Goal: Task Accomplishment & Management: Use online tool/utility

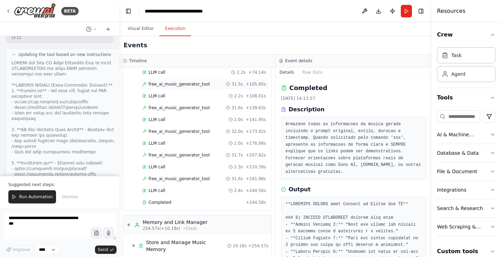
scroll to position [208, 0]
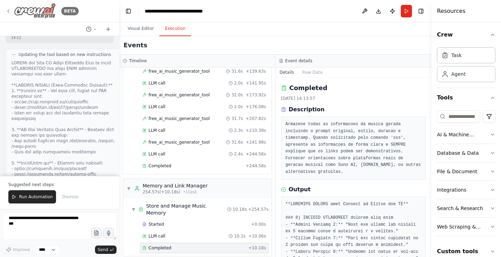
click at [33, 11] on img at bounding box center [35, 11] width 42 height 16
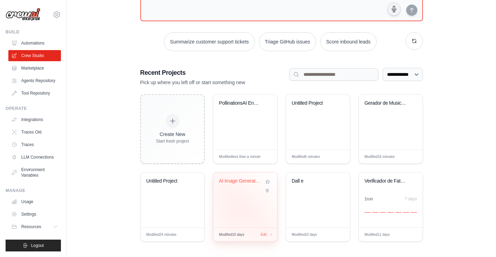
scroll to position [82, 0]
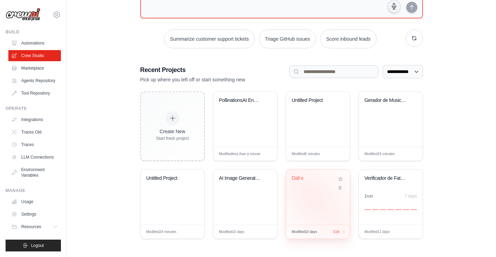
click at [314, 198] on div "Dall e" at bounding box center [318, 197] width 64 height 55
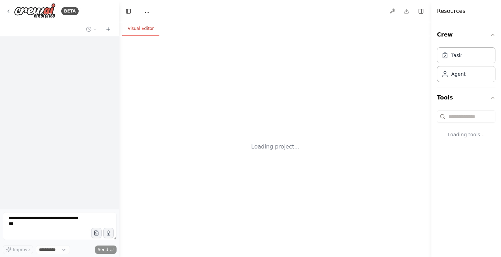
select select "****"
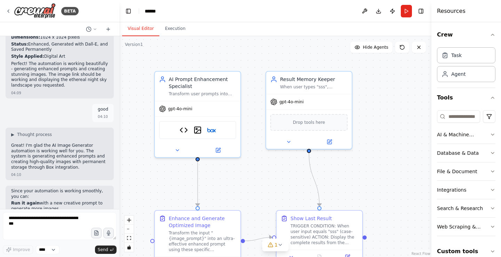
scroll to position [4896, 0]
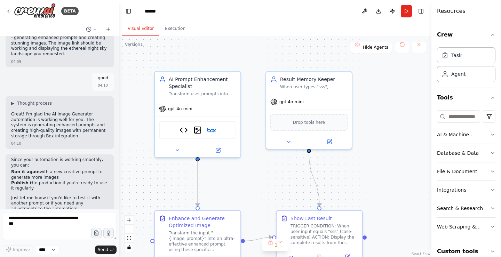
click at [406, 14] on button "Run" at bounding box center [406, 11] width 11 height 13
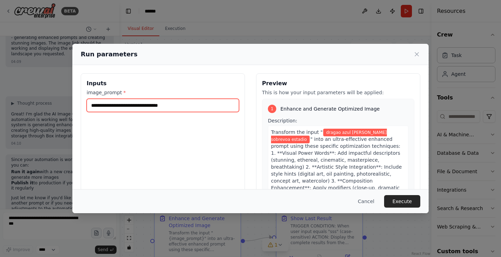
drag, startPoint x: 190, startPoint y: 111, endPoint x: 249, endPoint y: 111, distance: 59.9
click at [250, 110] on div "**********" at bounding box center [251, 155] width 340 height 165
drag, startPoint x: 193, startPoint y: 105, endPoint x: 199, endPoint y: 110, distance: 6.9
click at [197, 109] on input "**********" at bounding box center [163, 105] width 152 height 13
drag, startPoint x: 219, startPoint y: 103, endPoint x: 62, endPoint y: 104, distance: 157.6
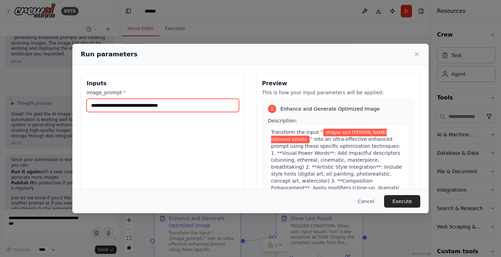
click at [62, 104] on div "**********" at bounding box center [250, 128] width 501 height 257
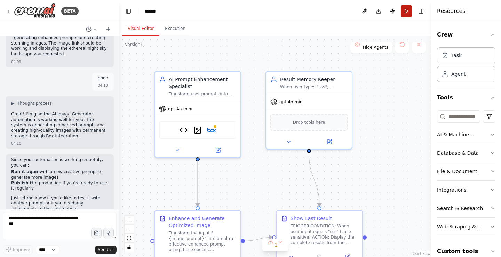
click at [405, 16] on button "Run" at bounding box center [406, 11] width 11 height 13
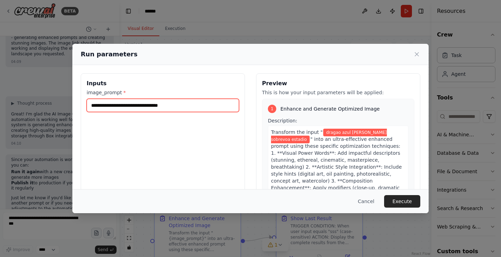
drag, startPoint x: 211, startPoint y: 107, endPoint x: 91, endPoint y: 110, distance: 119.7
click at [91, 110] on input "**********" at bounding box center [163, 105] width 152 height 13
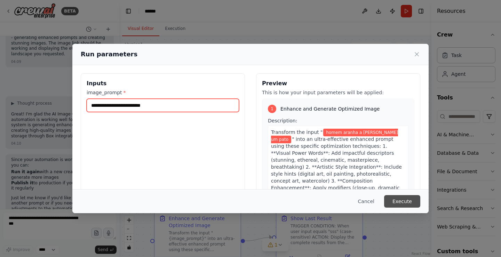
type input "**********"
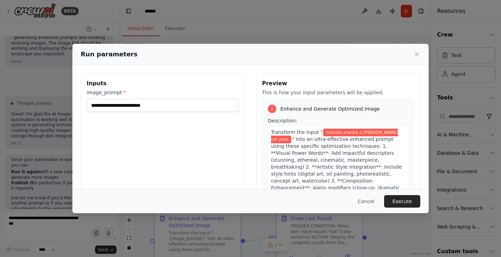
click at [410, 205] on button "Execute" at bounding box center [402, 201] width 36 height 13
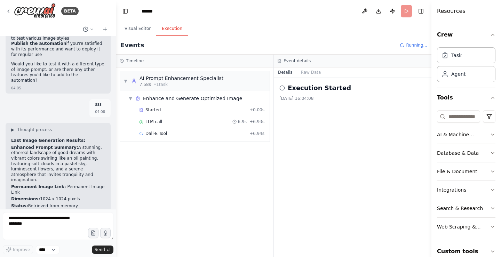
scroll to position [4629, 0]
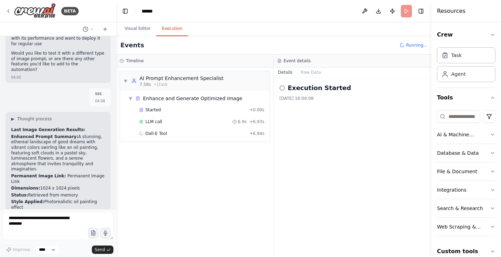
drag, startPoint x: 118, startPoint y: 190, endPoint x: 116, endPoint y: 171, distance: 19.5
click at [116, 171] on div "BETA Hello! I'm the CrewAI assistant. What kind of automation do you want to bu…" at bounding box center [250, 128] width 501 height 257
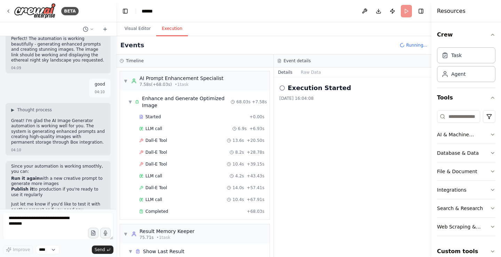
scroll to position [34, 0]
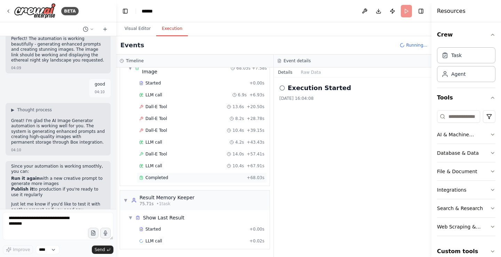
click at [173, 178] on div "Completed" at bounding box center [191, 178] width 105 height 6
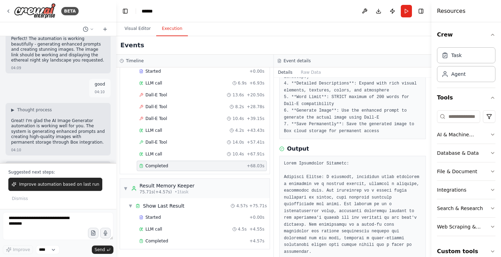
scroll to position [258, 0]
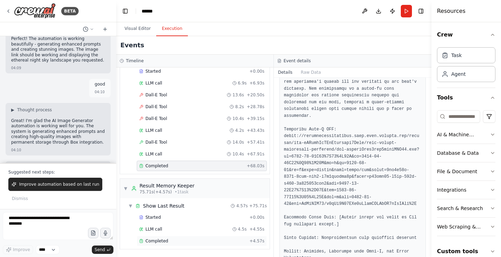
click at [202, 241] on div "Completed" at bounding box center [193, 241] width 108 height 6
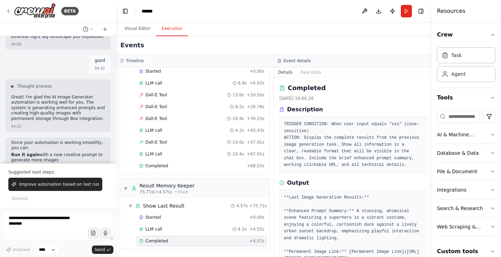
scroll to position [5023, 0]
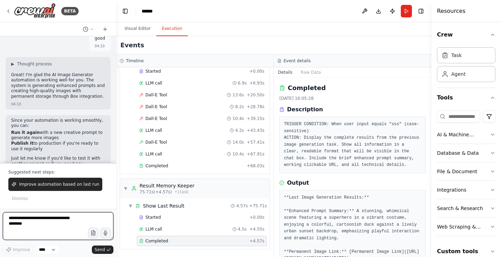
click at [27, 229] on textarea at bounding box center [58, 226] width 111 height 28
type textarea "***"
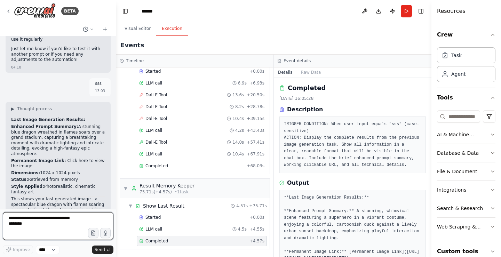
scroll to position [5138, 0]
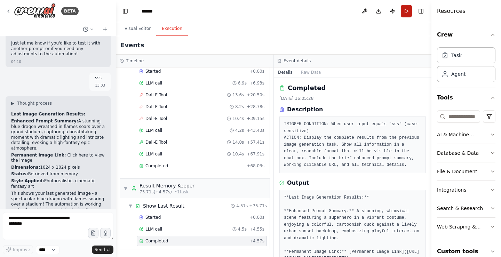
click at [412, 9] on header "Toggle Left Sidebar Studio ****** Download Publish Run Toggle Right Sidebar" at bounding box center [273, 11] width 315 height 22
click at [402, 13] on button "Run" at bounding box center [406, 11] width 11 height 13
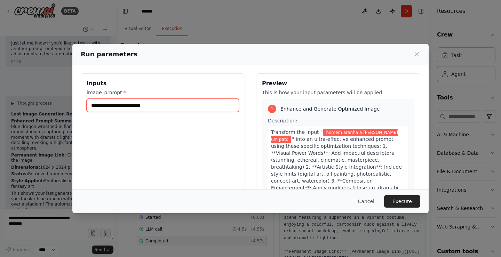
click at [202, 105] on input "**********" at bounding box center [163, 105] width 152 height 13
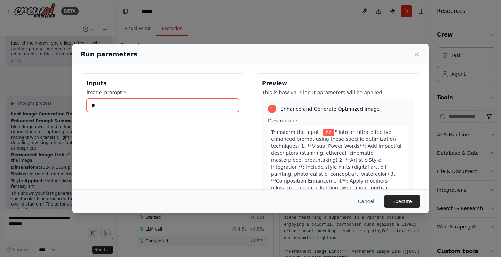
type input "*"
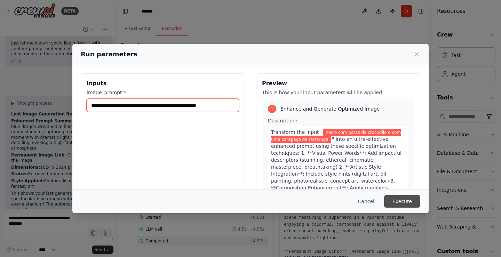
type input "**********"
click at [409, 200] on button "Execute" at bounding box center [402, 201] width 36 height 13
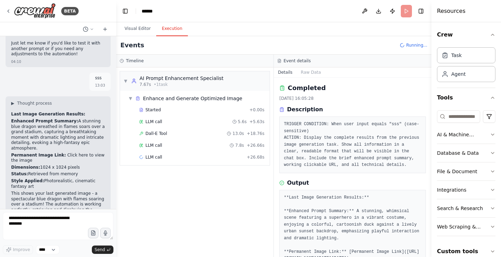
click at [157, 151] on div "Started + 0.00s LLM call 5.6s + 5.63s Dall-E Tool 13.0s + 18.76s LLM call 7.8s …" at bounding box center [198, 134] width 144 height 59
click at [157, 156] on span "LLM call" at bounding box center [153, 157] width 17 height 6
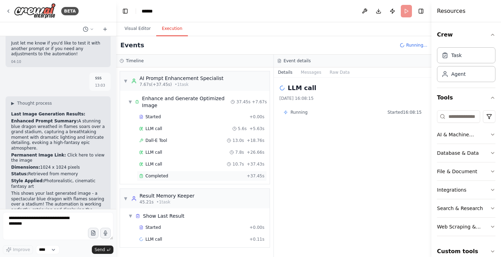
click at [175, 171] on div "Completed + 37.45s" at bounding box center [202, 176] width 130 height 10
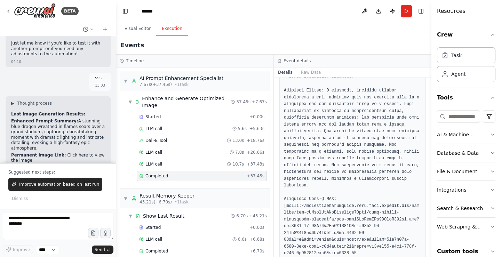
scroll to position [10, 0]
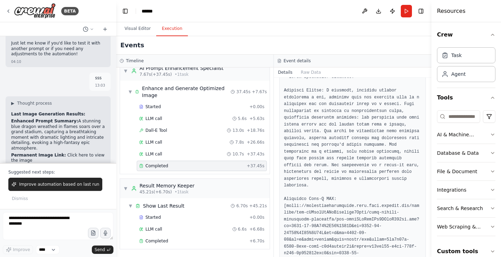
click at [127, 248] on div "▼ Show Last Result 6.70s + 45.21s Started + 0.00s LLM call 6.6s + 6.68s Complet…" at bounding box center [195, 223] width 150 height 51
click at [149, 239] on span "Completed" at bounding box center [156, 241] width 23 height 6
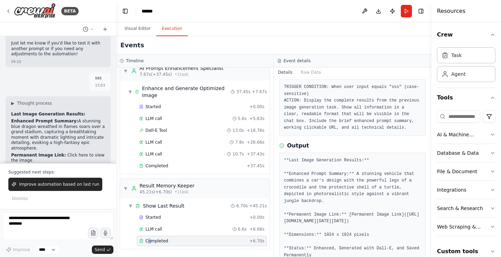
scroll to position [0, 0]
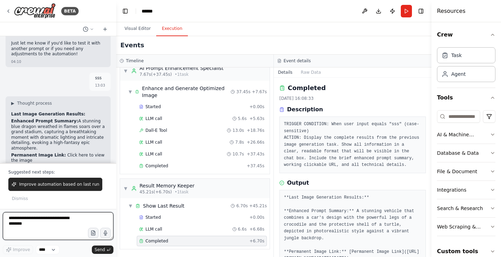
click at [81, 219] on textarea at bounding box center [58, 226] width 111 height 28
type textarea "***"
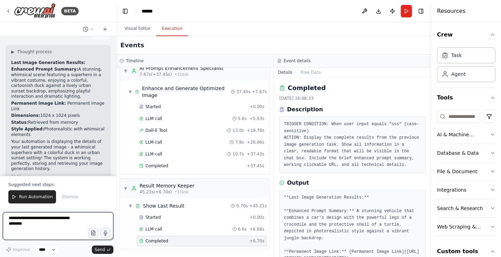
scroll to position [5357, 0]
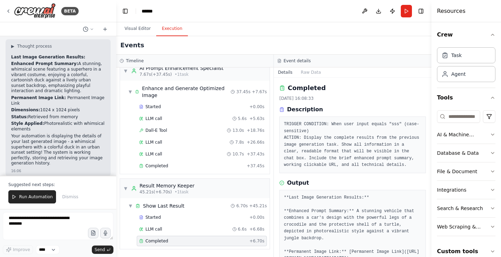
drag, startPoint x: 72, startPoint y: 68, endPoint x: 97, endPoint y: 55, distance: 28.8
click at [97, 228] on p "Enhanced Prompt Summary: A stunning vehicle that combines a car's design with t…" at bounding box center [58, 244] width 94 height 33
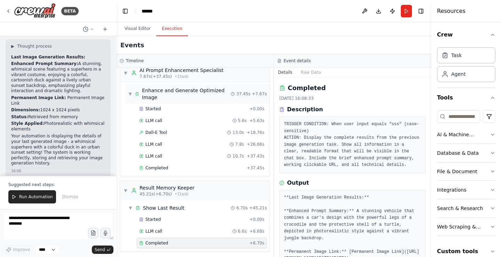
scroll to position [10, 0]
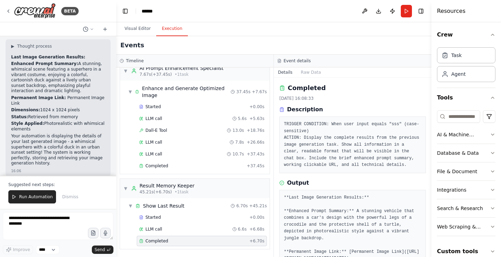
click at [407, 11] on button "Run" at bounding box center [406, 11] width 11 height 13
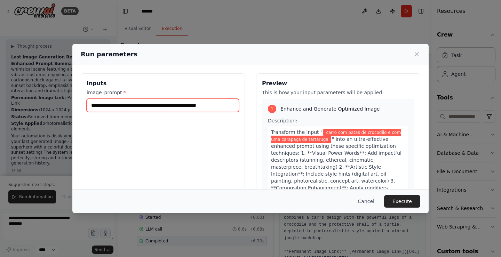
drag, startPoint x: 233, startPoint y: 106, endPoint x: 244, endPoint y: 105, distance: 11.5
click at [244, 105] on div "**********" at bounding box center [251, 155] width 340 height 165
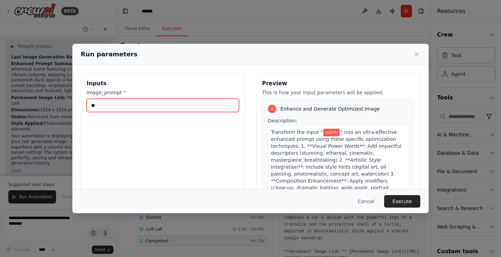
type input "*"
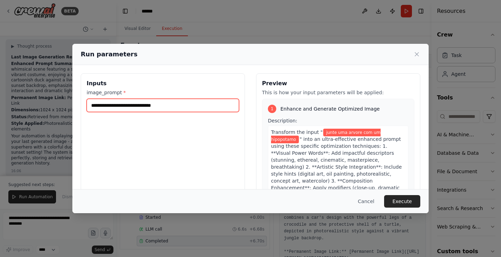
type input "**********"
click at [402, 195] on div "Cancel Execute" at bounding box center [250, 201] width 356 height 24
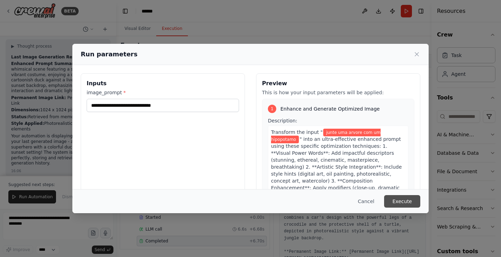
click at [397, 205] on button "Execute" at bounding box center [402, 201] width 36 height 13
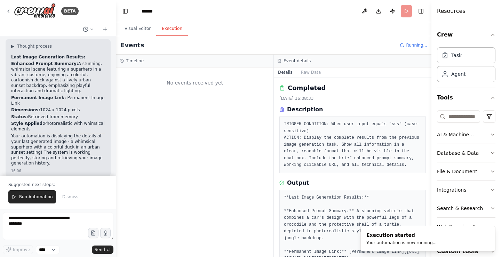
scroll to position [0, 0]
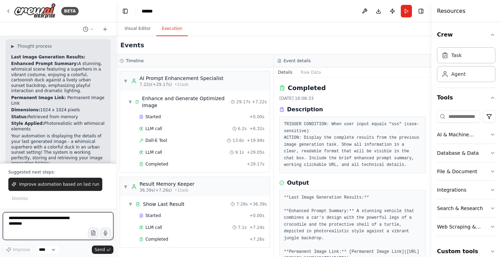
click at [43, 219] on textarea at bounding box center [58, 226] width 111 height 28
type textarea "***"
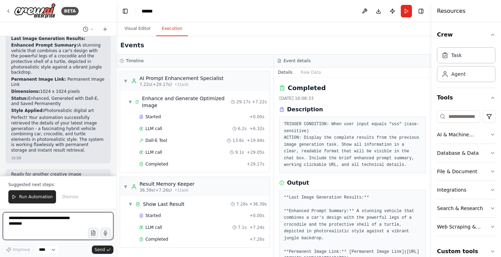
scroll to position [5547, 0]
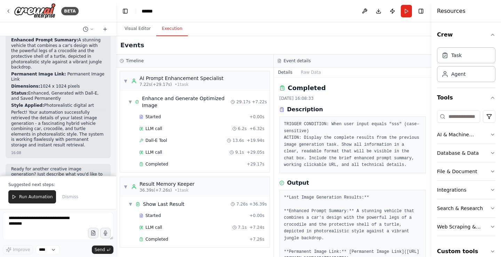
drag, startPoint x: 79, startPoint y: 72, endPoint x: 73, endPoint y: 65, distance: 8.2
click at [413, 12] on header "Toggle Left Sidebar Studio ****** Download Publish Run Toggle Right Sidebar" at bounding box center [273, 11] width 315 height 22
click at [409, 16] on button "Run" at bounding box center [406, 11] width 11 height 13
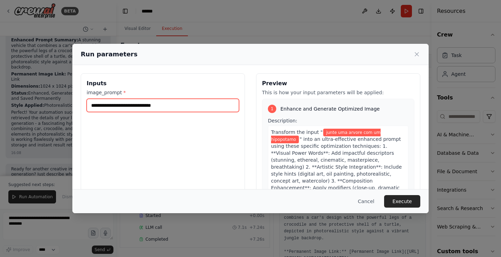
click at [201, 110] on input "**********" at bounding box center [163, 105] width 152 height 13
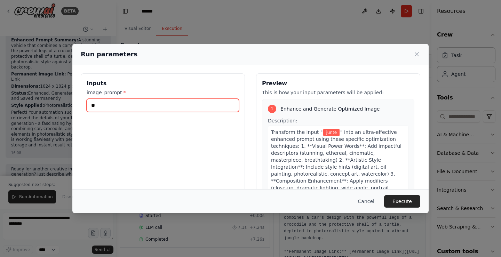
type input "*"
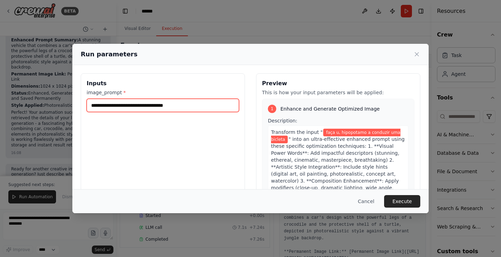
click at [104, 108] on input "**********" at bounding box center [163, 105] width 152 height 13
click at [107, 106] on input "**********" at bounding box center [163, 105] width 152 height 13
type input "**********"
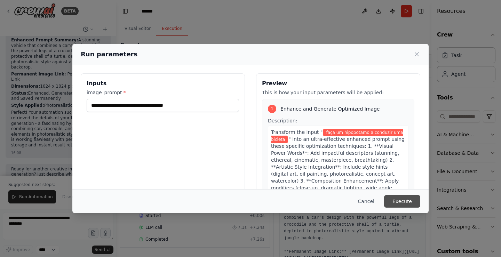
click at [405, 207] on button "Execute" at bounding box center [402, 201] width 36 height 13
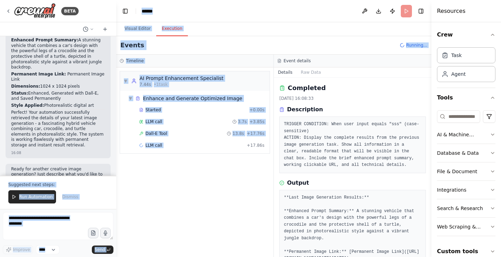
drag, startPoint x: 213, startPoint y: 159, endPoint x: 99, endPoint y: 129, distance: 117.8
click at [99, 129] on div "BETA Hello! I'm the CrewAI assistant. What kind of automation do you want to bu…" at bounding box center [250, 128] width 501 height 257
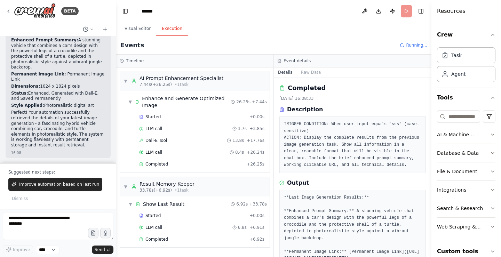
click at [181, 236] on div "Completed + 6.92s" at bounding box center [202, 239] width 130 height 10
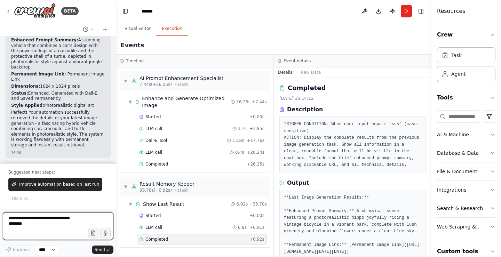
click at [41, 226] on textarea at bounding box center [58, 226] width 111 height 28
type textarea "***"
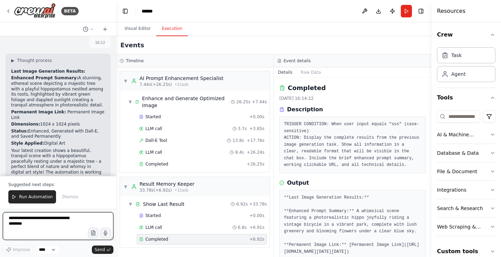
scroll to position [5721, 0]
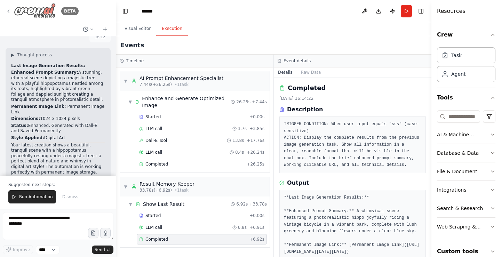
click at [36, 9] on img at bounding box center [35, 11] width 42 height 16
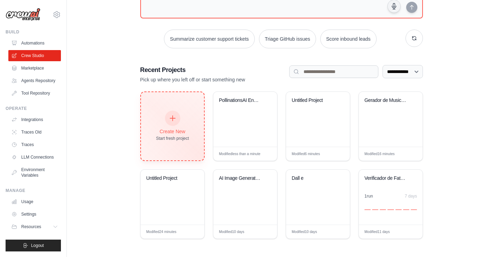
click at [175, 126] on div "Create New Start fresh project" at bounding box center [172, 126] width 33 height 30
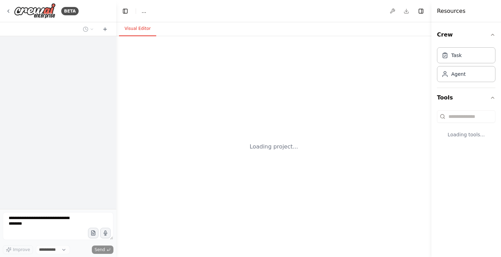
select select "****"
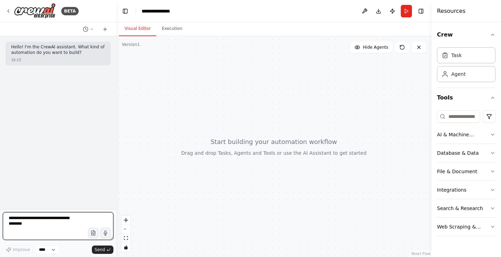
click at [59, 214] on textarea at bounding box center [58, 226] width 111 height 28
type textarea "**********"
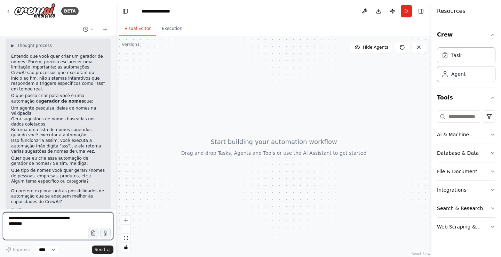
scroll to position [84, 0]
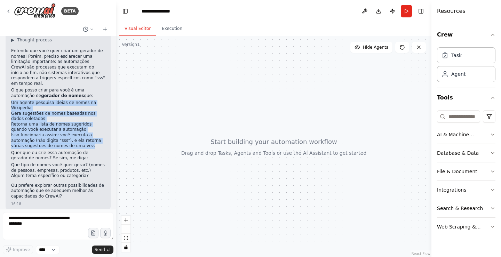
drag, startPoint x: 12, startPoint y: 98, endPoint x: 88, endPoint y: 138, distance: 85.6
click at [88, 138] on div "Entendo que você quer criar um gerador de nomes! Porém, preciso esclarecer uma …" at bounding box center [58, 124] width 94 height 152
copy div "Um agente pesquisa ideias de nomes na Wikipedia Gera sugestões de nomes baseada…"
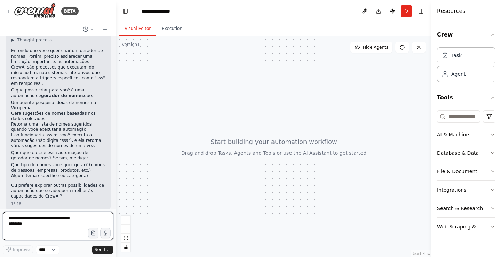
drag, startPoint x: 30, startPoint y: 222, endPoint x: 16, endPoint y: 221, distance: 14.0
click at [16, 221] on textarea at bounding box center [58, 226] width 111 height 28
type textarea "**********"
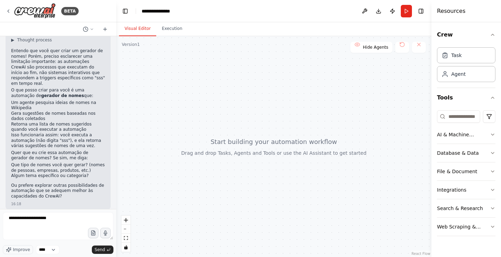
drag, startPoint x: 132, startPoint y: 98, endPoint x: 138, endPoint y: 101, distance: 7.0
click at [137, 101] on div at bounding box center [273, 146] width 315 height 221
drag, startPoint x: 482, startPoint y: 158, endPoint x: 465, endPoint y: 148, distance: 19.2
click at [468, 150] on button "Database & Data" at bounding box center [466, 153] width 58 height 18
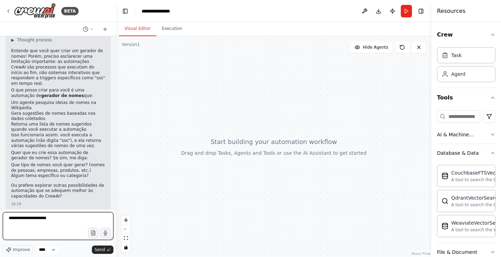
click at [64, 228] on textarea "**********" at bounding box center [58, 226] width 111 height 28
paste textarea "**********"
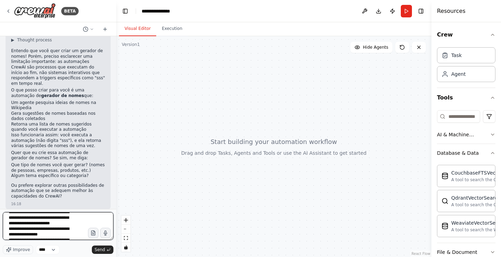
scroll to position [0, 0]
click at [46, 228] on textarea "**********" at bounding box center [58, 226] width 111 height 28
click at [46, 224] on textarea "**********" at bounding box center [58, 226] width 111 height 28
click at [43, 227] on textarea "**********" at bounding box center [58, 226] width 111 height 28
click at [44, 227] on textarea "**********" at bounding box center [58, 226] width 111 height 28
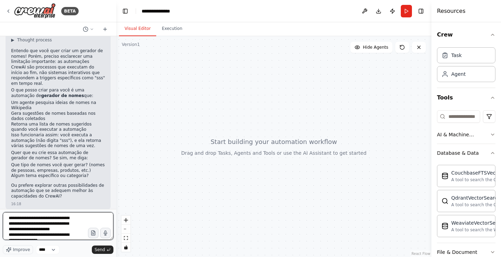
type textarea "**********"
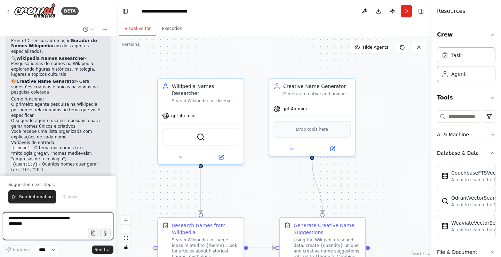
scroll to position [753, 0]
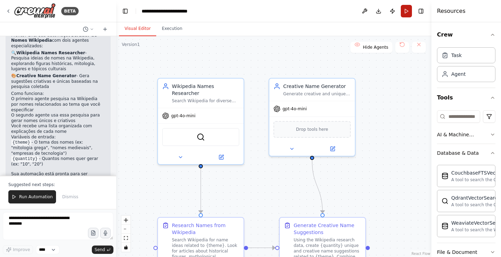
click at [407, 10] on button "Run" at bounding box center [406, 11] width 11 height 13
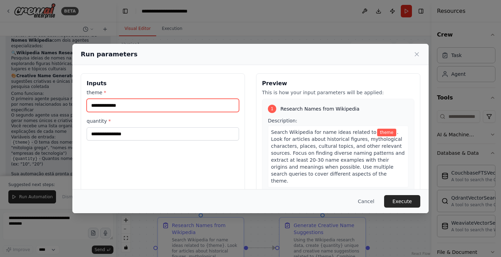
click at [211, 101] on input "theme *" at bounding box center [163, 105] width 152 height 13
type input "*"
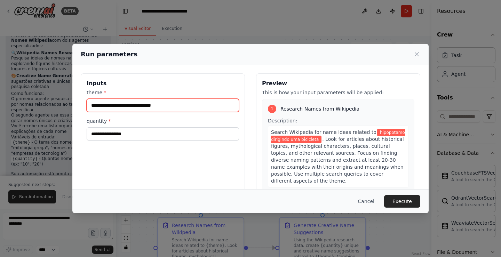
type input "**********"
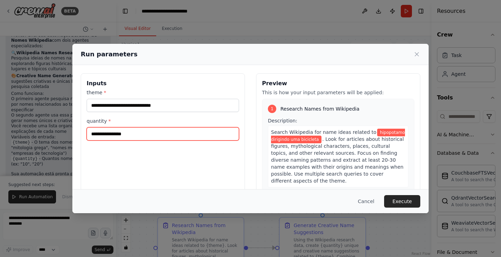
click at [152, 129] on input "quantity *" at bounding box center [163, 133] width 152 height 13
type input "**"
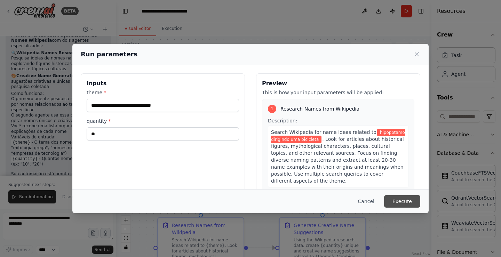
click at [398, 200] on button "Execute" at bounding box center [402, 201] width 36 height 13
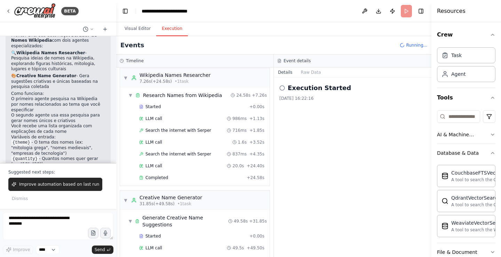
scroll to position [15, 0]
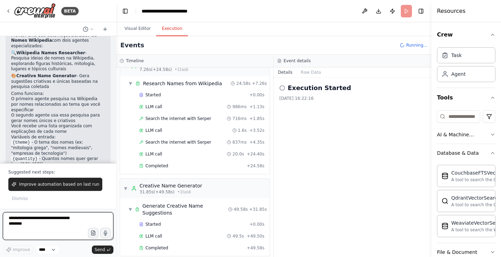
click at [63, 222] on textarea at bounding box center [58, 226] width 111 height 28
type textarea "***"
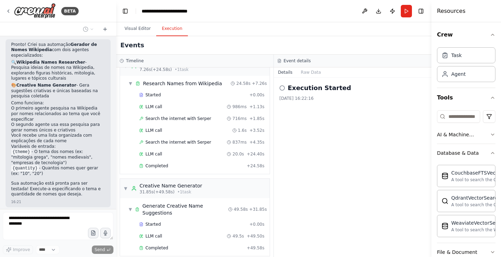
scroll to position [762, 0]
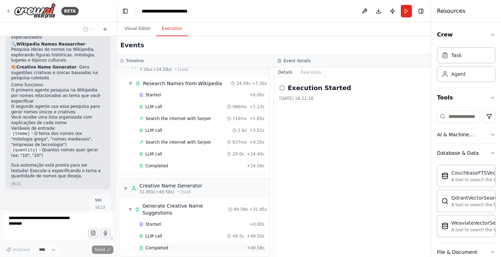
click at [172, 243] on div "Completed + 49.58s" at bounding box center [202, 248] width 130 height 10
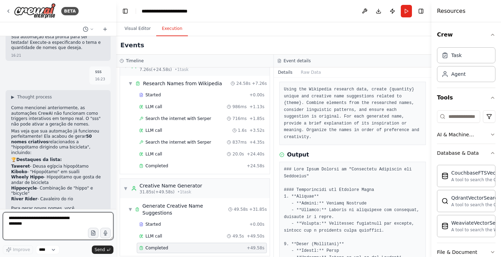
scroll to position [924, 0]
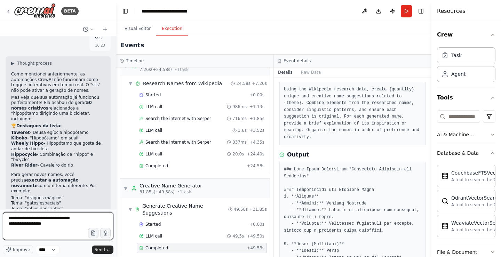
type textarea "**********"
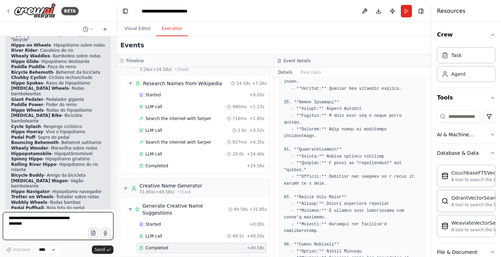
scroll to position [1382, 0]
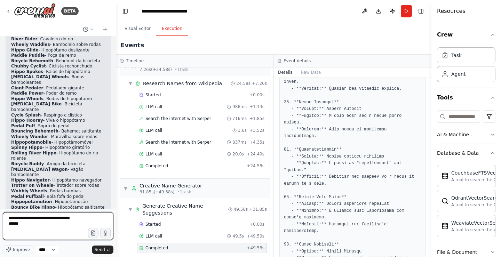
type textarea "**********"
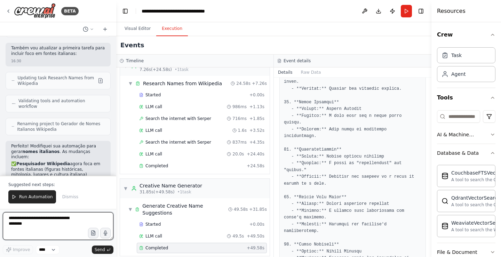
scroll to position [1776, 0]
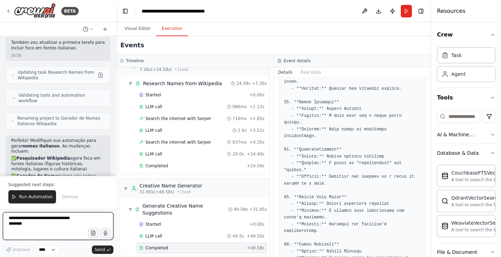
click at [52, 228] on textarea at bounding box center [58, 226] width 111 height 28
click at [57, 229] on textarea at bounding box center [58, 226] width 111 height 28
type textarea "***"
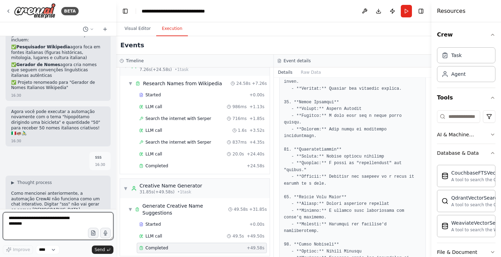
scroll to position [1893, 0]
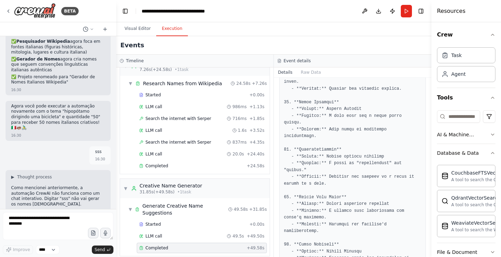
click at [409, 13] on button "Run" at bounding box center [406, 11] width 11 height 13
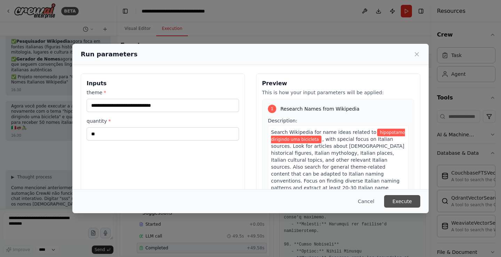
click at [406, 200] on button "Execute" at bounding box center [402, 201] width 36 height 13
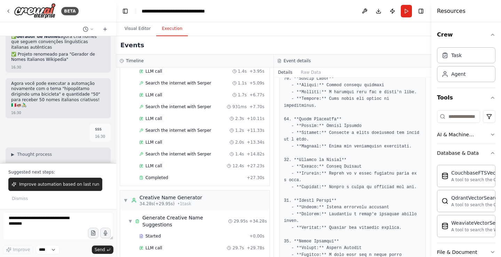
scroll to position [1939, 0]
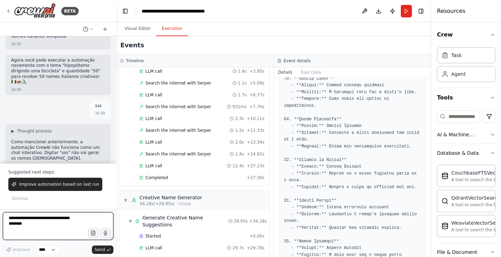
click at [35, 229] on textarea at bounding box center [58, 226] width 111 height 28
type textarea "***"
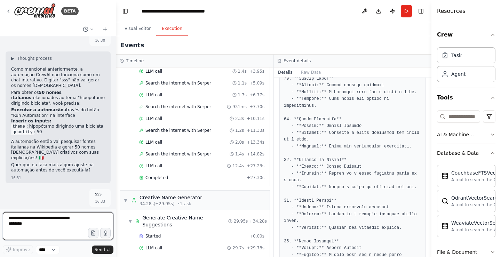
scroll to position [2022, 0]
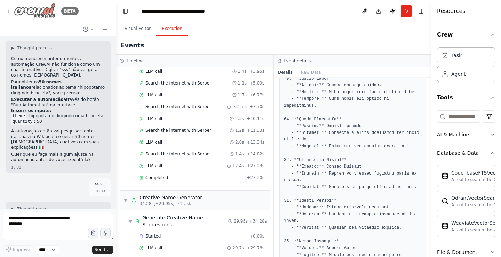
click at [39, 8] on img at bounding box center [35, 11] width 42 height 16
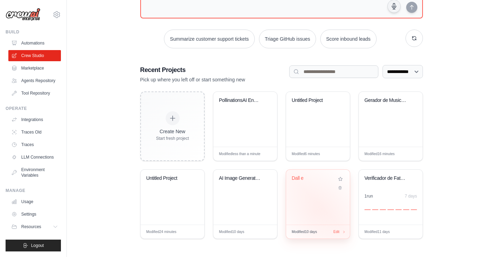
click at [316, 212] on div "Dall e" at bounding box center [318, 197] width 64 height 55
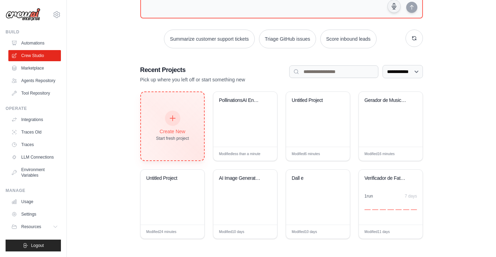
click at [173, 121] on icon at bounding box center [172, 118] width 5 height 5
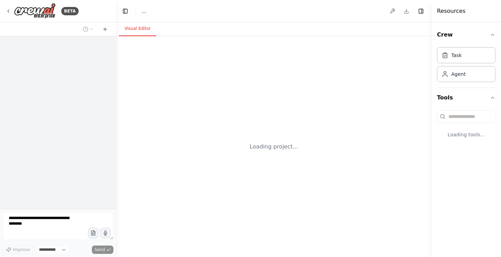
select select "****"
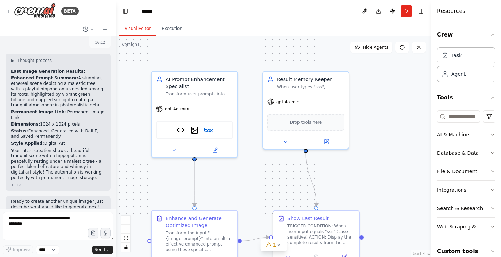
scroll to position [5688, 0]
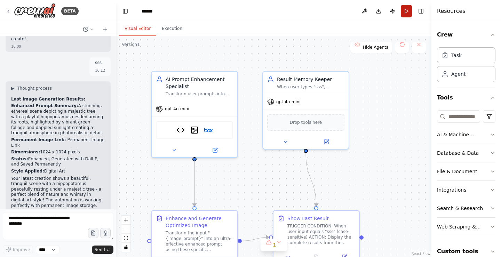
click at [410, 13] on button "Run" at bounding box center [406, 11] width 11 height 13
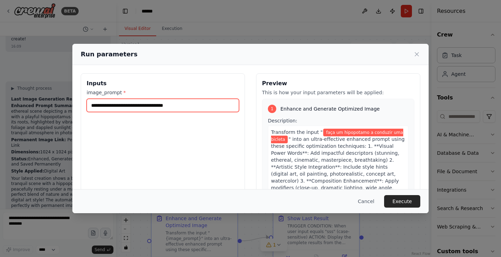
drag, startPoint x: 197, startPoint y: 109, endPoint x: 73, endPoint y: 104, distance: 123.6
click at [73, 104] on div "**********" at bounding box center [250, 156] width 356 height 182
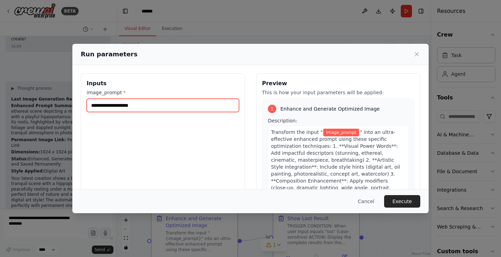
type input "*"
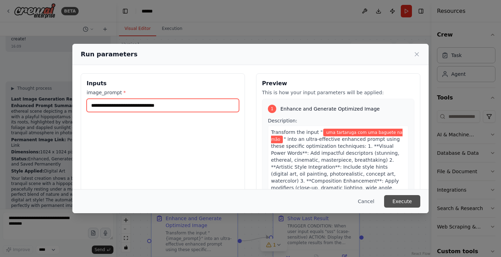
type input "**********"
click at [401, 204] on button "Execute" at bounding box center [402, 201] width 36 height 13
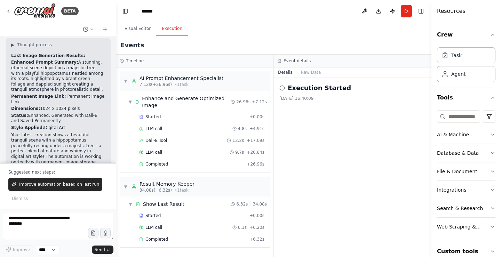
scroll to position [5734, 0]
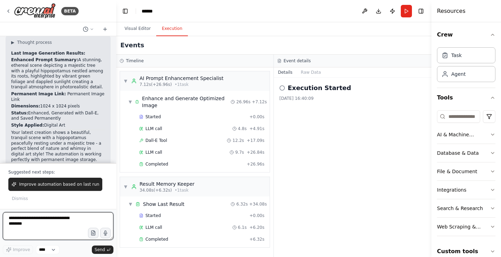
click at [59, 227] on textarea at bounding box center [58, 226] width 111 height 28
type textarea "***"
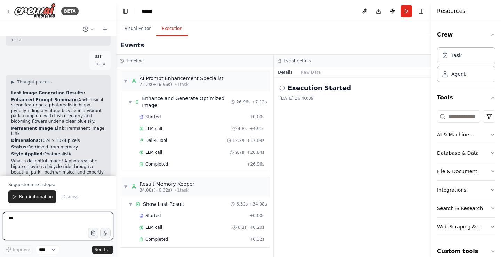
scroll to position [5896, 0]
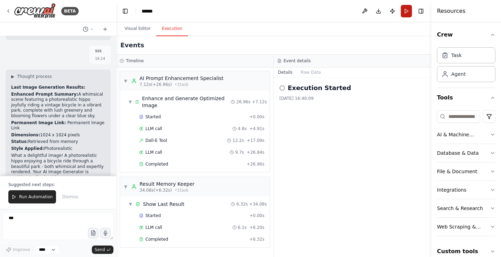
click at [405, 11] on button "Run" at bounding box center [406, 11] width 11 height 13
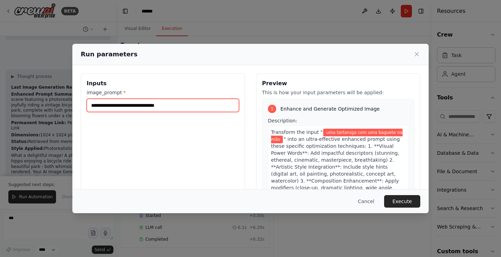
drag, startPoint x: 214, startPoint y: 110, endPoint x: 78, endPoint y: 110, distance: 135.4
click at [82, 111] on div "**********" at bounding box center [163, 155] width 164 height 165
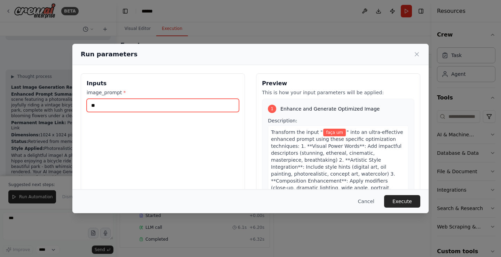
type input "*"
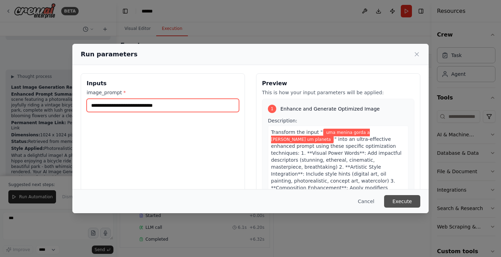
type input "**********"
click at [402, 200] on button "Execute" at bounding box center [402, 201] width 36 height 13
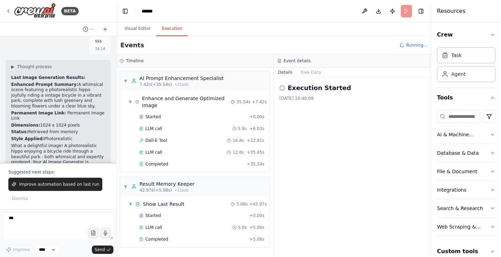
scroll to position [5908, 0]
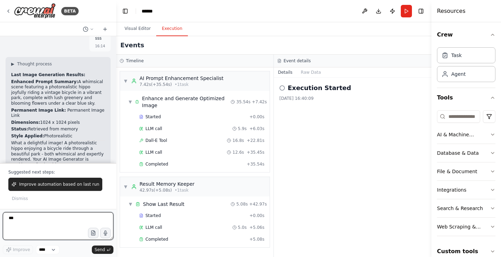
click at [64, 234] on textarea "***" at bounding box center [58, 226] width 111 height 28
type textarea "***"
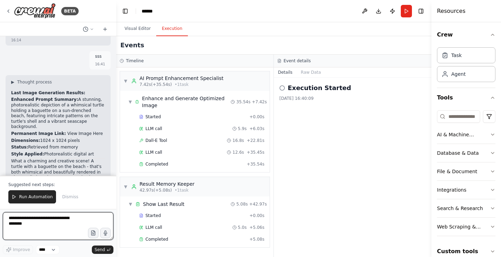
scroll to position [6081, 0]
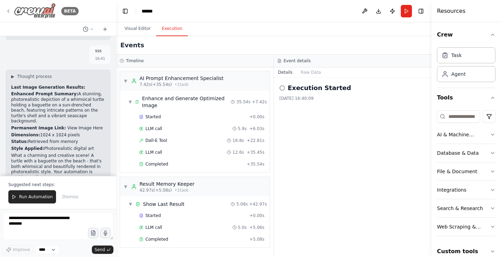
click at [43, 10] on img at bounding box center [35, 11] width 42 height 16
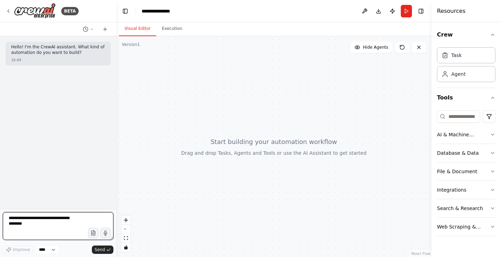
click at [34, 221] on textarea at bounding box center [58, 226] width 111 height 28
type textarea "**********"
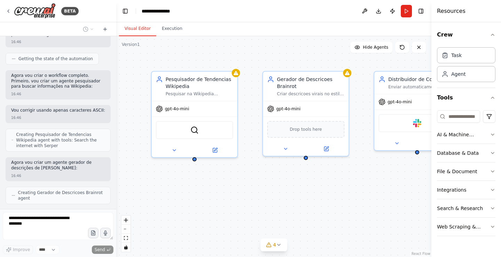
scroll to position [361, 0]
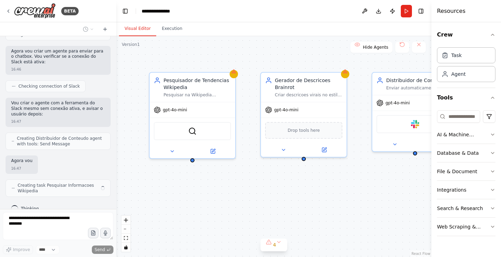
click at [378, 174] on div "Pesquisador de Tendencias Wikipedia Pesquisar na Wikipedia informacoes relevant…" at bounding box center [273, 146] width 315 height 221
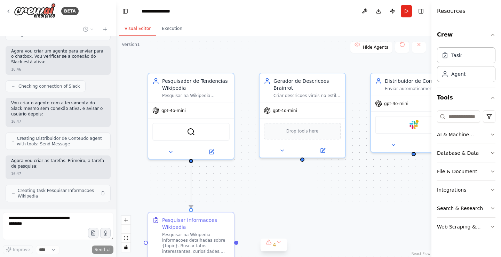
scroll to position [413, 0]
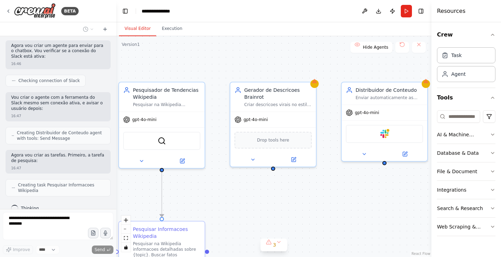
drag, startPoint x: 378, startPoint y: 174, endPoint x: 349, endPoint y: 183, distance: 30.6
click at [349, 183] on div ".deletable-edge-delete-btn { width: 20px; height: 20px; border: 0px solid #ffff…" at bounding box center [273, 146] width 315 height 221
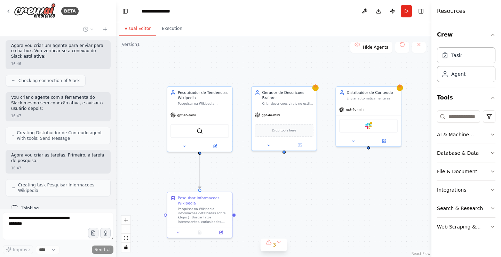
drag, startPoint x: 304, startPoint y: 212, endPoint x: 302, endPoint y: 180, distance: 31.7
click at [302, 180] on div ".deletable-edge-delete-btn { width: 20px; height: 20px; border: 0px solid #ffff…" at bounding box center [273, 146] width 315 height 221
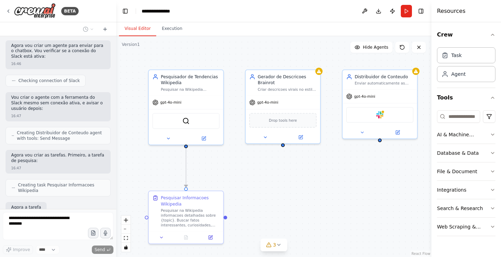
scroll to position [454, 0]
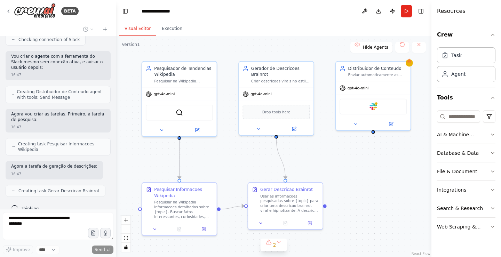
drag, startPoint x: 317, startPoint y: 178, endPoint x: 310, endPoint y: 170, distance: 10.7
click at [310, 170] on div ".deletable-edge-delete-btn { width: 20px; height: 20px; border: 0px solid #ffff…" at bounding box center [273, 146] width 315 height 221
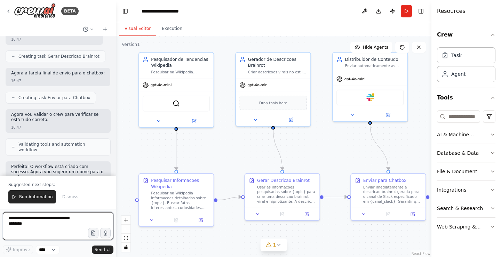
scroll to position [628, 0]
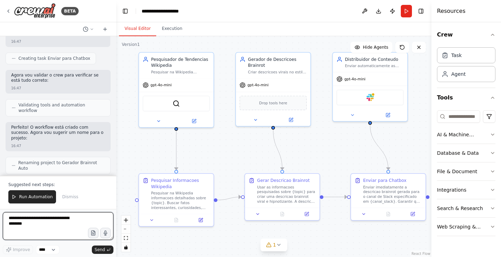
drag, startPoint x: 323, startPoint y: 150, endPoint x: 319, endPoint y: 141, distance: 9.6
click at [319, 141] on div ".deletable-edge-delete-btn { width: 20px; height: 20px; border: 0px solid #ffff…" at bounding box center [273, 146] width 315 height 221
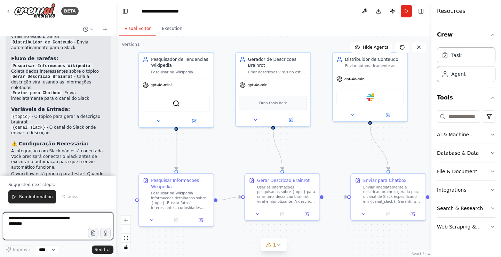
scroll to position [867, 0]
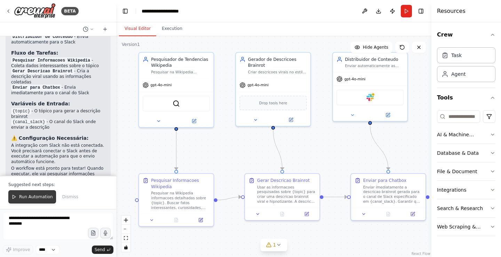
click at [42, 195] on span "Run Automation" at bounding box center [36, 197] width 34 height 6
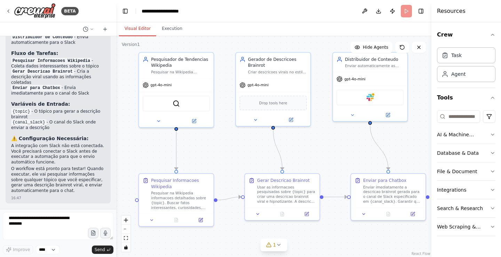
scroll to position [834, 0]
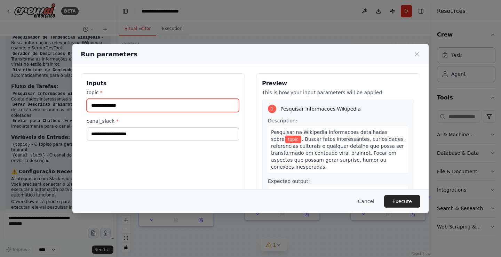
click at [195, 109] on input "topic *" at bounding box center [163, 105] width 152 height 13
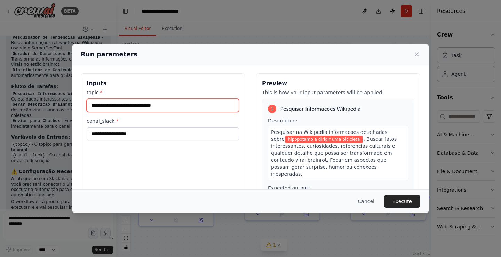
type input "**********"
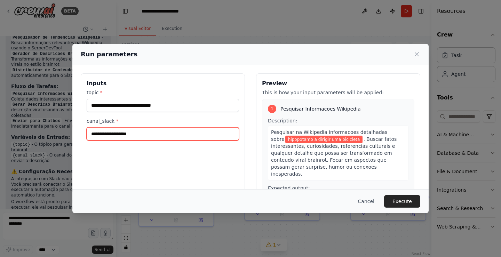
click at [182, 136] on input "canal_slack *" at bounding box center [163, 133] width 152 height 13
type input "*******"
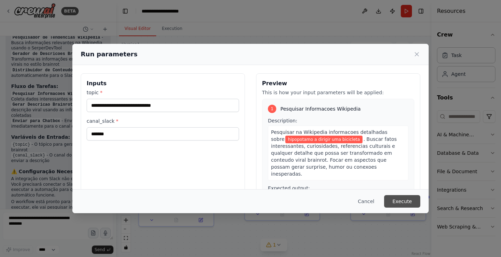
click at [415, 203] on button "Execute" at bounding box center [402, 201] width 36 height 13
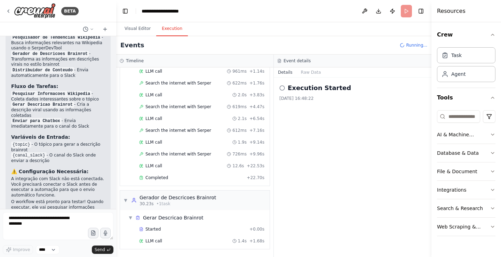
scroll to position [126, 0]
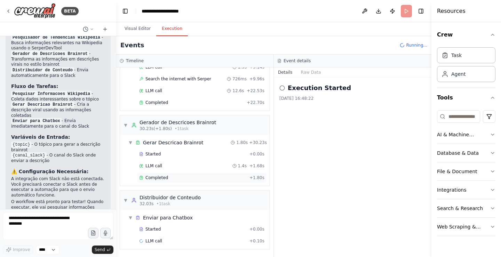
click at [174, 177] on div "Completed" at bounding box center [193, 178] width 108 height 6
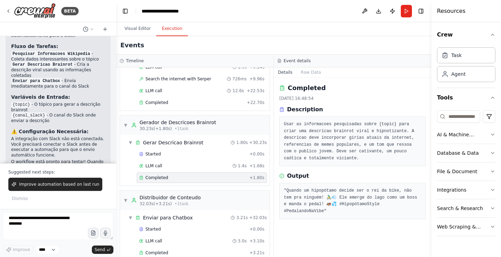
scroll to position [880, 0]
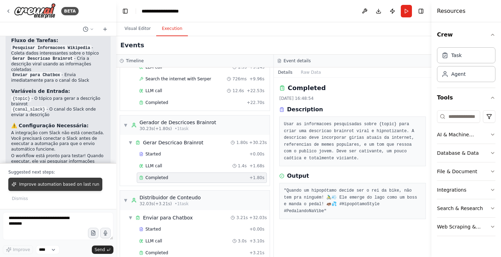
click at [50, 187] on span "Improve automation based on last run" at bounding box center [59, 185] width 80 height 6
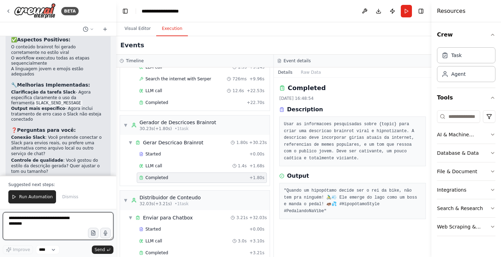
scroll to position [1348, 0]
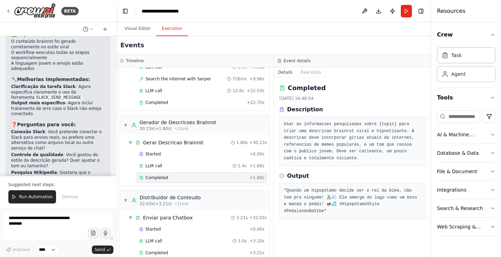
click at [29, 170] on strong "Pesquisa Wikipedia" at bounding box center [34, 172] width 46 height 5
click at [411, 10] on button "Run" at bounding box center [406, 11] width 11 height 13
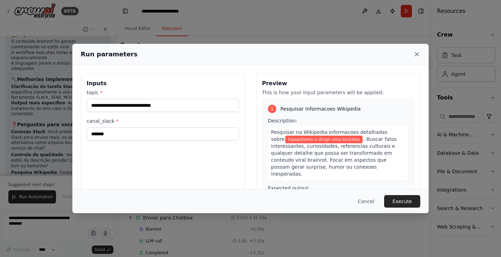
click at [420, 54] on icon at bounding box center [416, 54] width 7 height 7
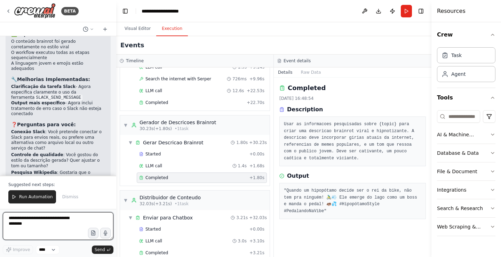
drag, startPoint x: 50, startPoint y: 230, endPoint x: 50, endPoint y: 224, distance: 5.6
click at [50, 229] on textarea at bounding box center [58, 226] width 111 height 28
type textarea "**********"
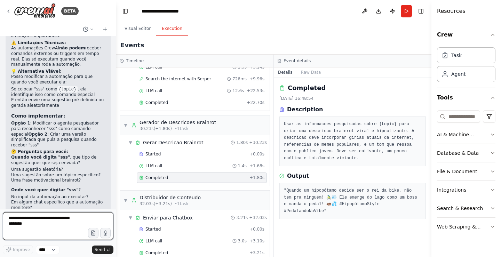
scroll to position [1601, 0]
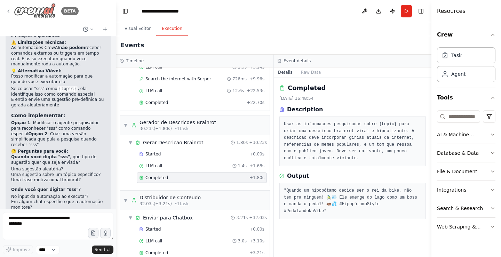
click at [35, 15] on img at bounding box center [35, 11] width 42 height 16
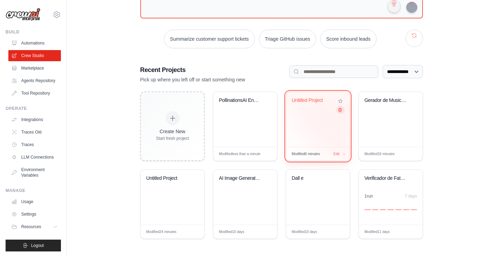
click at [340, 109] on icon at bounding box center [339, 109] width 3 height 3
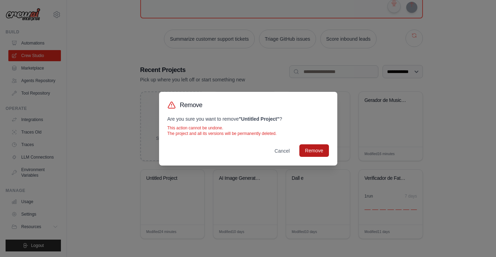
click at [315, 150] on button "Remove" at bounding box center [313, 150] width 29 height 13
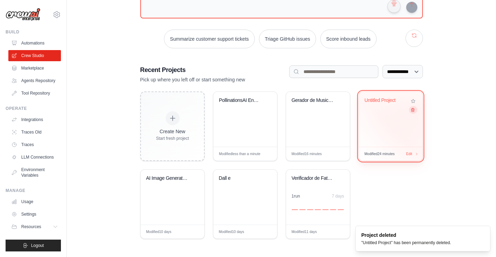
click at [415, 110] on button at bounding box center [413, 110] width 8 height 8
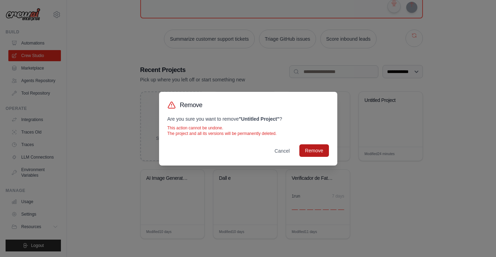
click at [319, 146] on button "Remove" at bounding box center [313, 150] width 29 height 13
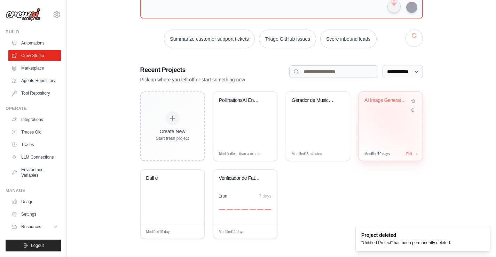
click at [395, 108] on div "AI Image Generator - PollinationsAI" at bounding box center [390, 105] width 53 height 16
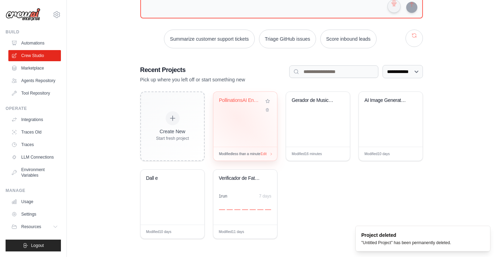
click at [238, 118] on div "PollinationsAI Enhanced Image Gener..." at bounding box center [245, 119] width 64 height 55
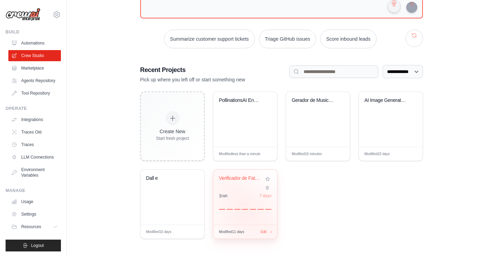
click at [240, 218] on div "Verificador de Fatos Simples 1 run 7 days" at bounding box center [245, 197] width 64 height 55
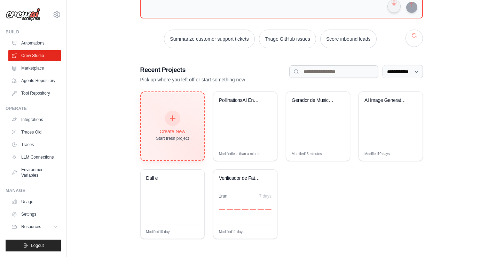
click at [171, 112] on div at bounding box center [172, 118] width 15 height 15
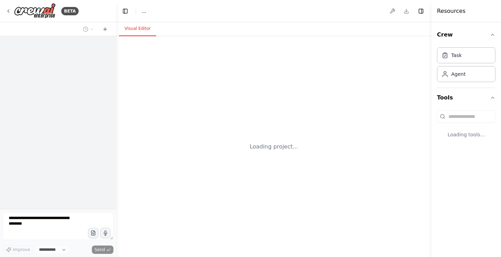
select select "****"
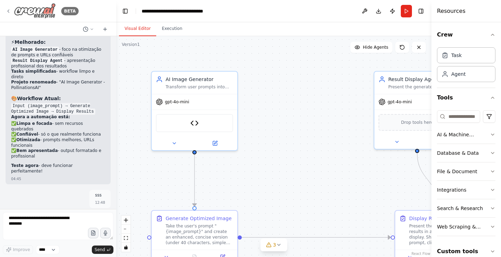
scroll to position [16431, 0]
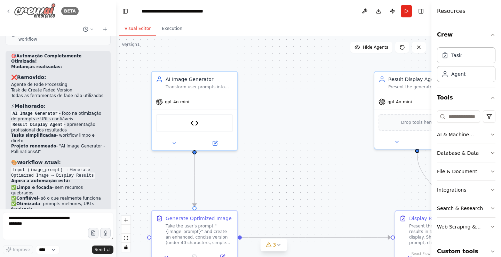
click at [41, 11] on img at bounding box center [35, 11] width 42 height 16
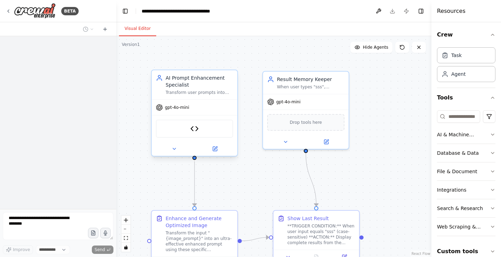
select select "****"
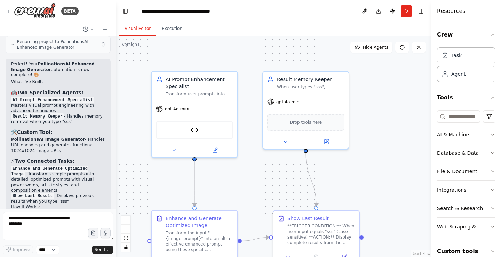
scroll to position [1563, 0]
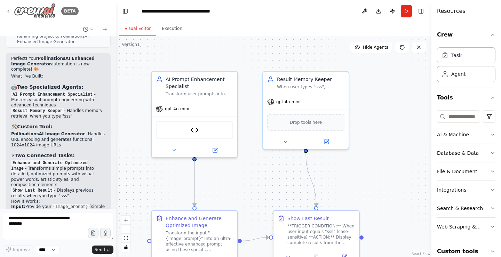
click at [36, 6] on img at bounding box center [35, 11] width 42 height 16
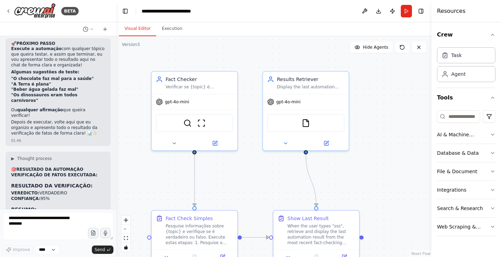
scroll to position [6009, 0]
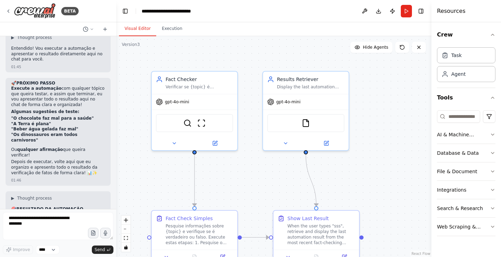
click at [115, 159] on div at bounding box center [114, 128] width 3 height 257
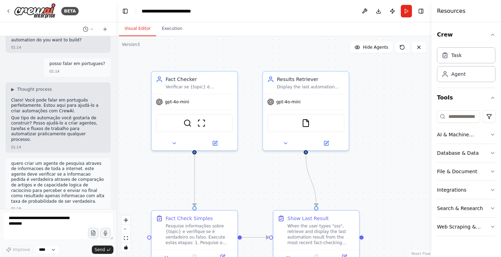
scroll to position [0, 0]
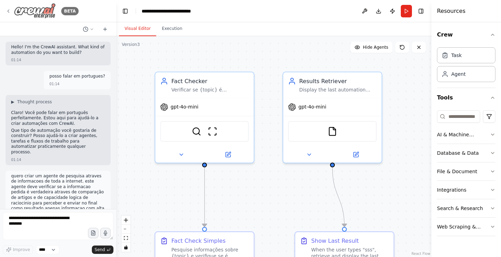
click at [20, 13] on img at bounding box center [35, 11] width 42 height 16
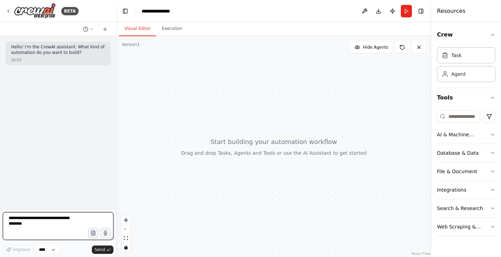
click at [55, 223] on textarea at bounding box center [58, 226] width 111 height 28
type textarea "**********"
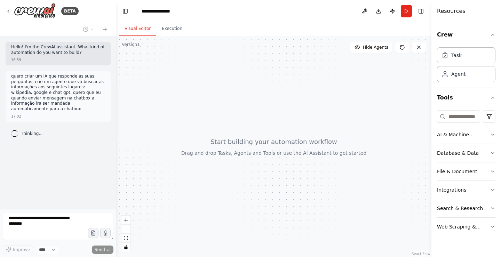
click at [37, 79] on p "quero criar um IA que responde as suas perguntas, crie um agente que vá buscar …" at bounding box center [58, 93] width 94 height 38
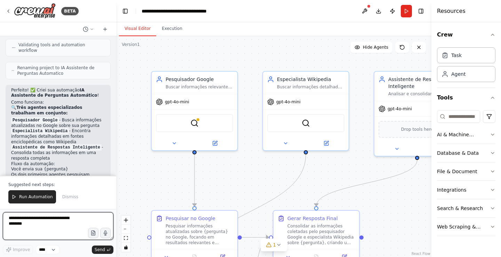
scroll to position [732, 0]
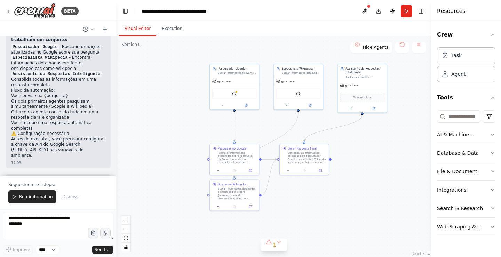
drag, startPoint x: 323, startPoint y: 205, endPoint x: 359, endPoint y: 148, distance: 67.6
click at [359, 148] on div ".deletable-edge-delete-btn { width: 20px; height: 20px; border: 0px solid #ffff…" at bounding box center [273, 146] width 315 height 221
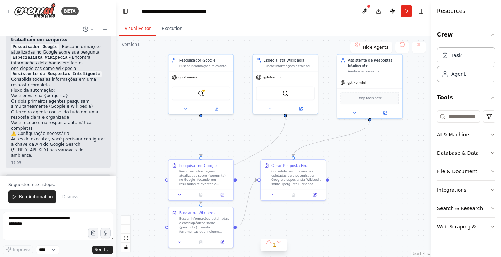
drag, startPoint x: 362, startPoint y: 146, endPoint x: 366, endPoint y: 166, distance: 19.7
click at [366, 166] on div ".deletable-edge-delete-btn { width: 20px; height: 20px; border: 0px solid #ffff…" at bounding box center [273, 146] width 315 height 221
click at [49, 226] on textarea at bounding box center [58, 226] width 111 height 28
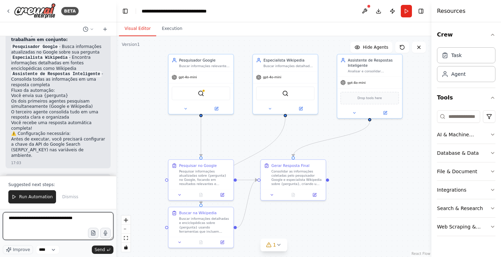
type textarea "**********"
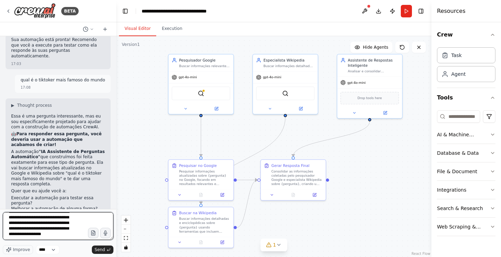
scroll to position [15, 0]
type textarea "**********"
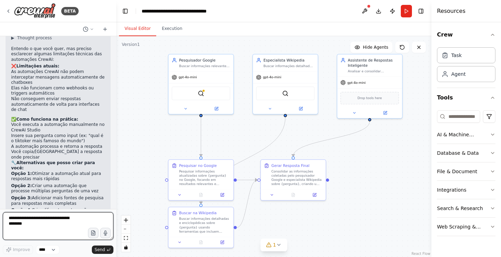
scroll to position [1140, 0]
click at [412, 9] on header "**********" at bounding box center [273, 11] width 315 height 22
click at [409, 12] on button "Run" at bounding box center [406, 11] width 11 height 13
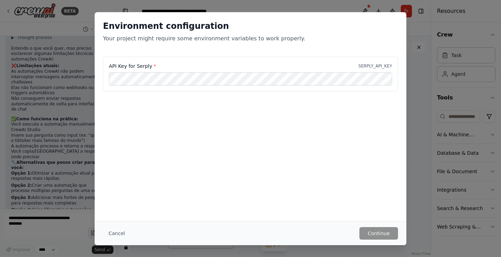
click at [419, 65] on div "Environment configuration Your project might require some environment variables…" at bounding box center [250, 128] width 501 height 257
click at [420, 91] on div "Environment configuration Your project might require some environment variables…" at bounding box center [250, 128] width 501 height 257
click at [414, 39] on div "Environment configuration Your project might require some environment variables…" at bounding box center [250, 128] width 501 height 257
click at [126, 231] on button "Cancel" at bounding box center [116, 233] width 27 height 13
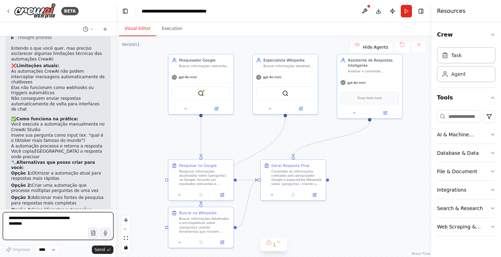
click at [60, 229] on textarea at bounding box center [58, 226] width 111 height 28
type textarea "**********"
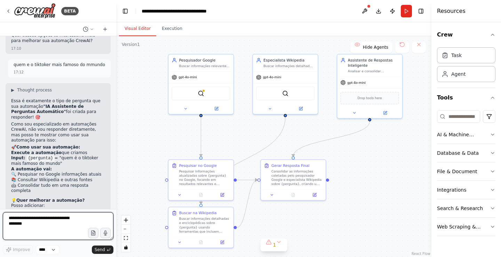
scroll to position [1360, 0]
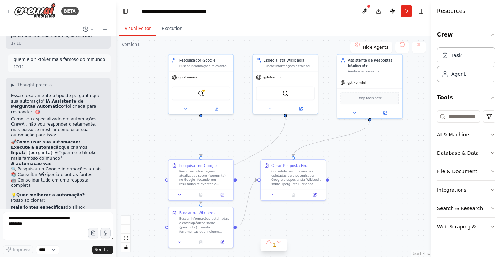
drag, startPoint x: 72, startPoint y: 135, endPoint x: 81, endPoint y: 146, distance: 14.6
click at [82, 221] on strong "Comparação entre diferentes tiktokers famosos" at bounding box center [57, 226] width 92 height 10
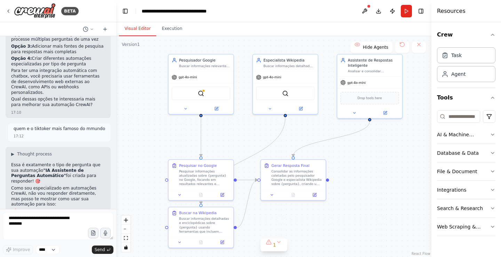
scroll to position [1291, 0]
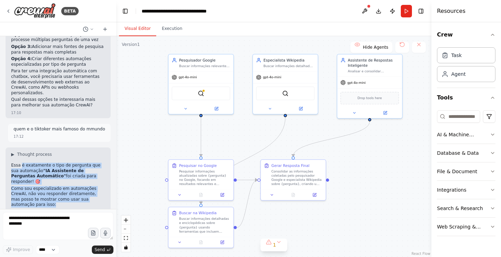
drag, startPoint x: 20, startPoint y: 102, endPoint x: 55, endPoint y: 120, distance: 39.4
click at [70, 163] on div "Essa é exatamente o tipo de pergunta que sua automação "IA Assistente de Pergun…" at bounding box center [58, 252] width 94 height 178
click at [53, 186] on p "Como sou especializado em automações CrewAI, não vou responder diretamente, mas…" at bounding box center [58, 197] width 94 height 22
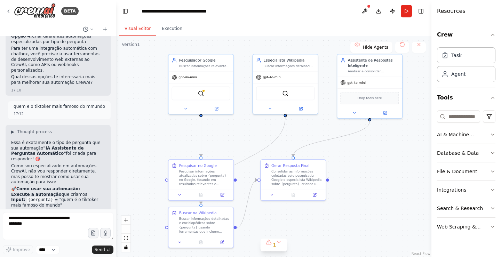
scroll to position [1360, 0]
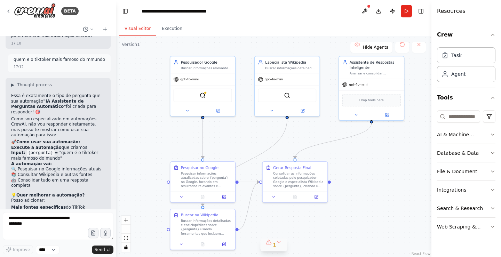
click at [277, 249] on button "1" at bounding box center [274, 245] width 27 height 13
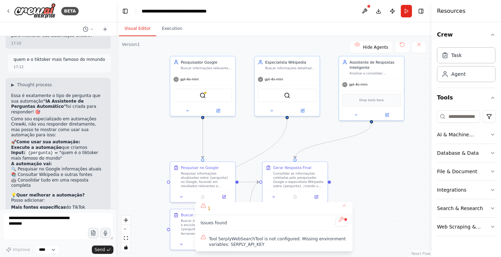
click at [266, 241] on span "Tool SerplyWebSearchTool is not configured. Missing environment variables: SERP…" at bounding box center [278, 241] width 138 height 11
click at [265, 241] on span "Tool SerplyWebSearchTool is not configured. Missing environment variables: SERP…" at bounding box center [278, 241] width 138 height 11
click at [346, 206] on button "1" at bounding box center [274, 208] width 158 height 13
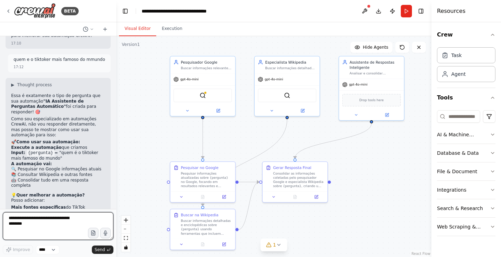
click at [49, 226] on textarea at bounding box center [58, 226] width 111 height 28
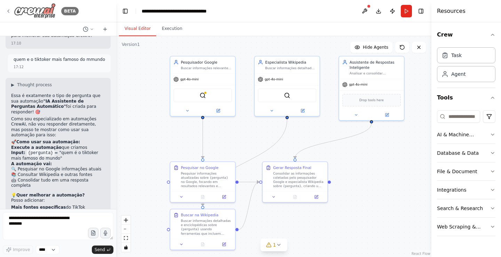
click at [24, 11] on img at bounding box center [35, 11] width 42 height 16
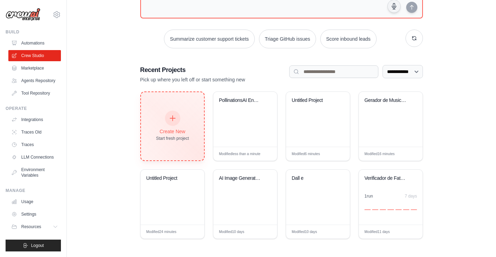
click at [159, 110] on div "Create New Start fresh project" at bounding box center [172, 126] width 63 height 68
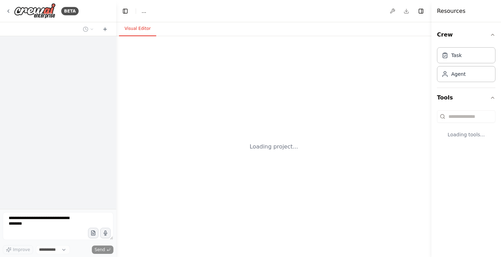
select select "****"
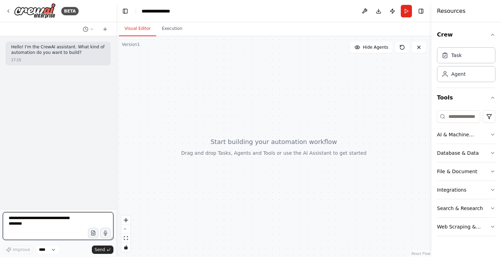
click at [45, 219] on textarea at bounding box center [58, 226] width 111 height 28
type textarea "**********"
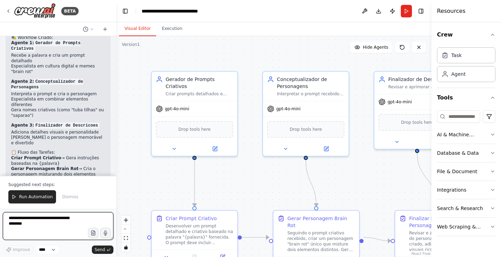
scroll to position [436, 0]
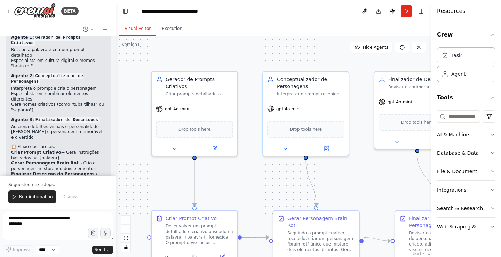
click at [35, 198] on span "Run Automation" at bounding box center [36, 197] width 34 height 6
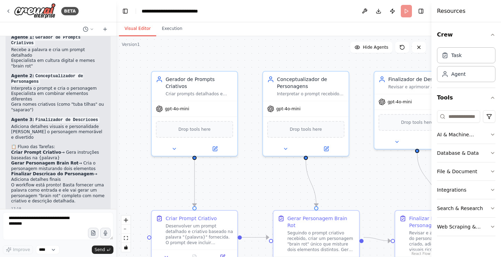
scroll to position [403, 0]
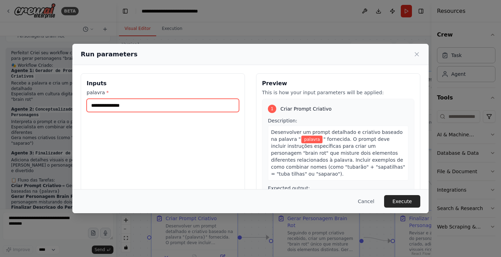
click at [150, 107] on input "palavra *" at bounding box center [163, 105] width 152 height 13
click at [375, 203] on button "Cancel" at bounding box center [365, 201] width 27 height 13
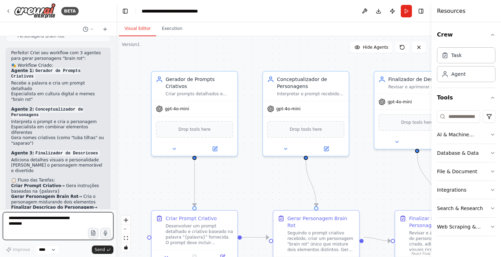
click at [43, 222] on textarea at bounding box center [58, 226] width 111 height 28
click at [108, 232] on icon "button" at bounding box center [106, 233] width 6 height 6
click at [106, 236] on button "button" at bounding box center [105, 233] width 11 height 11
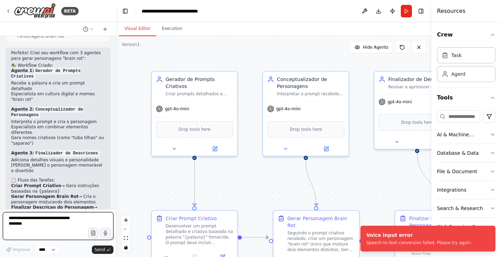
click at [33, 226] on textarea at bounding box center [58, 226] width 111 height 28
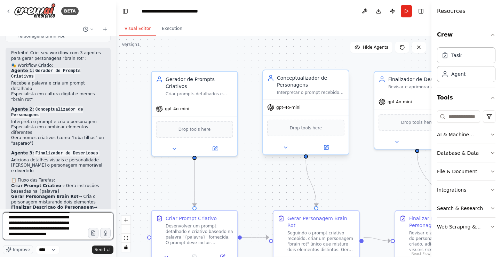
scroll to position [15, 0]
type textarea "**********"
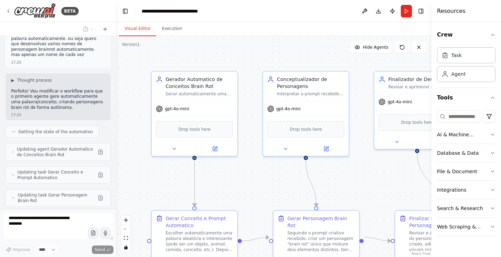
scroll to position [623, 0]
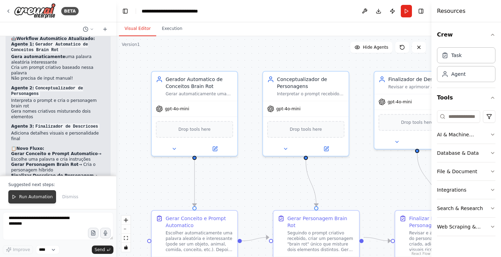
click at [31, 197] on span "Run Automation" at bounding box center [36, 197] width 34 height 6
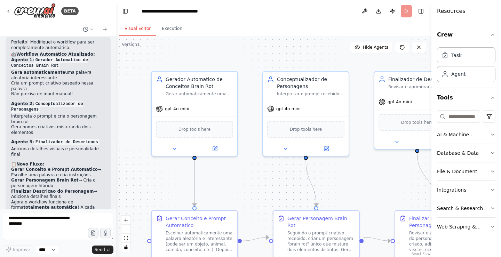
scroll to position [832, 0]
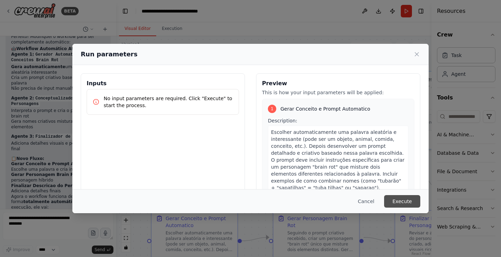
click at [410, 199] on button "Execute" at bounding box center [402, 201] width 36 height 13
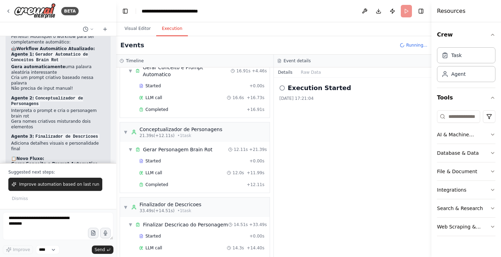
scroll to position [43, 0]
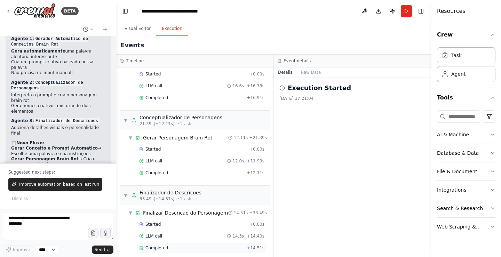
click at [157, 243] on div "Completed + 14.51s" at bounding box center [202, 248] width 130 height 10
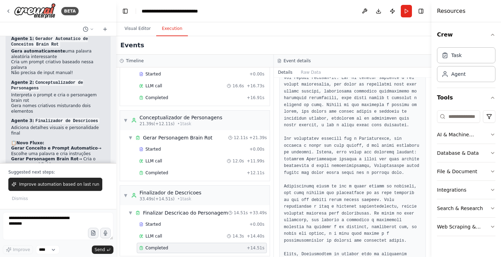
scroll to position [387, 0]
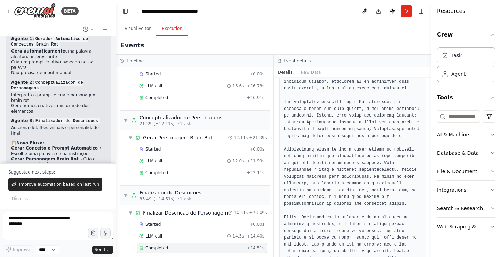
click at [85, 185] on span "Improve automation based on last run" at bounding box center [59, 185] width 80 height 6
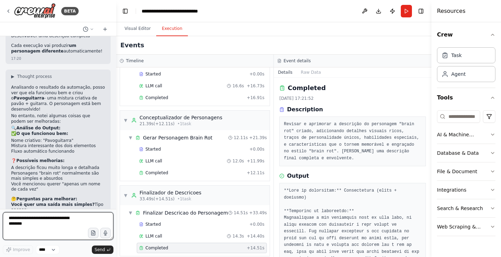
scroll to position [1053, 0]
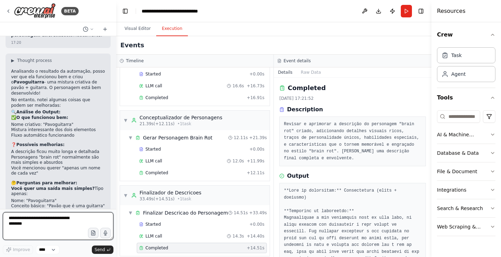
click at [72, 223] on textarea at bounding box center [58, 226] width 111 height 28
click at [405, 11] on button "Run" at bounding box center [406, 11] width 11 height 13
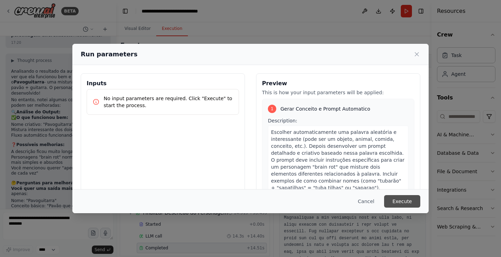
click at [408, 198] on button "Execute" at bounding box center [402, 201] width 36 height 13
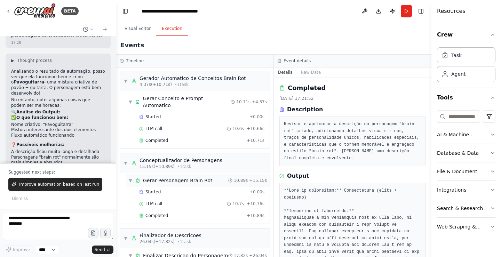
scroll to position [43, 0]
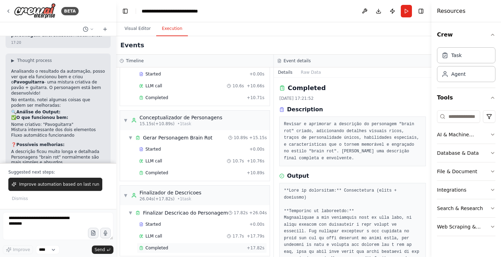
click at [176, 245] on div "Completed" at bounding box center [191, 248] width 105 height 6
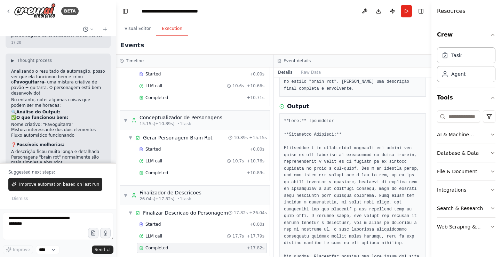
scroll to position [0, 0]
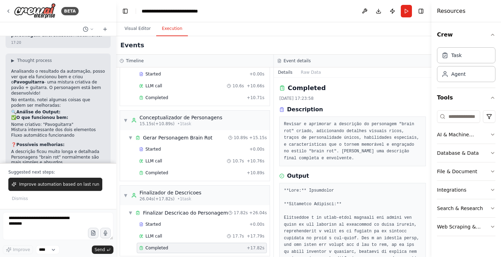
click at [50, 183] on button "Improve automation based on last run" at bounding box center [55, 184] width 94 height 13
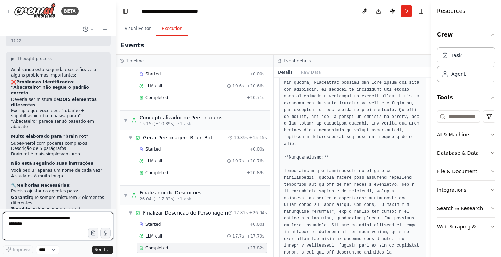
scroll to position [1295, 0]
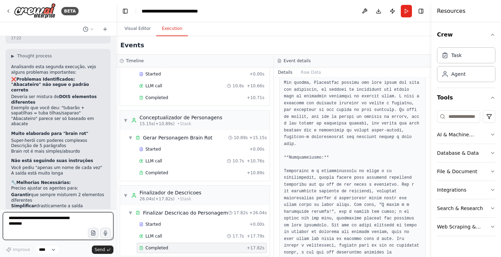
click at [73, 220] on textarea at bounding box center [58, 226] width 111 height 28
click at [52, 225] on textarea at bounding box center [58, 226] width 111 height 28
type textarea "***"
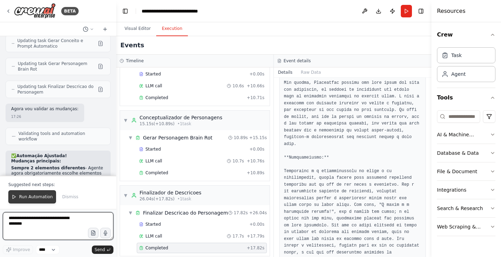
scroll to position [1784, 0]
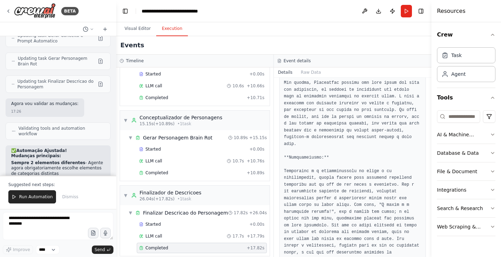
click at [45, 196] on span "Run Automation" at bounding box center [36, 197] width 34 height 6
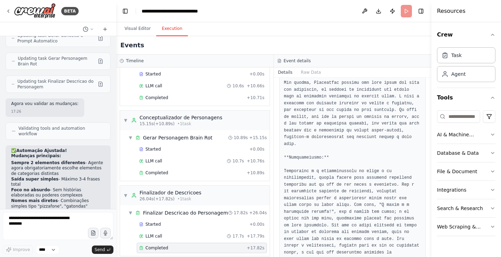
scroll to position [1751, 0]
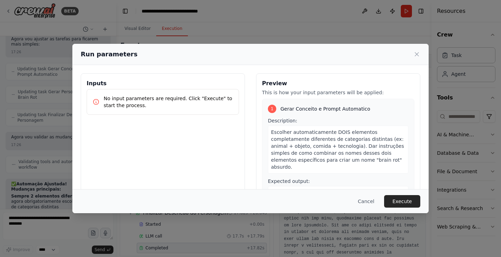
click at [413, 197] on button "Execute" at bounding box center [402, 201] width 36 height 13
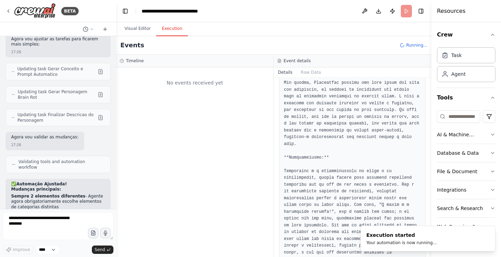
scroll to position [0, 0]
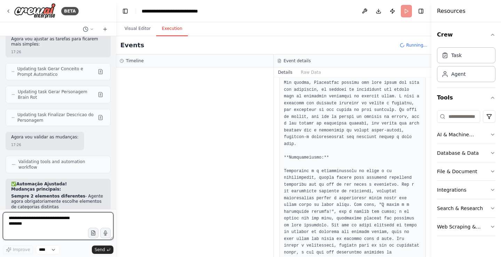
click at [42, 220] on textarea at bounding box center [58, 226] width 111 height 28
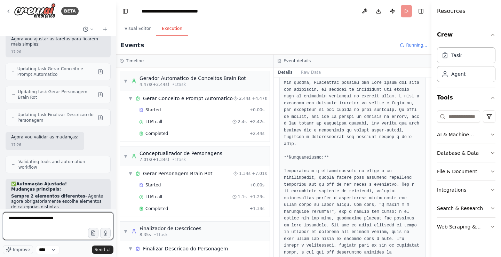
scroll to position [1784, 0]
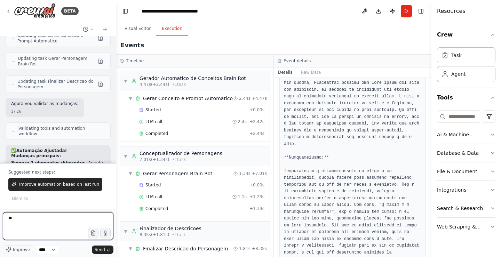
type textarea "*"
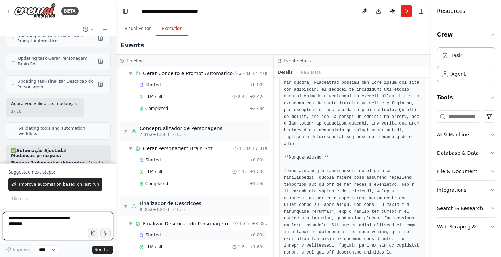
scroll to position [43, 0]
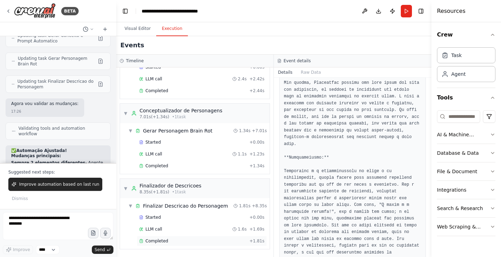
click at [174, 244] on div "Completed" at bounding box center [193, 241] width 108 height 6
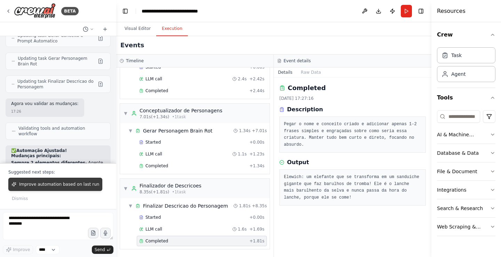
click at [74, 184] on span "Improve automation based on last run" at bounding box center [59, 185] width 80 height 6
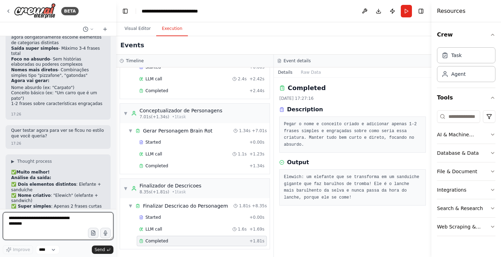
scroll to position [1920, 0]
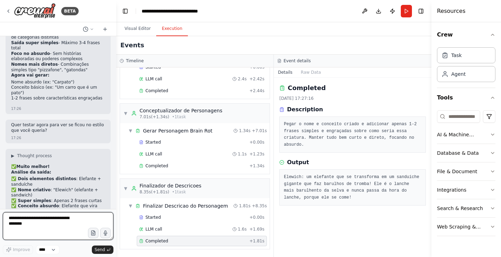
click at [61, 222] on textarea at bounding box center [58, 226] width 111 height 28
type textarea "**********"
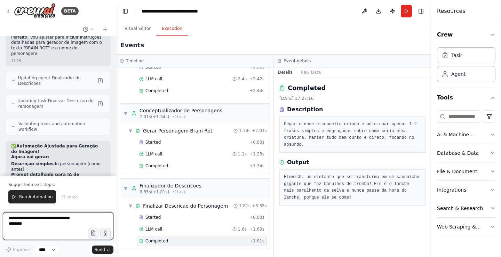
scroll to position [2292, 0]
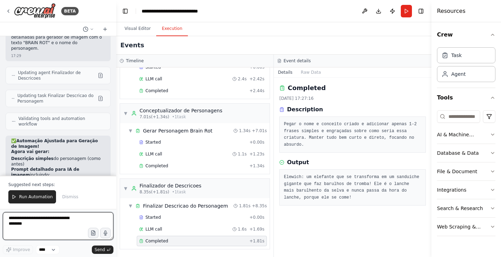
click at [50, 223] on textarea at bounding box center [58, 226] width 111 height 28
type textarea "**********"
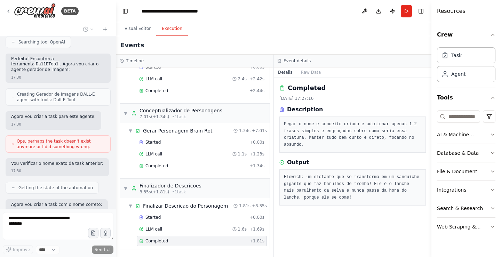
scroll to position [2832, 0]
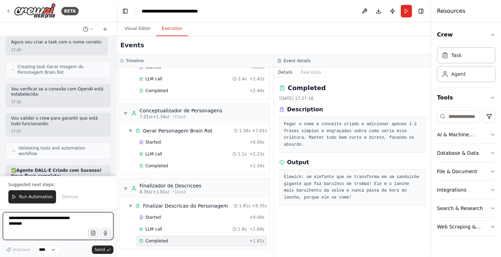
drag, startPoint x: 33, startPoint y: 224, endPoint x: 38, endPoint y: 222, distance: 4.5
click at [35, 224] on textarea at bounding box center [58, 226] width 111 height 28
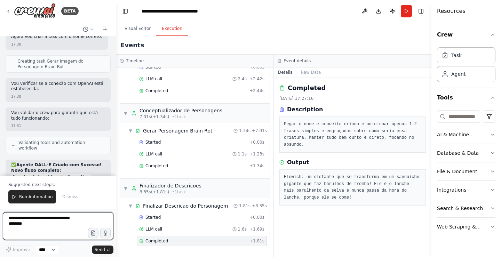
scroll to position [3011, 0]
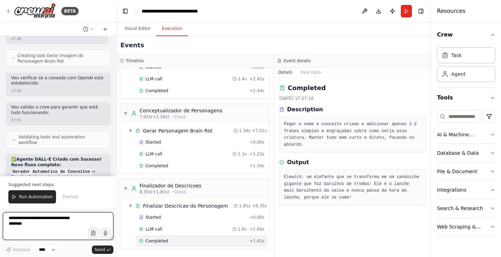
click at [67, 222] on textarea at bounding box center [58, 226] width 111 height 28
type textarea "**********"
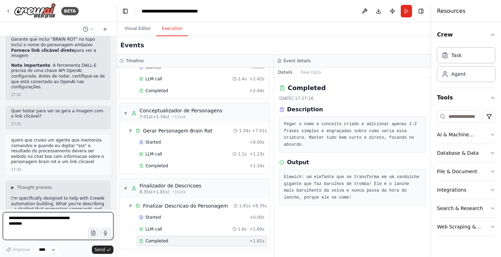
scroll to position [3210, 0]
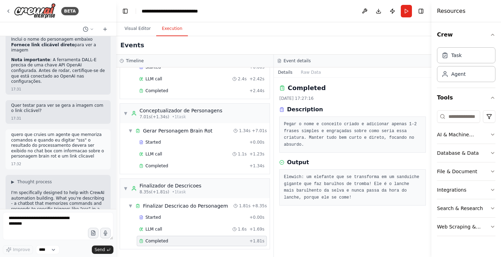
click at [407, 13] on button "Run" at bounding box center [406, 11] width 11 height 13
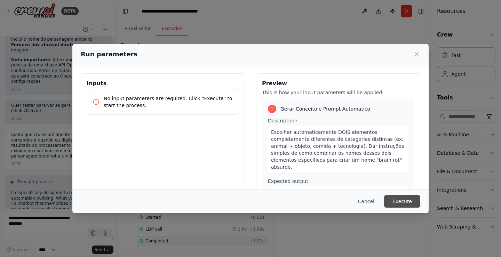
click at [409, 201] on button "Execute" at bounding box center [402, 201] width 36 height 13
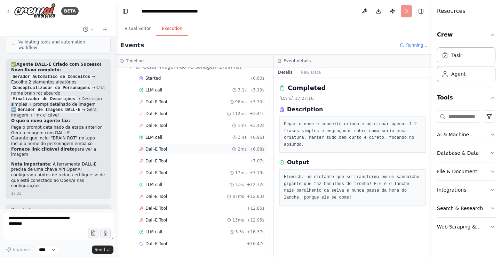
scroll to position [260, 0]
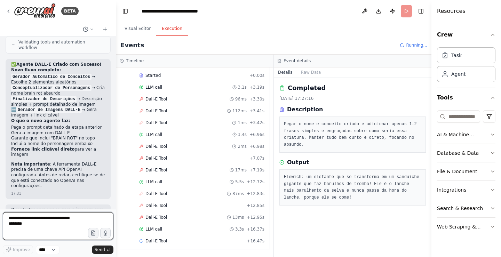
click at [56, 225] on textarea at bounding box center [58, 226] width 111 height 28
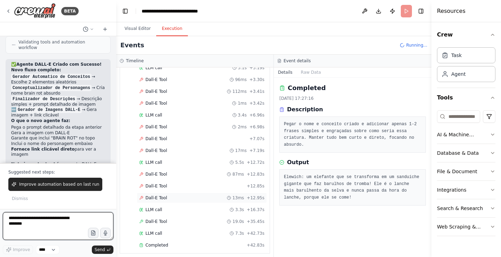
scroll to position [291, 0]
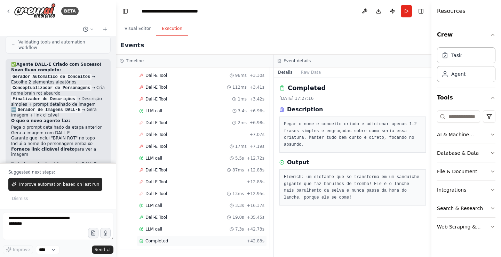
click at [200, 241] on div "Completed" at bounding box center [191, 241] width 105 height 6
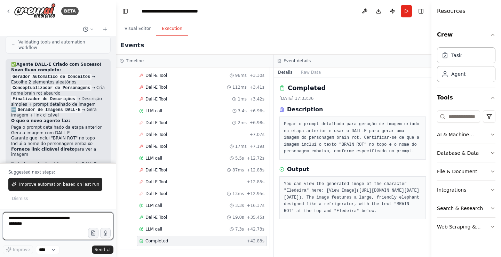
click at [52, 224] on textarea at bounding box center [58, 226] width 111 height 28
type textarea "***"
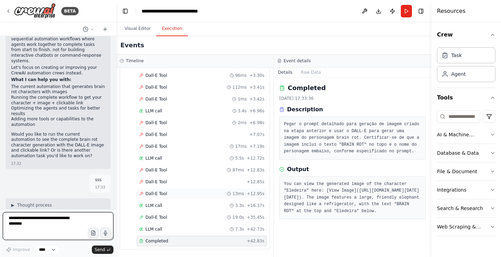
scroll to position [3409, 0]
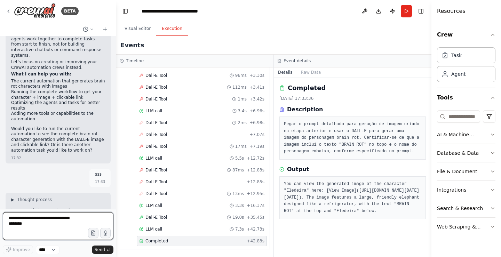
click at [59, 228] on textarea at bounding box center [58, 226] width 111 height 28
type textarea "**********"
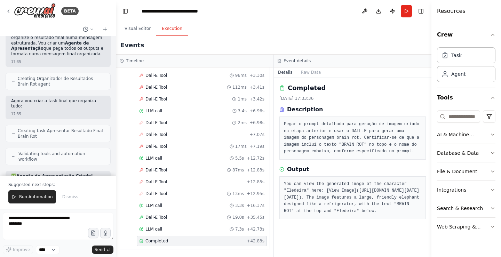
scroll to position [3819, 0]
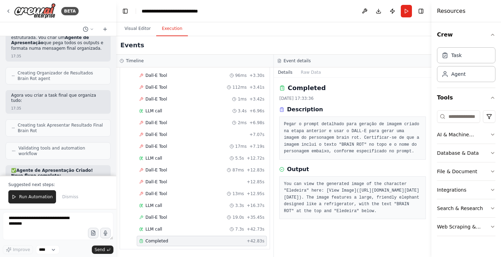
drag, startPoint x: 285, startPoint y: 199, endPoint x: 409, endPoint y: 217, distance: 124.8
click at [412, 215] on pre "You can view the generated image of the character "Eledeira" here: [View Image]…" at bounding box center [352, 198] width 137 height 34
copy pre "(https://oaidalleapiprodscus.blob.core.windows.net/private/org-hZRtglLxBYvAvvtx…"
click at [60, 220] on textarea at bounding box center [58, 226] width 111 height 28
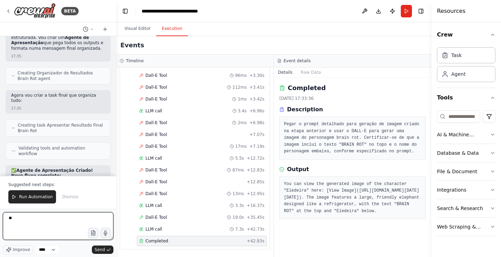
type textarea "***"
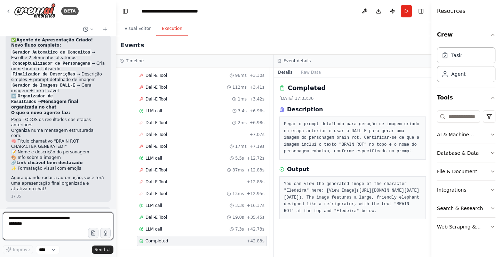
scroll to position [3960, 0]
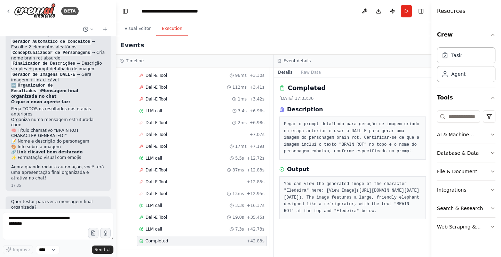
click at [410, 11] on button "Run" at bounding box center [406, 11] width 11 height 13
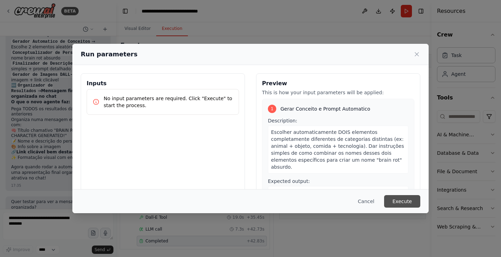
click at [407, 204] on button "Execute" at bounding box center [402, 201] width 36 height 13
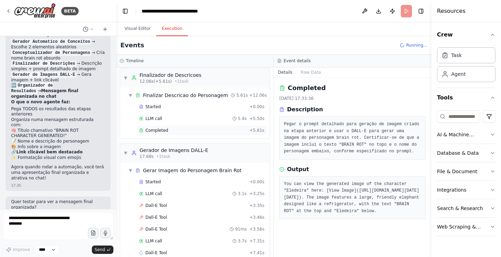
scroll to position [165, 0]
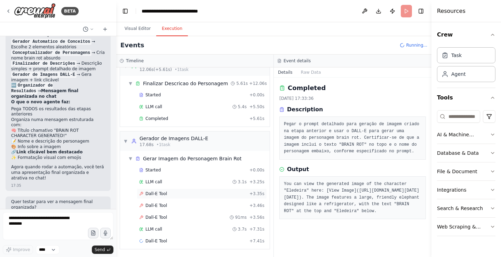
click at [147, 196] on span "Dall-E Tool" at bounding box center [156, 194] width 22 height 6
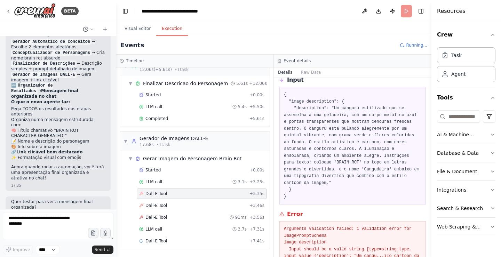
scroll to position [78, 0]
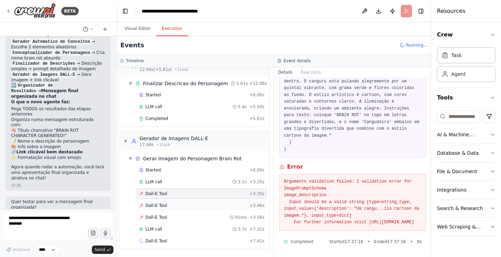
click at [164, 208] on div "Dall-E Tool + 3.46s" at bounding box center [202, 205] width 130 height 10
click at [164, 216] on span "Dall-E Tool" at bounding box center [156, 218] width 22 height 6
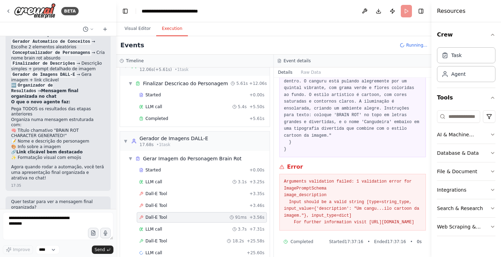
scroll to position [177, 0]
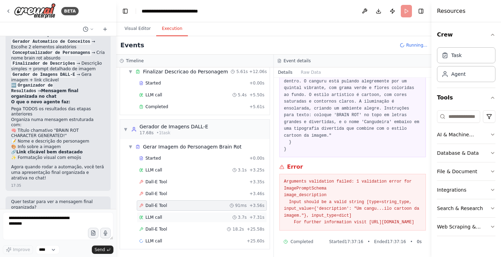
click at [160, 221] on div "LLM call 3.7s + 7.31s" at bounding box center [202, 217] width 130 height 10
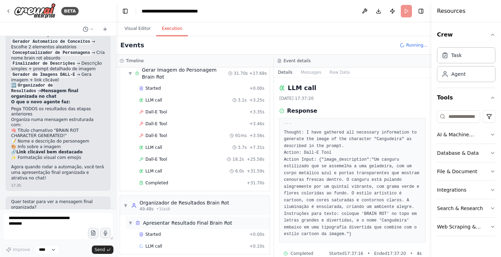
scroll to position [259, 0]
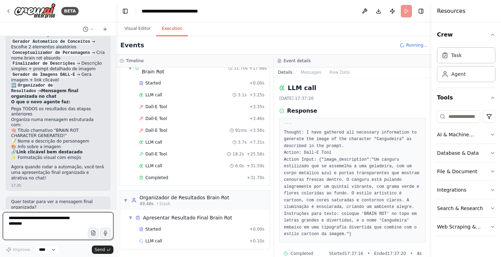
click at [55, 225] on textarea at bounding box center [58, 226] width 111 height 28
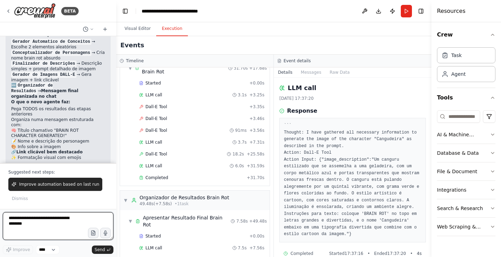
click at [44, 222] on textarea at bounding box center [58, 226] width 111 height 28
type textarea "***"
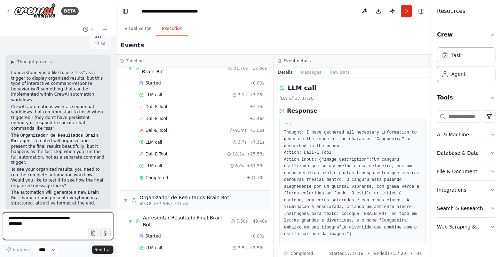
scroll to position [4161, 0]
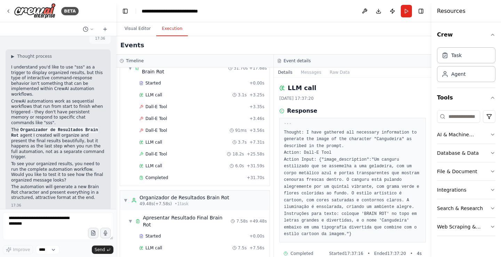
drag, startPoint x: 69, startPoint y: 101, endPoint x: 58, endPoint y: 104, distance: 11.8
drag, startPoint x: 58, startPoint y: 104, endPoint x: 43, endPoint y: 99, distance: 15.6
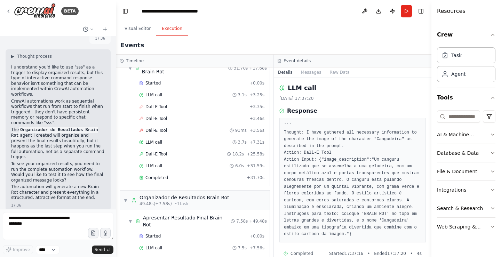
click at [46, 225] on textarea at bounding box center [58, 226] width 111 height 28
type textarea "**********"
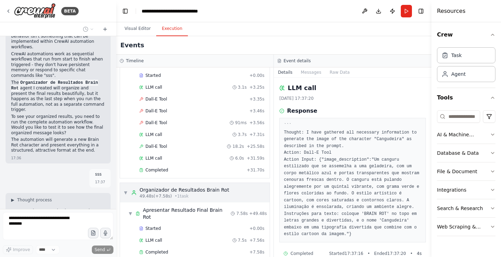
scroll to position [271, 0]
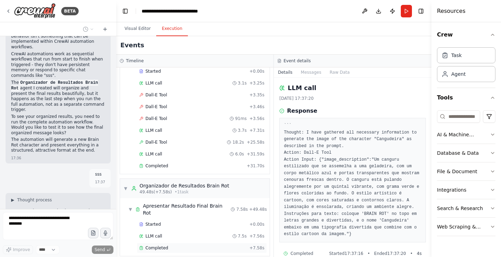
click at [190, 245] on div "Completed" at bounding box center [193, 248] width 108 height 6
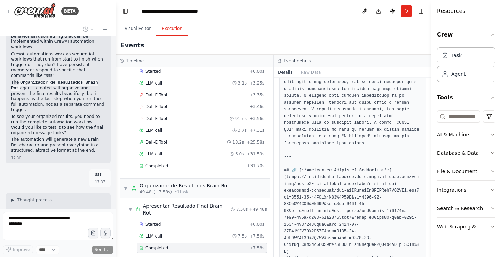
scroll to position [204, 0]
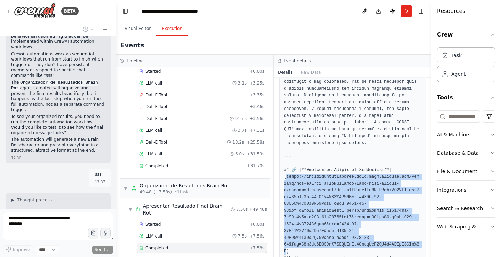
drag, startPoint x: 286, startPoint y: 163, endPoint x: 405, endPoint y: 219, distance: 131.4
click at [409, 223] on pre at bounding box center [352, 123] width 137 height 292
copy pre "s://oaidalleapiprodscus.blob.core.windows.net/private/org-hZRtglLxBYvAvvtxhca6Q…"
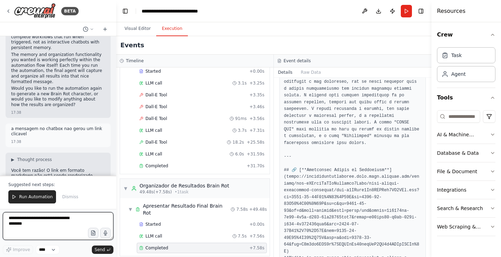
scroll to position [4471, 0]
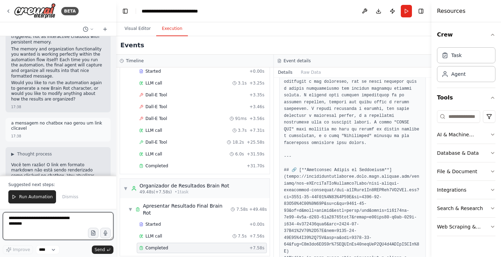
click at [47, 231] on textarea at bounding box center [58, 226] width 111 height 28
type textarea "**********"
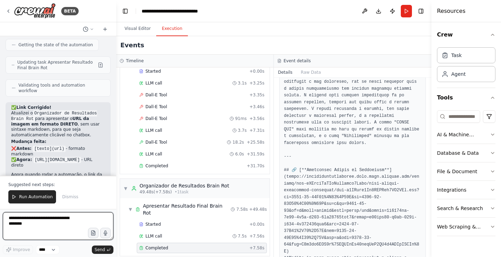
scroll to position [4643, 0]
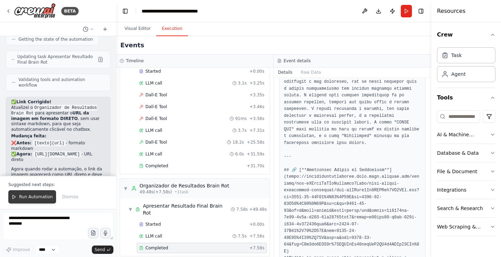
click at [46, 198] on span "Run Automation" at bounding box center [36, 197] width 34 height 6
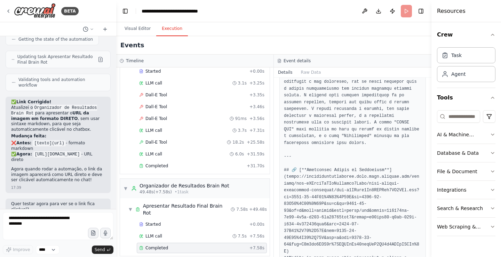
scroll to position [4609, 0]
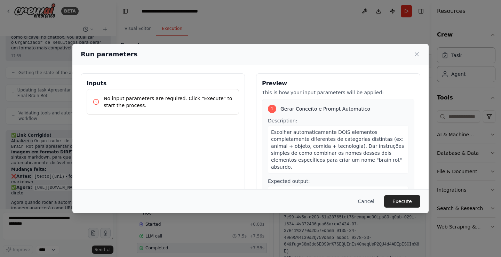
click at [413, 203] on button "Execute" at bounding box center [402, 201] width 36 height 13
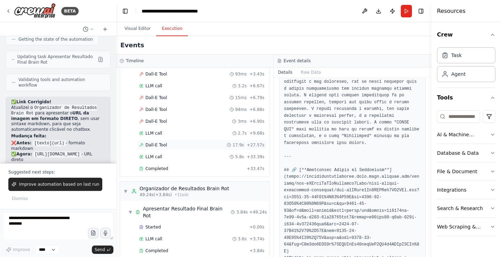
scroll to position [318, 0]
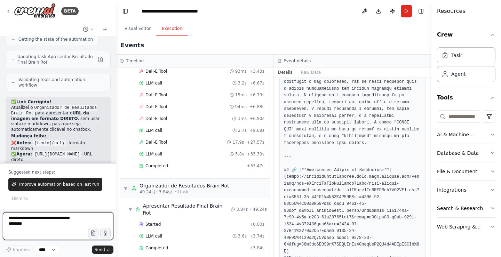
click at [42, 229] on textarea at bounding box center [58, 226] width 111 height 28
type textarea "***"
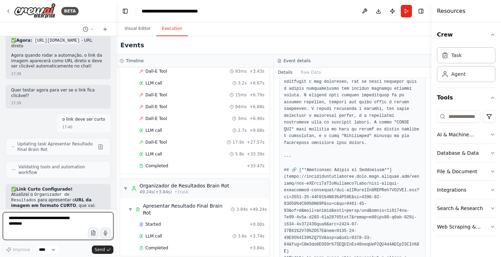
scroll to position [4762, 0]
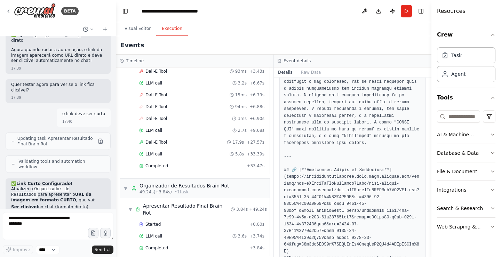
click at [52, 228] on textarea at bounding box center [58, 226] width 111 height 28
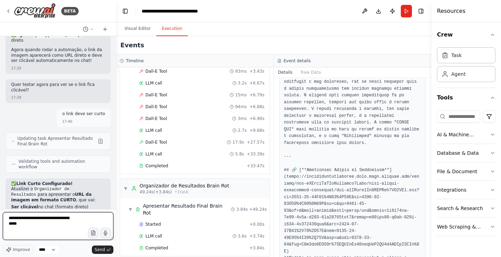
type textarea "**********"
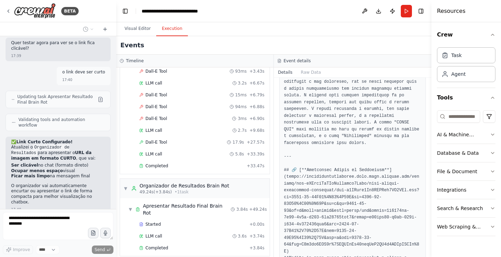
scroll to position [4827, 0]
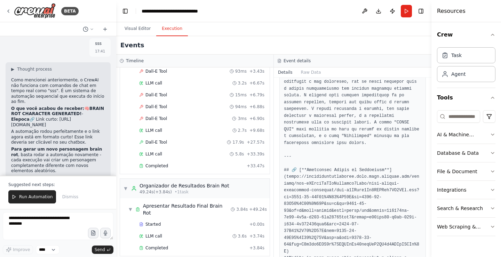
click at [39, 197] on span "Run Automation" at bounding box center [36, 197] width 34 height 6
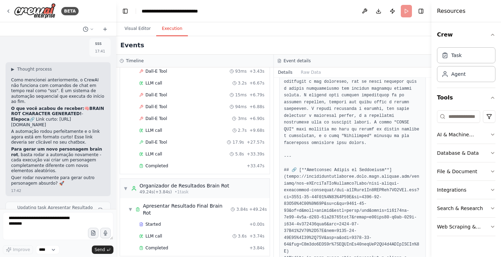
scroll to position [4982, 0]
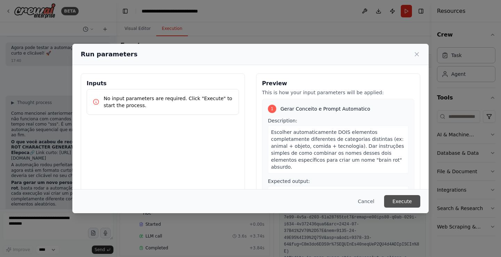
click at [420, 199] on button "Execute" at bounding box center [402, 201] width 36 height 13
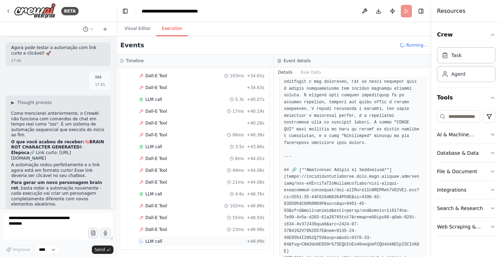
scroll to position [674, 0]
click at [177, 231] on div "Dall-E Tool 23ms + 48.99s" at bounding box center [201, 230] width 125 height 6
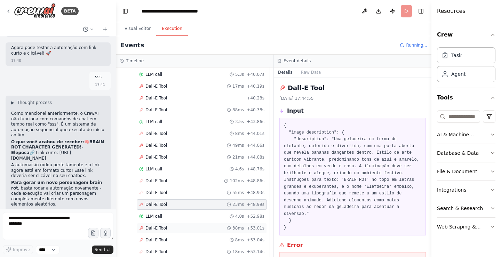
scroll to position [721, 0]
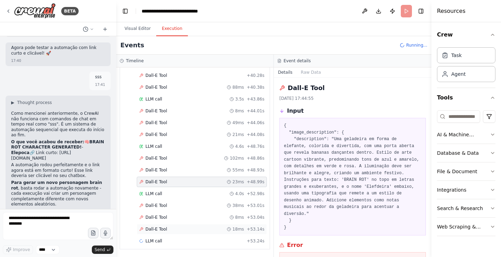
click at [171, 226] on div "Dall-E Tool 18ms + 53.14s" at bounding box center [202, 229] width 130 height 10
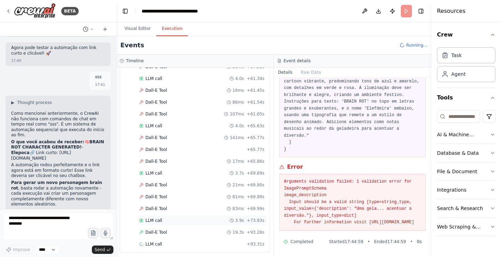
scroll to position [934, 0]
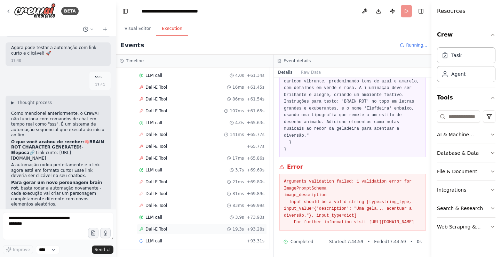
click at [168, 227] on div "Dall-E Tool 19.3s + 93.28s" at bounding box center [201, 230] width 125 height 6
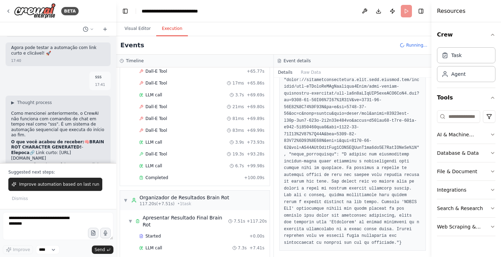
scroll to position [5015, 0]
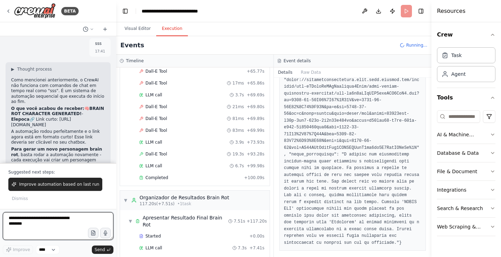
click at [65, 221] on textarea at bounding box center [58, 226] width 111 height 28
type textarea "***"
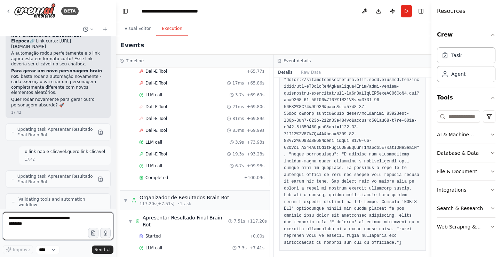
scroll to position [5099, 0]
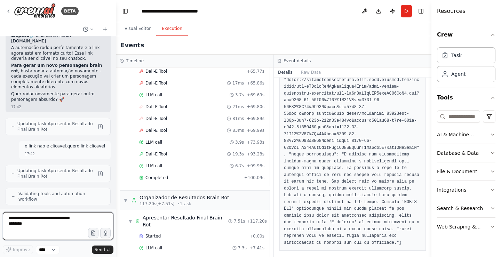
click at [53, 222] on textarea at bounding box center [58, 226] width 111 height 28
click at [57, 221] on textarea at bounding box center [58, 226] width 111 height 28
type textarea "**********"
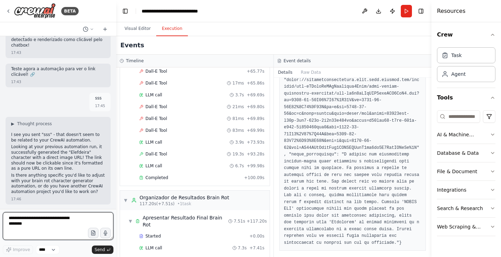
scroll to position [5350, 0]
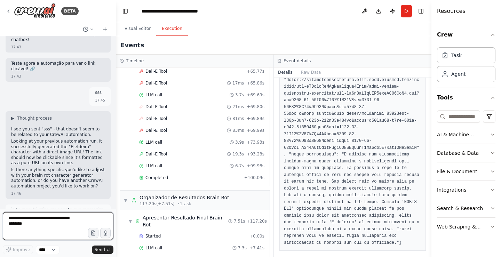
click at [65, 221] on textarea at bounding box center [58, 226] width 111 height 28
type textarea "**********"
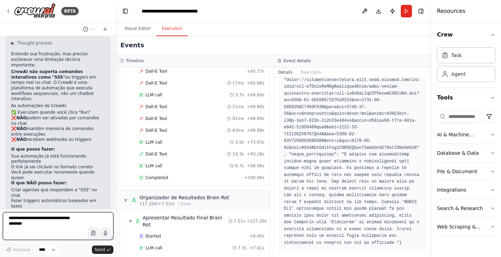
scroll to position [5584, 0]
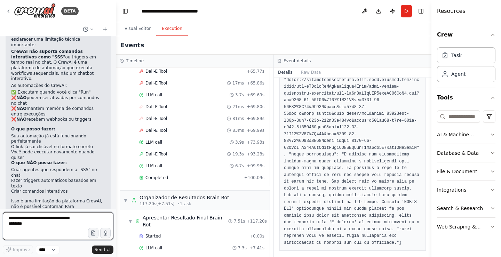
click at [57, 226] on textarea at bounding box center [58, 226] width 111 height 28
type textarea "**********"
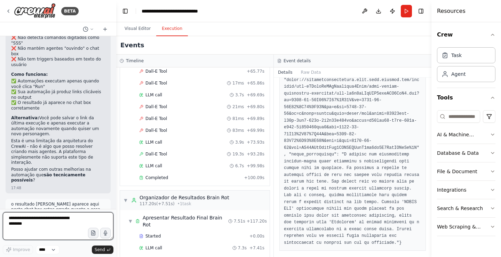
scroll to position [5891, 0]
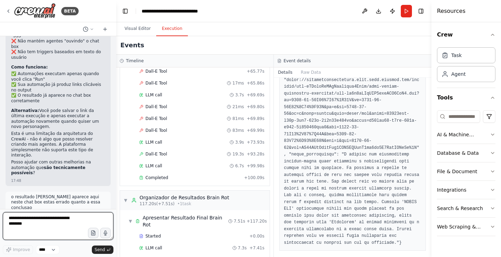
click at [31, 228] on textarea at bounding box center [58, 226] width 111 height 28
type textarea "**********"
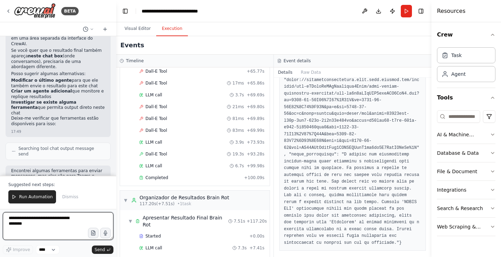
scroll to position [6170, 0]
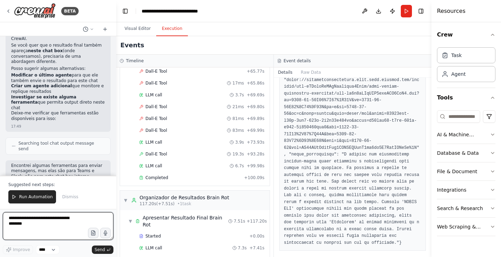
click at [55, 216] on textarea at bounding box center [58, 226] width 111 height 28
type textarea "**********"
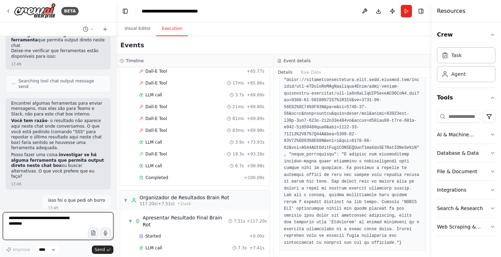
scroll to position [6238, 0]
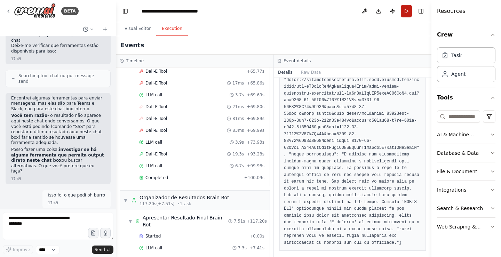
click at [405, 15] on button "Run" at bounding box center [406, 11] width 11 height 13
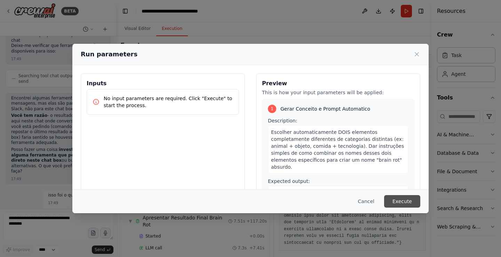
click at [401, 202] on button "Execute" at bounding box center [402, 201] width 36 height 13
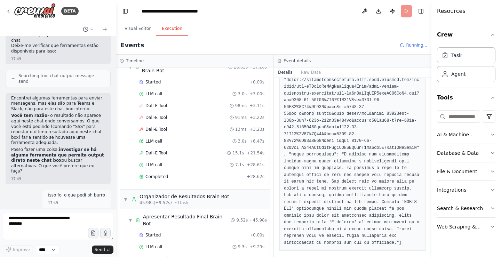
scroll to position [334, 0]
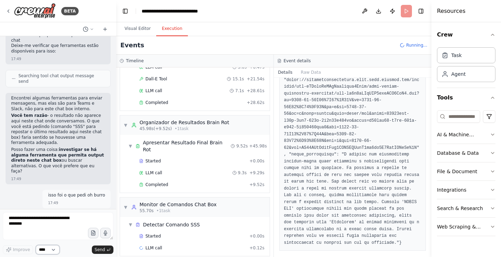
click at [49, 250] on select "****" at bounding box center [48, 249] width 24 height 9
click at [49, 249] on select "****" at bounding box center [48, 249] width 24 height 9
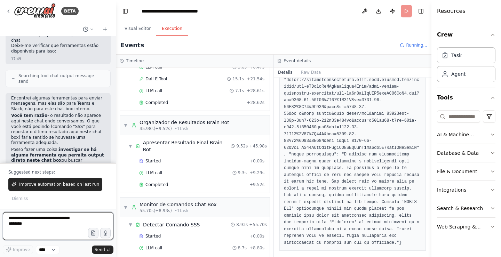
click at [41, 223] on textarea at bounding box center [58, 226] width 111 height 28
type textarea "***"
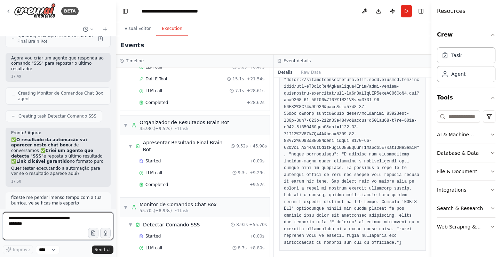
scroll to position [6487, 0]
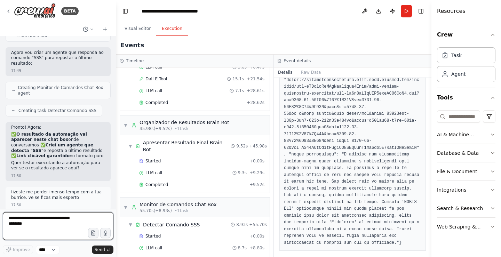
click at [38, 217] on textarea at bounding box center [58, 226] width 111 height 28
type textarea "**********"
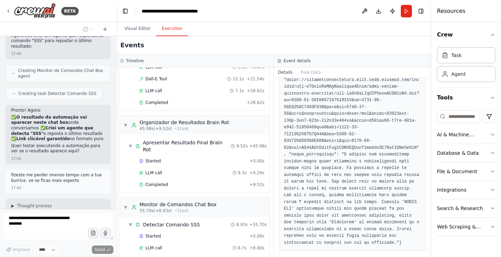
scroll to position [6540, 0]
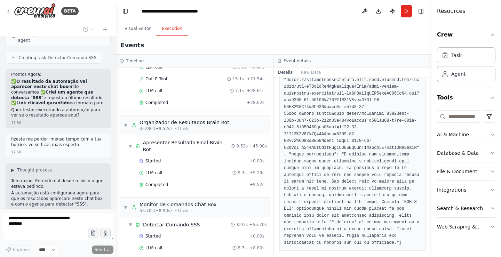
drag, startPoint x: 59, startPoint y: 140, endPoint x: 6, endPoint y: 59, distance: 97.2
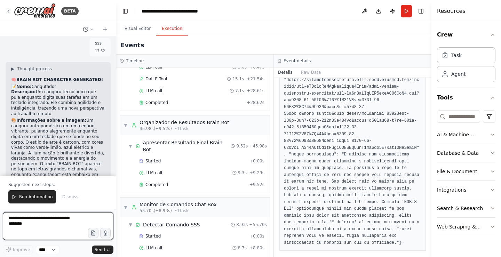
scroll to position [6743, 0]
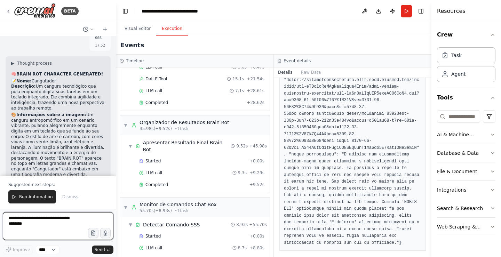
drag, startPoint x: 54, startPoint y: 53, endPoint x: 21, endPoint y: 91, distance: 51.1
click at [22, 93] on div "Hello! I'm the CrewAI assistant. What kind of automation do you want to build? …" at bounding box center [58, 106] width 116 height 140
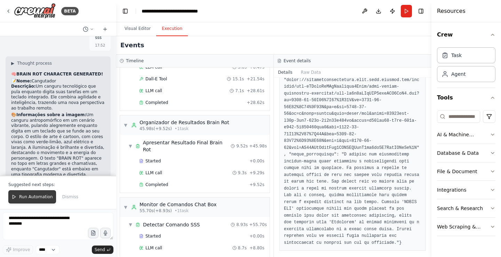
click at [40, 199] on span "Run Automation" at bounding box center [36, 197] width 34 height 6
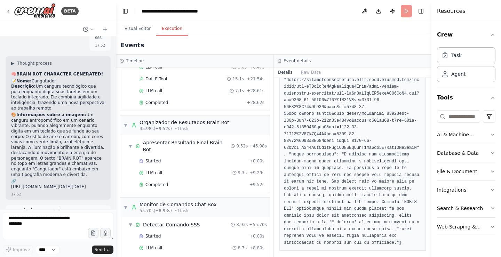
scroll to position [6709, 0]
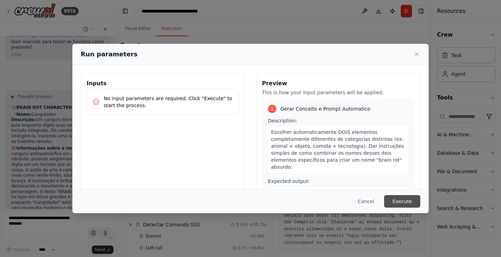
click at [402, 196] on button "Execute" at bounding box center [402, 201] width 36 height 13
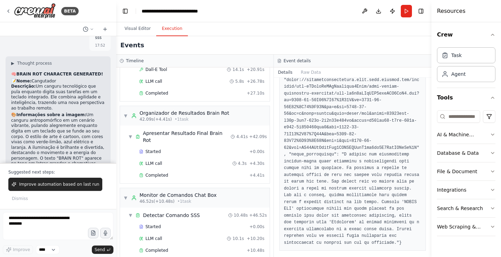
scroll to position [346, 0]
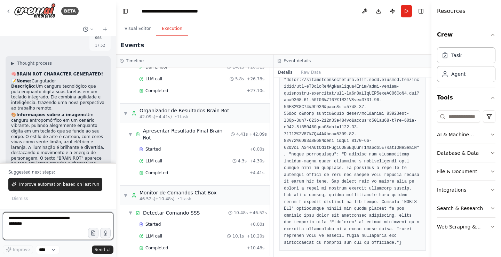
click at [35, 223] on textarea at bounding box center [58, 226] width 111 height 28
type textarea "***"
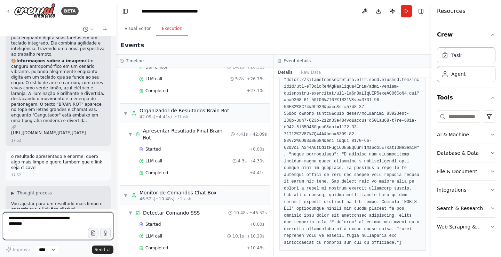
scroll to position [6885, 0]
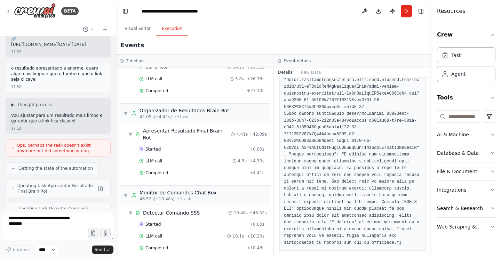
click at [47, 224] on textarea at bounding box center [58, 226] width 111 height 28
type textarea "**********"
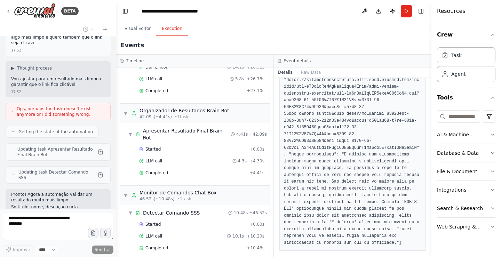
scroll to position [6917, 0]
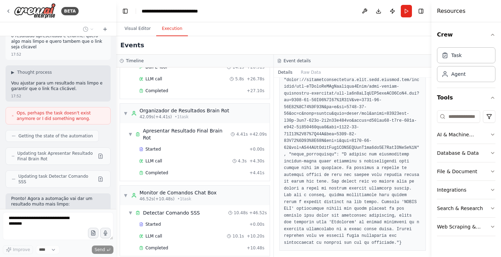
drag, startPoint x: 55, startPoint y: 149, endPoint x: 11, endPoint y: 80, distance: 81.5
copy p "https://oaidalleapiprodscus.blob.core.windows.net/private/org-hZRtglLxBYvAvvtxh…"
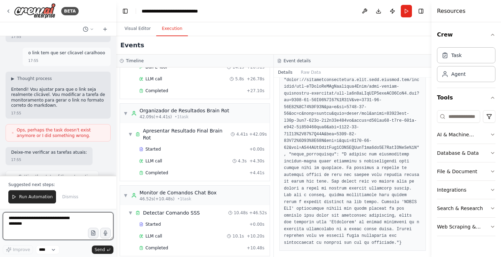
scroll to position [7230, 0]
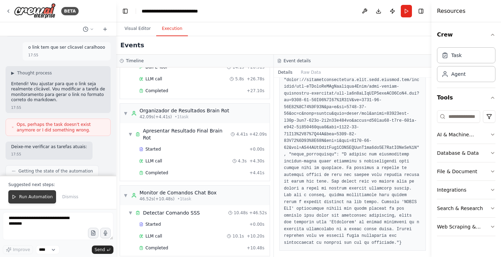
click at [43, 195] on span "Run Automation" at bounding box center [36, 197] width 34 height 6
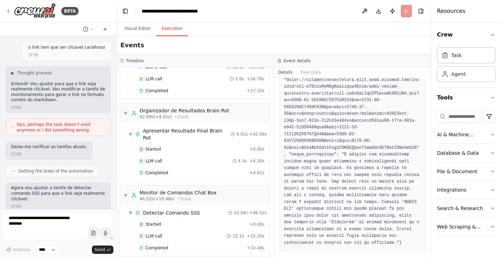
scroll to position [7197, 0]
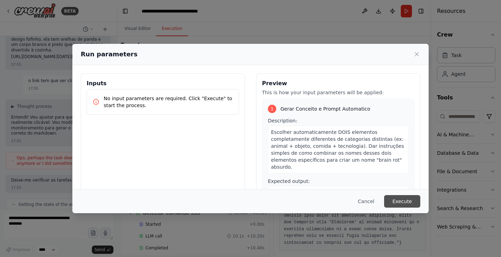
click at [398, 201] on button "Execute" at bounding box center [402, 201] width 36 height 13
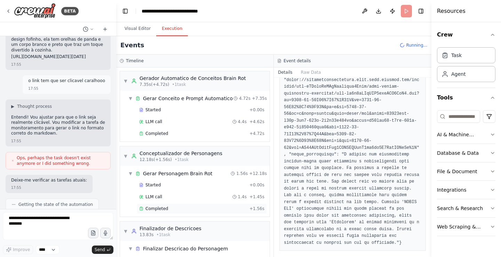
scroll to position [31, 0]
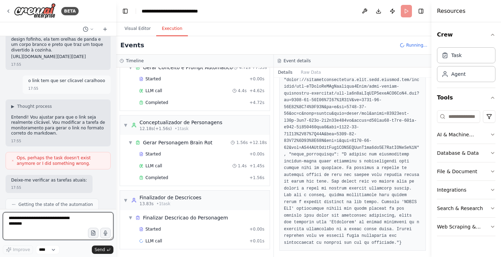
click at [62, 226] on textarea at bounding box center [58, 226] width 111 height 28
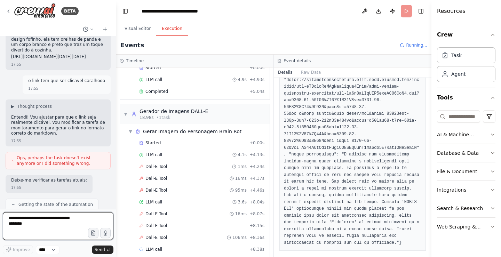
scroll to position [201, 0]
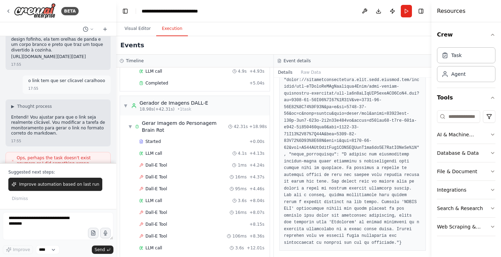
click at [72, 188] on button "Improve automation based on last run" at bounding box center [55, 184] width 94 height 13
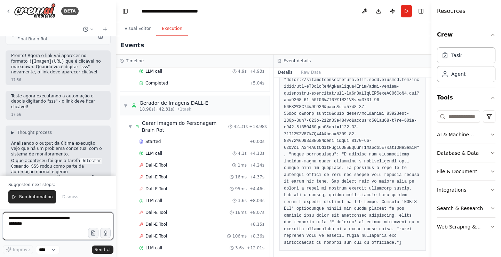
scroll to position [7483, 0]
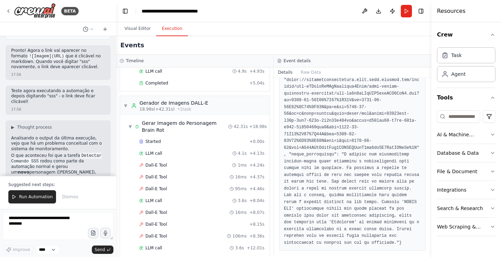
click at [45, 245] on div "Improve **** Send" at bounding box center [58, 233] width 111 height 42
click at [49, 201] on button "Run Automation" at bounding box center [32, 196] width 48 height 13
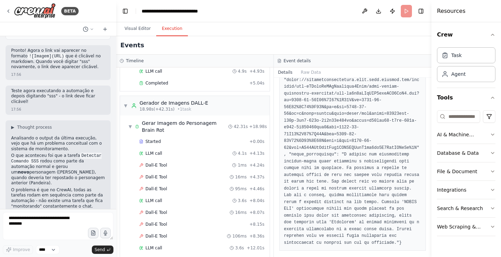
scroll to position [7450, 0]
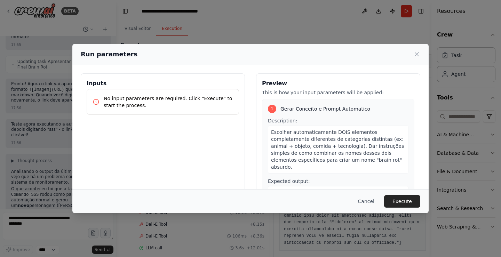
click at [414, 201] on button "Execute" at bounding box center [402, 201] width 36 height 13
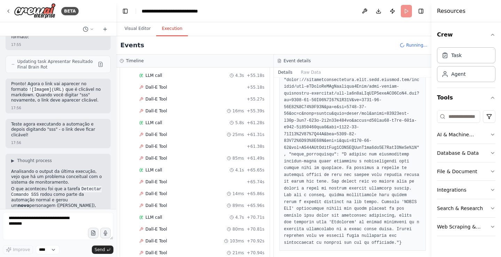
scroll to position [863, 0]
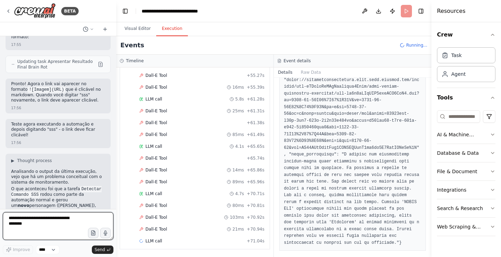
click at [39, 223] on textarea at bounding box center [58, 226] width 111 height 28
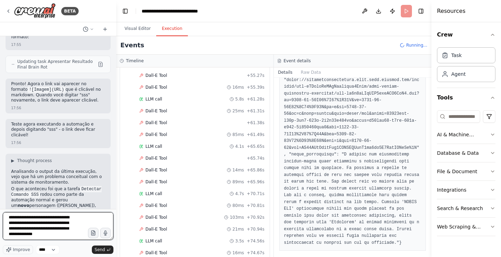
type textarea "**********"
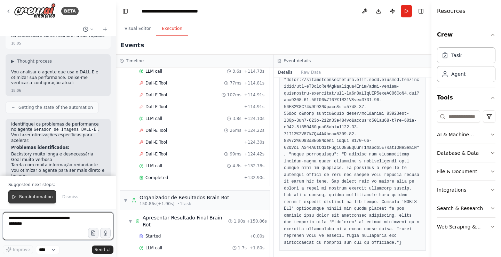
scroll to position [7854, 0]
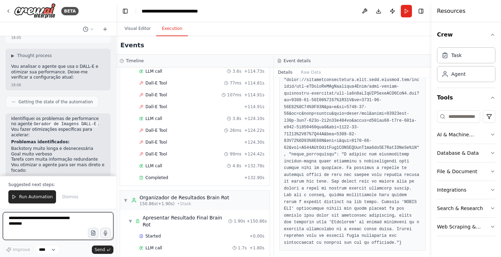
drag, startPoint x: 55, startPoint y: 229, endPoint x: 64, endPoint y: 230, distance: 9.1
click at [58, 228] on textarea at bounding box center [58, 226] width 111 height 28
drag, startPoint x: 40, startPoint y: 198, endPoint x: 43, endPoint y: 199, distance: 3.9
click at [40, 199] on span "Run Automation" at bounding box center [36, 197] width 34 height 6
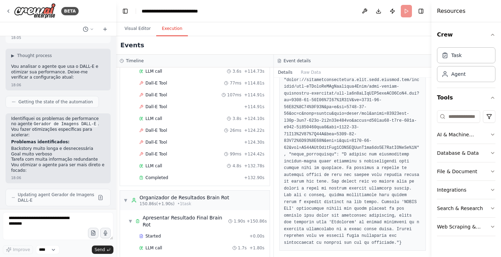
scroll to position [7820, 0]
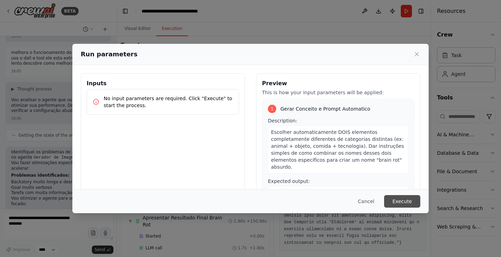
click at [412, 197] on button "Execute" at bounding box center [402, 201] width 36 height 13
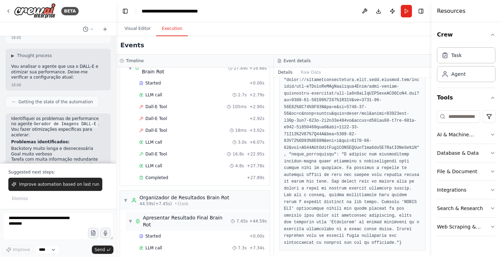
scroll to position [271, 0]
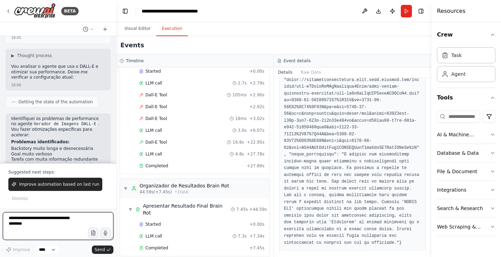
click at [50, 220] on textarea at bounding box center [58, 226] width 111 height 28
type textarea "***"
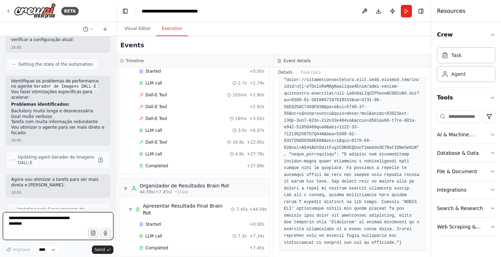
scroll to position [7904, 0]
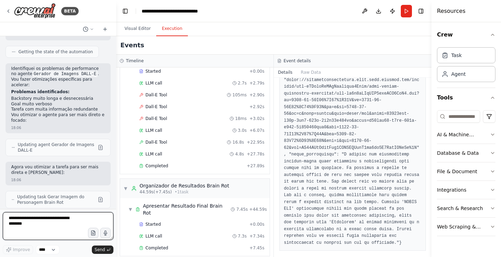
click at [53, 222] on textarea at bounding box center [58, 226] width 111 height 28
type textarea "**********"
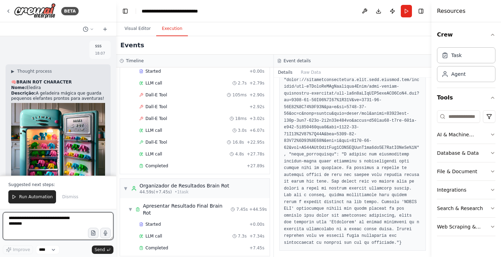
scroll to position [8213, 0]
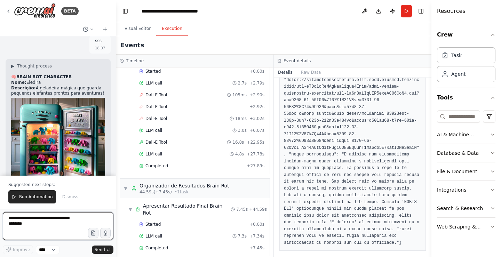
click at [53, 227] on textarea at bounding box center [58, 226] width 111 height 28
type textarea "**********"
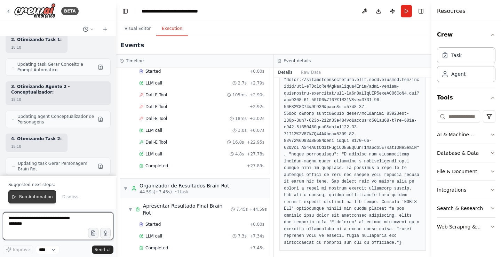
scroll to position [8837, 0]
click at [38, 195] on span "Run Automation" at bounding box center [36, 197] width 34 height 6
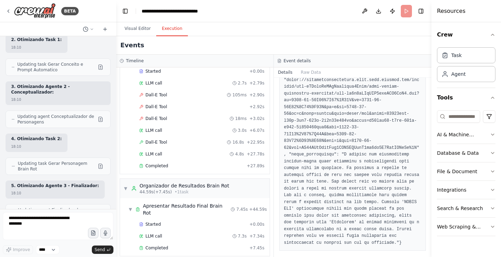
scroll to position [8803, 0]
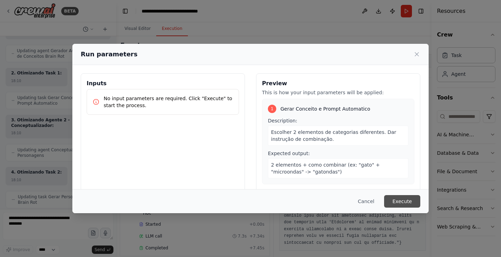
click at [396, 199] on button "Execute" at bounding box center [402, 201] width 36 height 13
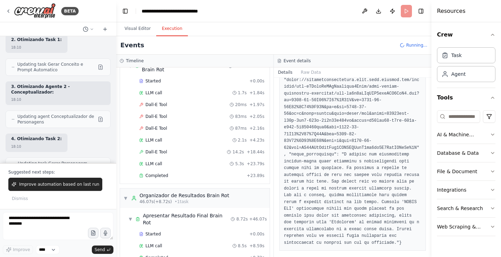
scroll to position [271, 0]
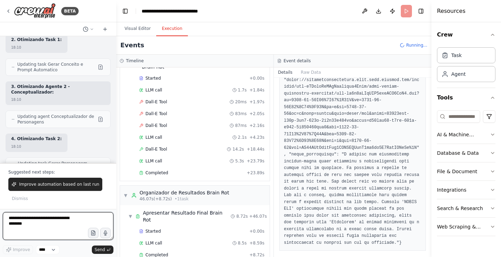
click at [59, 222] on textarea at bounding box center [58, 226] width 111 height 28
type textarea "***"
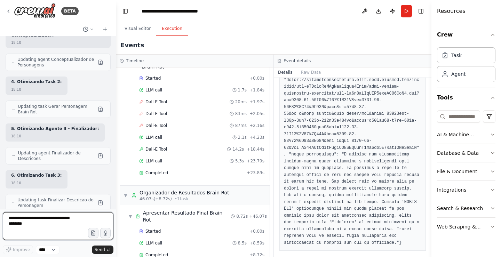
scroll to position [8899, 0]
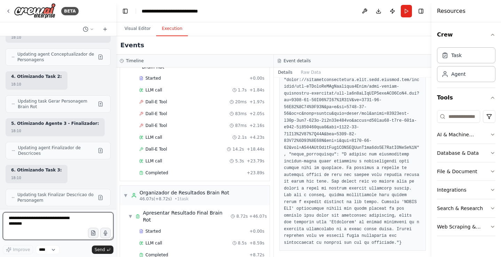
click at [47, 225] on textarea at bounding box center [58, 226] width 111 height 28
click at [62, 226] on textarea at bounding box center [58, 226] width 111 height 28
type textarea "**********"
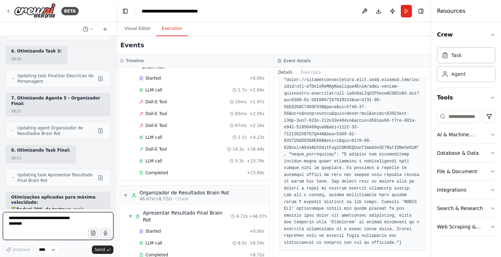
scroll to position [9023, 0]
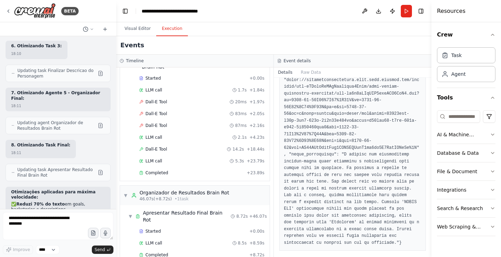
drag, startPoint x: 38, startPoint y: 218, endPoint x: 41, endPoint y: 221, distance: 4.4
click at [39, 219] on textarea at bounding box center [58, 226] width 111 height 28
type textarea "**********"
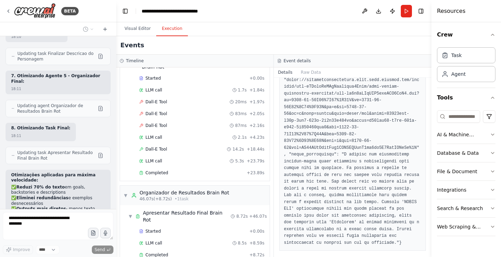
scroll to position [9065, 0]
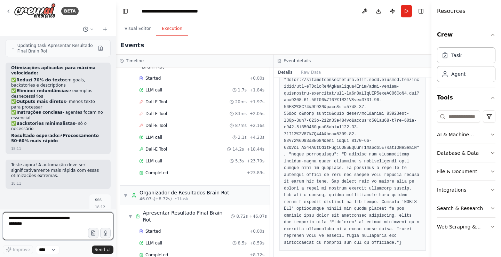
scroll to position [9153, 0]
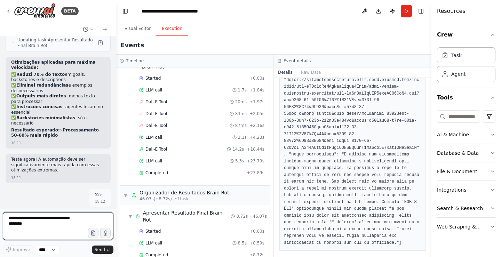
click at [43, 223] on textarea at bounding box center [58, 226] width 111 height 28
type textarea "**********"
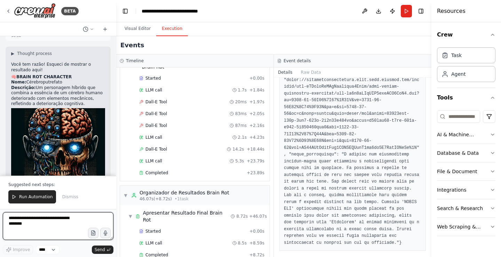
scroll to position [9431, 0]
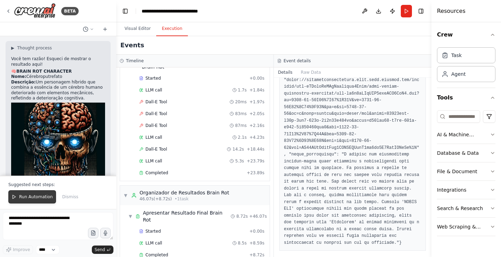
click at [41, 200] on button "Run Automation" at bounding box center [32, 196] width 48 height 13
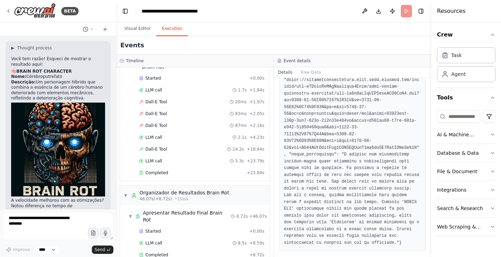
scroll to position [9398, 0]
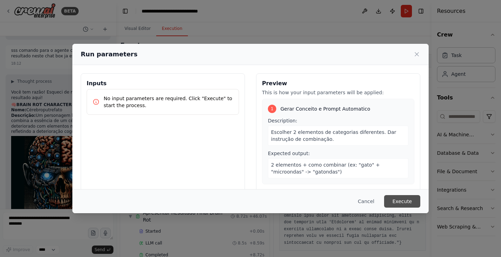
click at [405, 202] on button "Execute" at bounding box center [402, 201] width 36 height 13
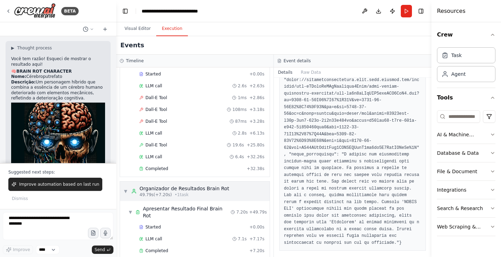
scroll to position [271, 0]
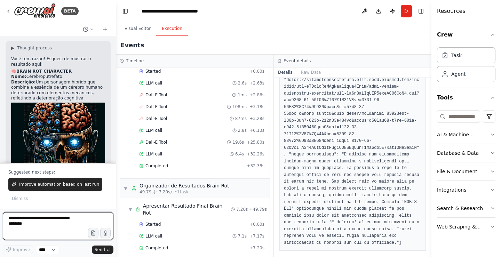
click at [71, 226] on textarea at bounding box center [58, 226] width 111 height 28
type textarea "***"
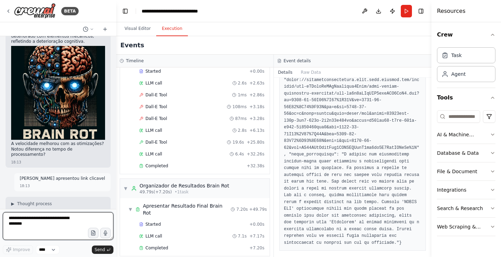
scroll to position [9493, 0]
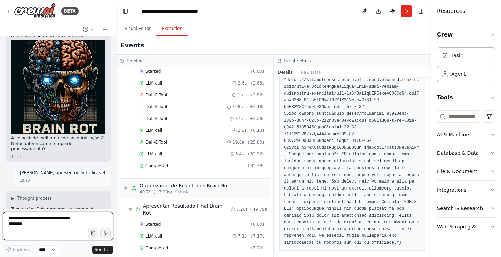
click at [58, 225] on textarea at bounding box center [58, 226] width 111 height 28
click at [62, 227] on textarea at bounding box center [58, 226] width 111 height 28
type textarea "**********"
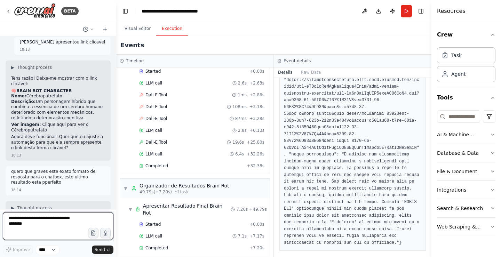
scroll to position [9630, 0]
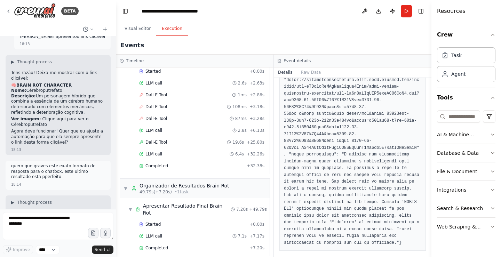
drag, startPoint x: 71, startPoint y: 172, endPoint x: 51, endPoint y: 84, distance: 89.8
click at [46, 224] on textarea at bounding box center [58, 226] width 111 height 28
click at [33, 220] on textarea at bounding box center [58, 226] width 111 height 28
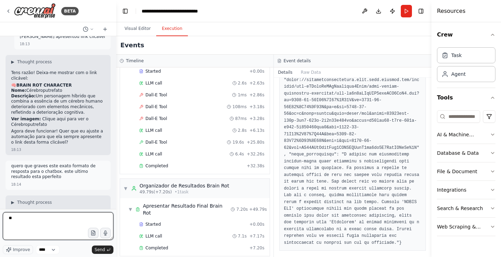
type textarea "***"
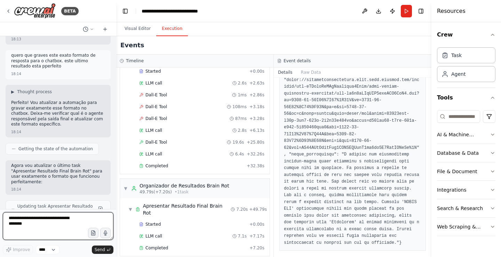
scroll to position [9746, 0]
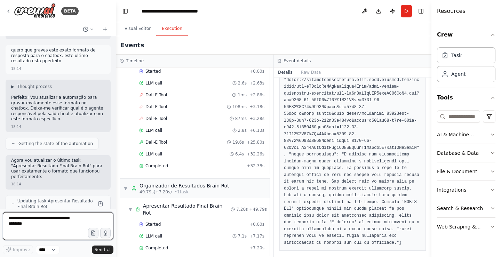
click at [57, 234] on textarea at bounding box center [58, 226] width 111 height 28
click at [42, 228] on textarea at bounding box center [58, 226] width 111 height 28
type textarea "**********"
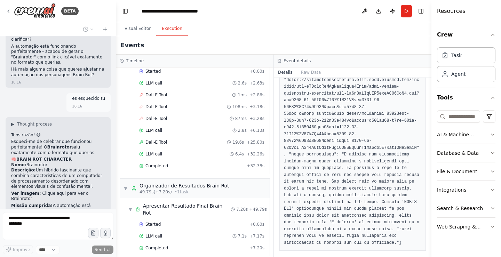
scroll to position [10048, 0]
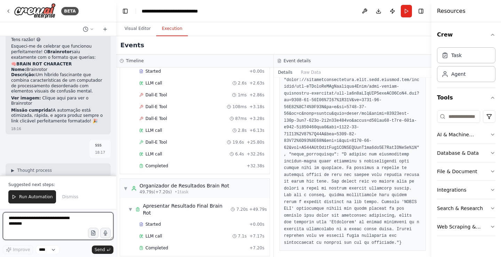
drag, startPoint x: 43, startPoint y: 222, endPoint x: 30, endPoint y: 229, distance: 14.5
click at [44, 223] on textarea at bounding box center [58, 226] width 111 height 28
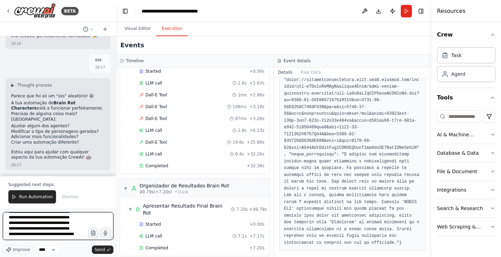
scroll to position [15, 0]
type textarea "**********"
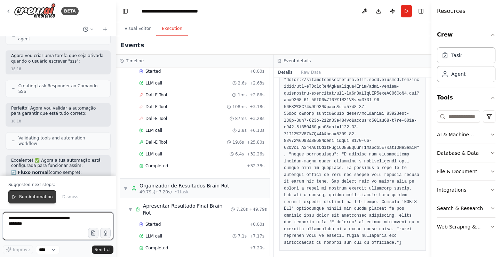
scroll to position [10578, 0]
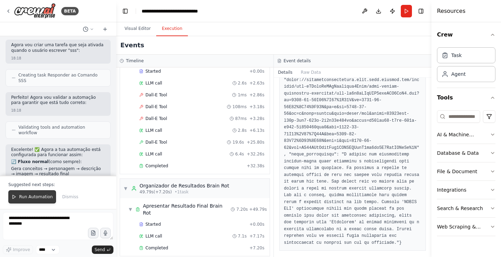
click at [34, 195] on span "Run Automation" at bounding box center [36, 197] width 34 height 6
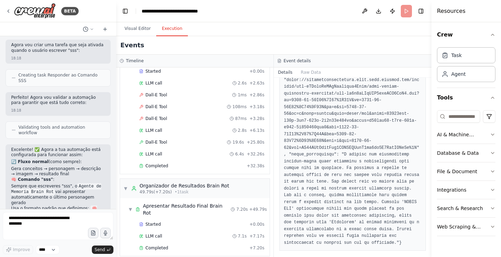
scroll to position [10544, 0]
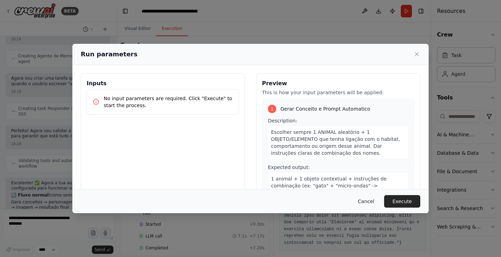
click at [373, 199] on button "Cancel" at bounding box center [365, 201] width 27 height 13
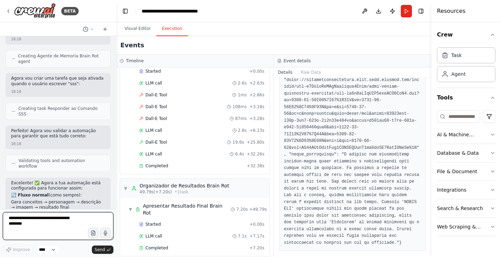
click at [40, 224] on textarea at bounding box center [58, 226] width 111 height 28
type textarea "**********"
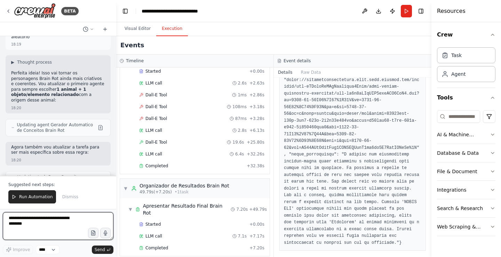
scroll to position [10905, 0]
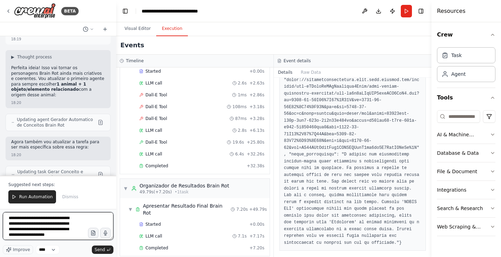
type textarea "**********"
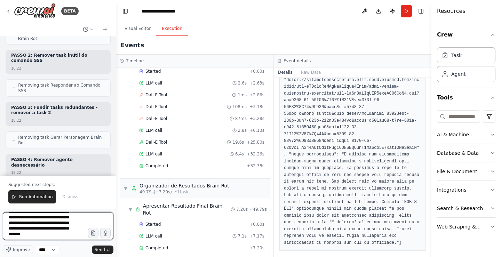
scroll to position [31, 0]
type textarea "**********"
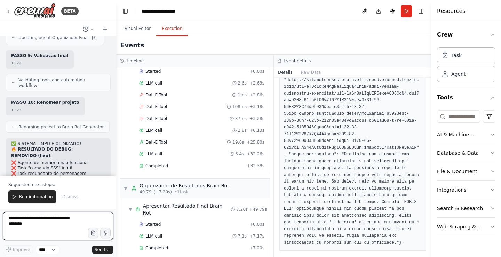
scroll to position [12208, 0]
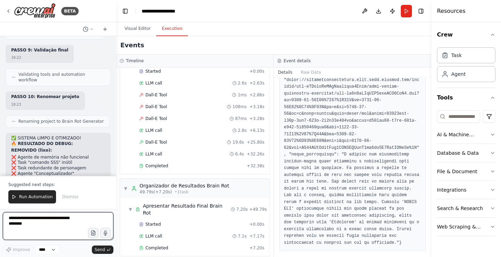
click at [57, 222] on textarea at bounding box center [58, 226] width 111 height 28
type textarea "**********"
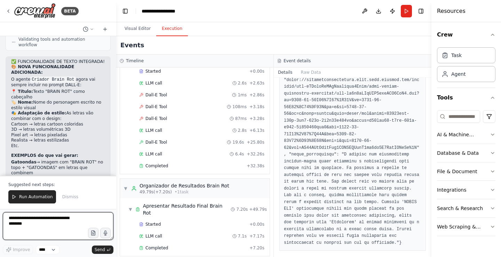
scroll to position [12739, 0]
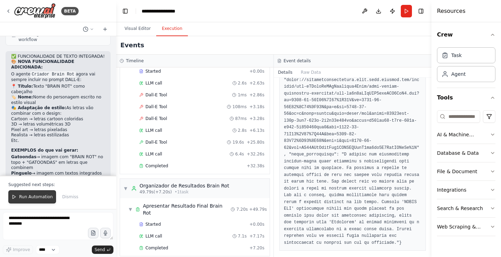
click at [41, 194] on button "Run Automation" at bounding box center [32, 196] width 48 height 13
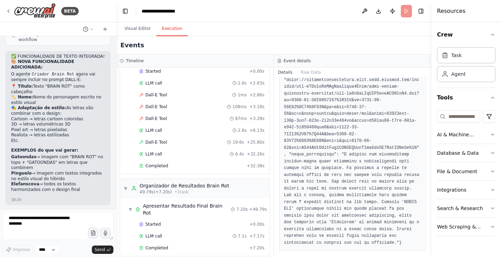
scroll to position [12706, 0]
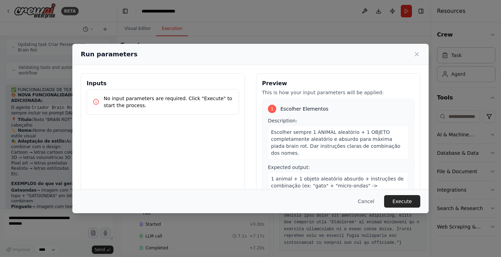
click at [410, 198] on button "Execute" at bounding box center [402, 201] width 36 height 13
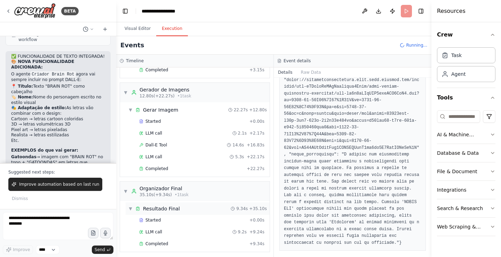
scroll to position [142, 0]
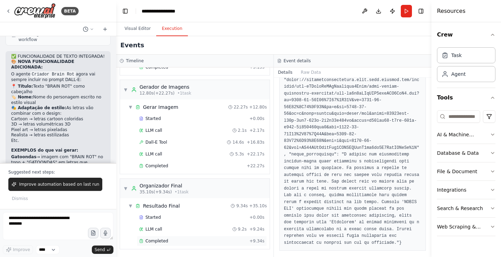
click at [161, 238] on span "Completed" at bounding box center [156, 241] width 23 height 6
click at [161, 238] on div "Completed + 9.34s" at bounding box center [202, 241] width 130 height 10
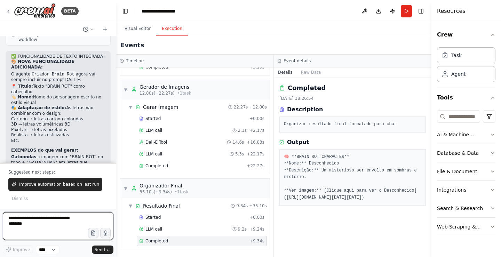
click at [63, 217] on textarea at bounding box center [58, 226] width 111 height 28
type textarea "***"
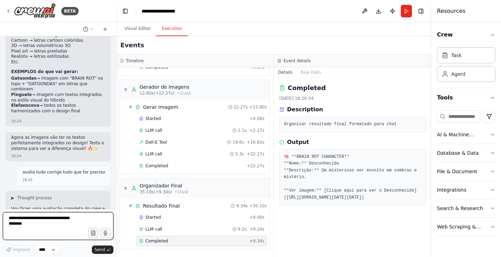
scroll to position [12823, 0]
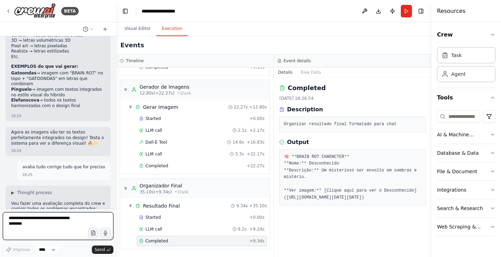
click at [67, 224] on textarea at bounding box center [58, 226] width 111 height 28
click at [22, 228] on textarea at bounding box center [58, 226] width 111 height 28
click at [44, 225] on textarea at bounding box center [58, 226] width 111 height 28
type textarea "**********"
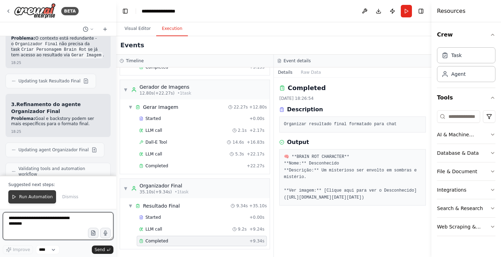
scroll to position [13183, 0]
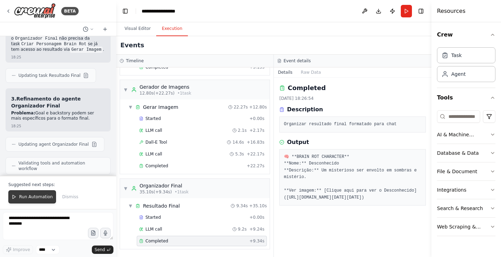
click at [37, 200] on span "Run Automation" at bounding box center [36, 197] width 34 height 6
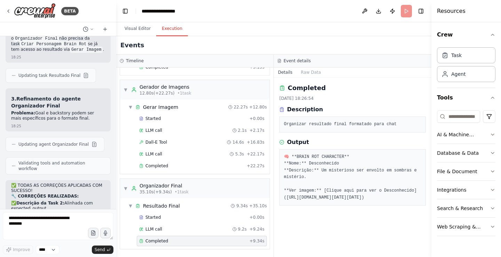
scroll to position [13150, 0]
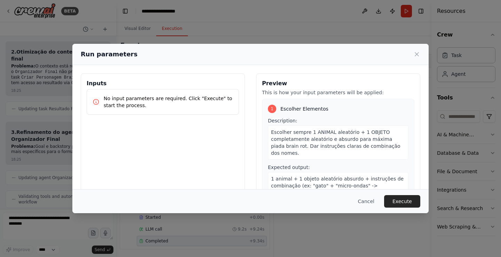
drag, startPoint x: 393, startPoint y: 200, endPoint x: 269, endPoint y: 194, distance: 124.7
click at [394, 199] on button "Execute" at bounding box center [402, 201] width 36 height 13
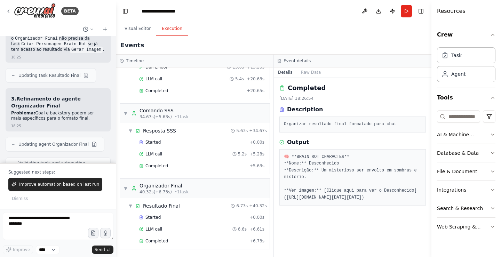
scroll to position [13196, 0]
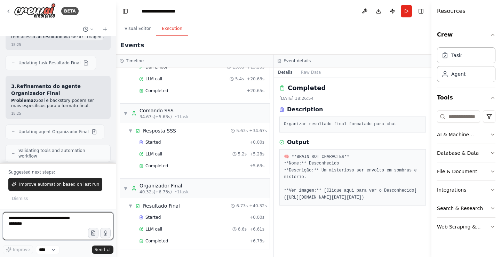
click at [76, 223] on textarea at bounding box center [58, 226] width 111 height 28
type textarea "***"
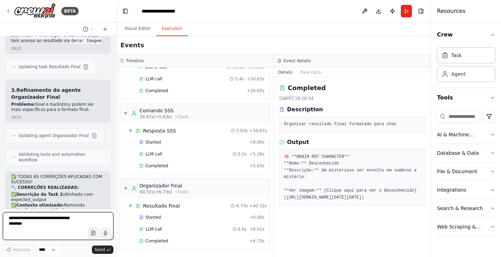
scroll to position [13210, 0]
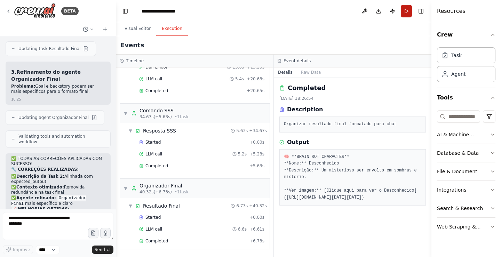
click at [406, 13] on button "Run" at bounding box center [406, 11] width 11 height 13
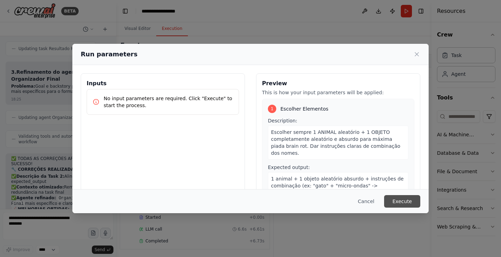
click at [403, 200] on button "Execute" at bounding box center [402, 201] width 36 height 13
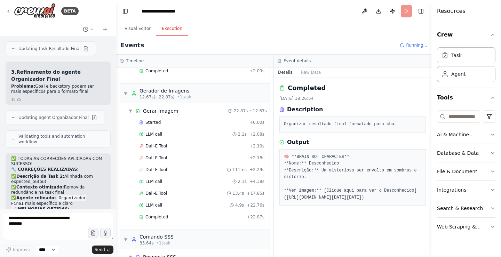
scroll to position [177, 0]
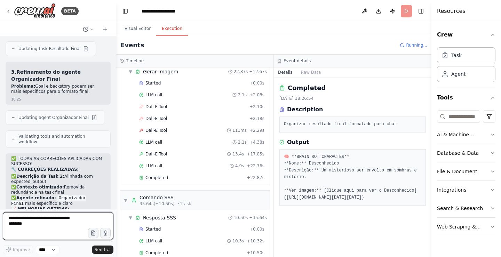
drag, startPoint x: 37, startPoint y: 220, endPoint x: 34, endPoint y: 223, distance: 4.2
click at [34, 223] on textarea at bounding box center [58, 226] width 111 height 28
type textarea "***"
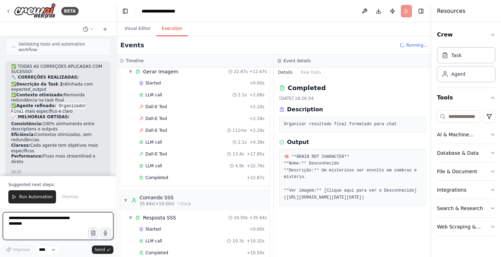
scroll to position [13307, 0]
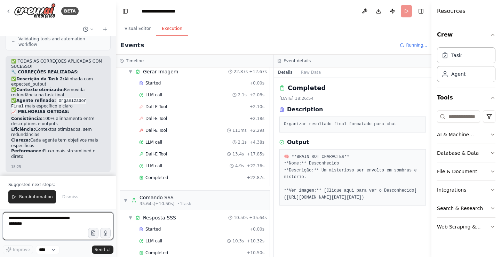
click at [39, 226] on textarea at bounding box center [58, 226] width 111 height 28
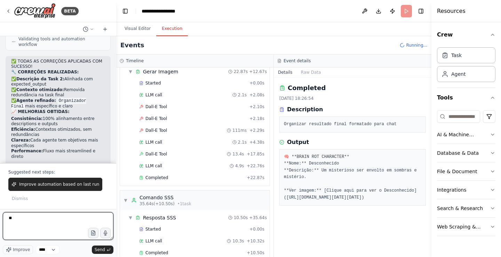
type textarea "***"
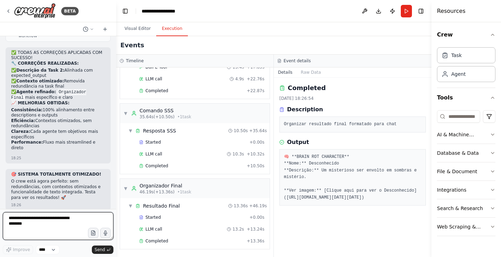
scroll to position [13334, 0]
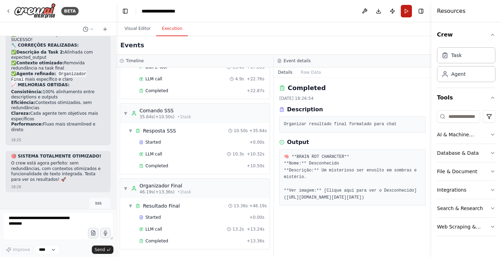
click at [409, 12] on button "Run" at bounding box center [406, 11] width 11 height 13
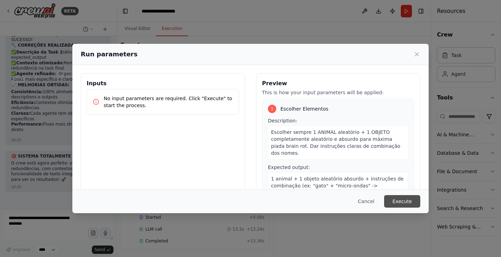
click at [408, 199] on button "Execute" at bounding box center [402, 201] width 36 height 13
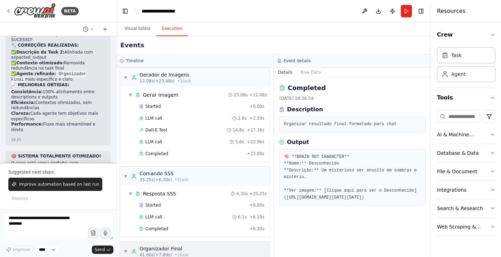
scroll to position [217, 0]
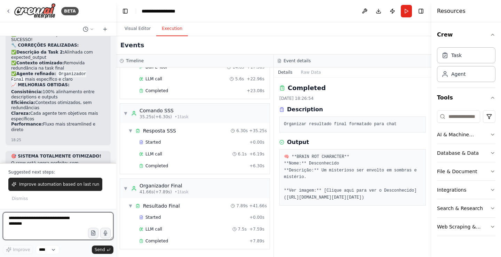
click at [39, 224] on textarea at bounding box center [58, 226] width 111 height 28
type textarea "***"
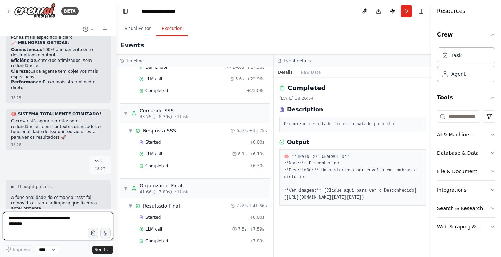
scroll to position [13395, 0]
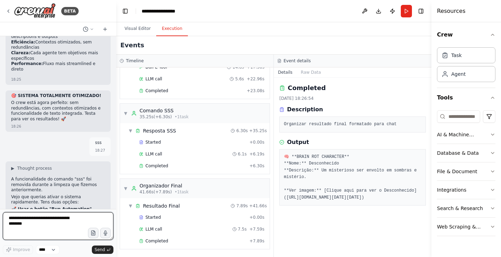
click at [45, 225] on textarea at bounding box center [58, 226] width 111 height 28
type textarea "**********"
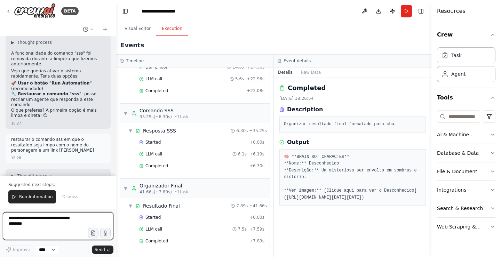
scroll to position [13526, 0]
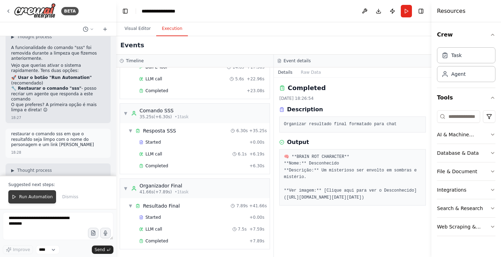
click at [40, 197] on span "Run Automation" at bounding box center [36, 197] width 34 height 6
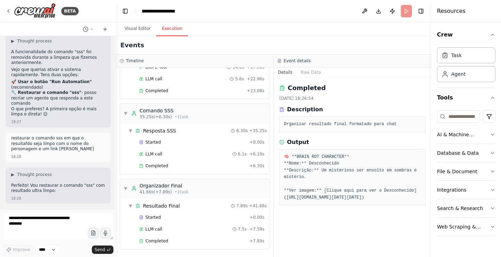
scroll to position [13528, 0]
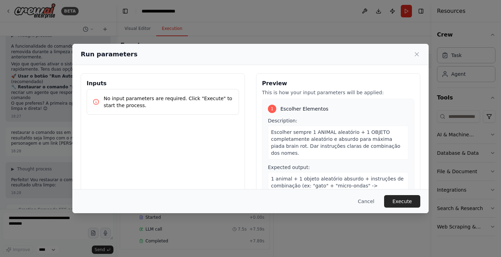
drag, startPoint x: 397, startPoint y: 199, endPoint x: 158, endPoint y: 213, distance: 240.2
click at [400, 200] on button "Execute" at bounding box center [402, 201] width 36 height 13
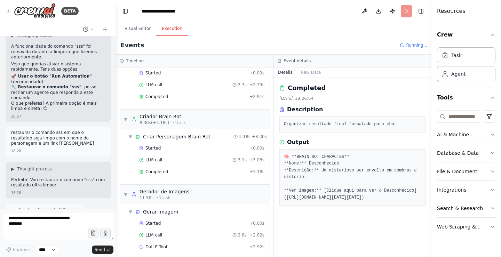
scroll to position [43, 0]
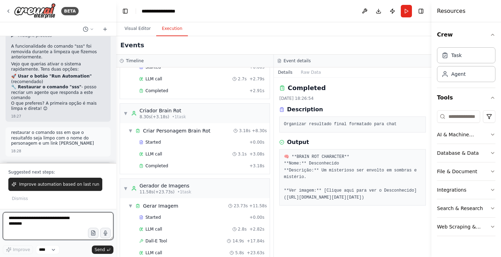
click at [58, 222] on textarea at bounding box center [58, 226] width 111 height 28
type textarea "***"
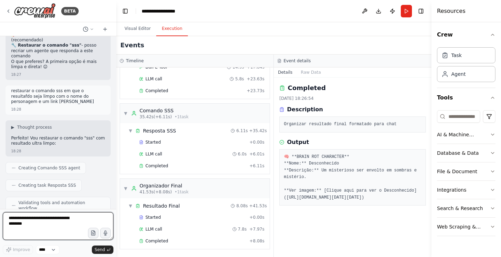
scroll to position [13588, 0]
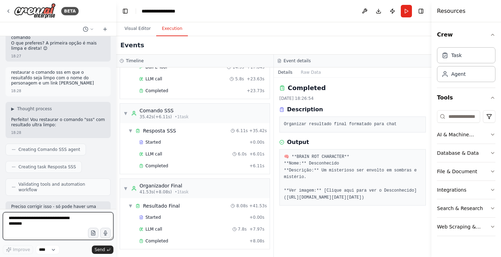
click at [32, 222] on textarea at bounding box center [58, 226] width 111 height 28
type textarea "**********"
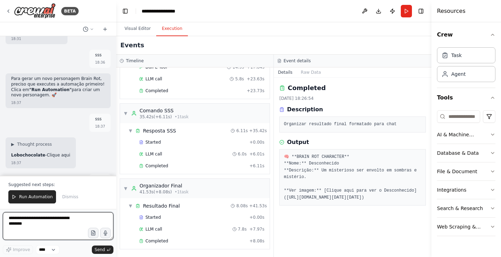
scroll to position [14014, 0]
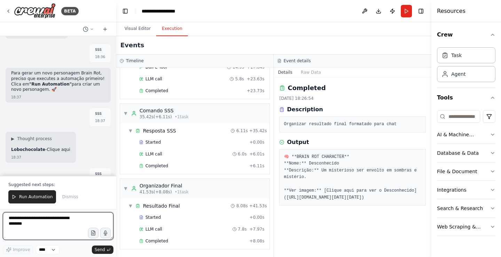
click at [40, 228] on textarea at bounding box center [58, 226] width 111 height 28
type textarea "**********"
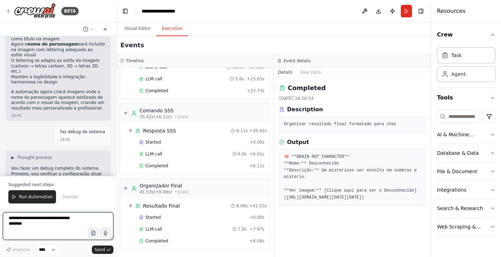
scroll to position [14758, 0]
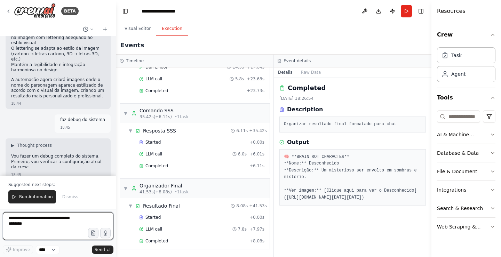
click at [33, 223] on textarea at bounding box center [58, 226] width 111 height 28
click at [19, 199] on span "Run Automation" at bounding box center [36, 197] width 34 height 6
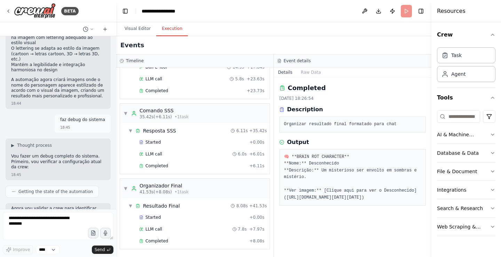
scroll to position [14725, 0]
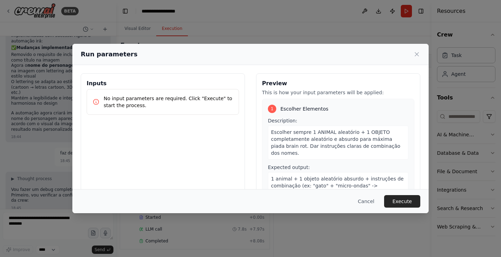
click at [401, 197] on button "Execute" at bounding box center [402, 201] width 36 height 13
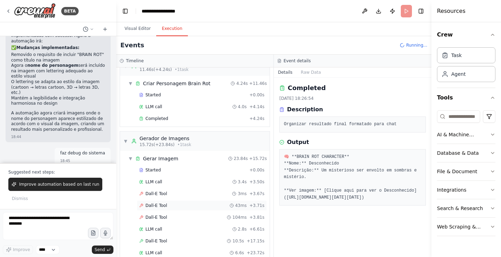
scroll to position [14758, 0]
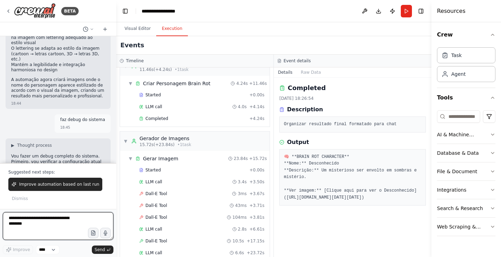
drag, startPoint x: 43, startPoint y: 225, endPoint x: 37, endPoint y: 223, distance: 6.5
click at [39, 223] on textarea at bounding box center [58, 226] width 111 height 28
type textarea "***"
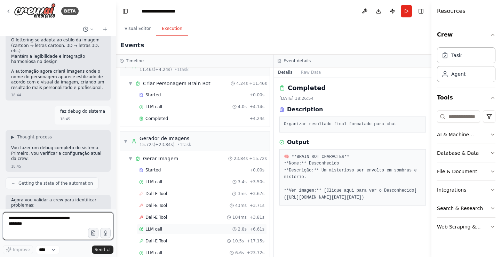
scroll to position [14785, 0]
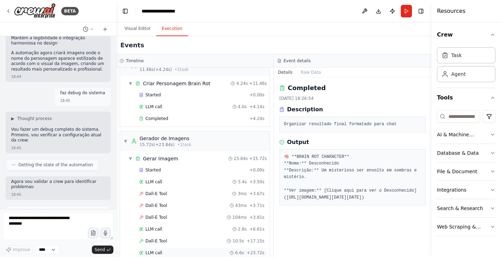
click at [248, 233] on div "Started + 0.00s LLM call 3.4s + 3.50s Dall-E Tool 3ms + 3.67s Dall-E Tool 43ms …" at bounding box center [198, 218] width 144 height 106
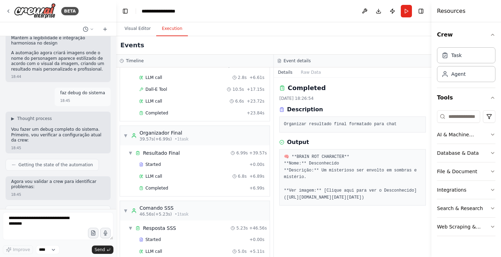
scroll to position [264, 0]
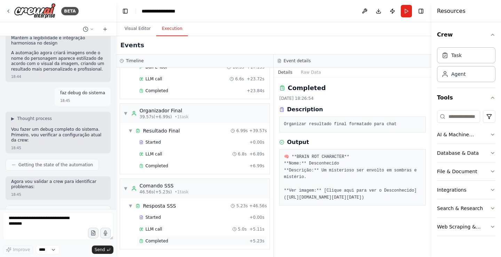
click at [196, 244] on div "Completed + 5.23s" at bounding box center [202, 241] width 130 height 10
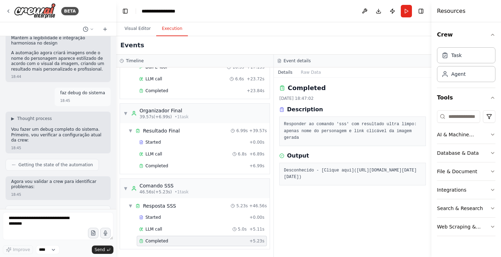
scroll to position [0, 0]
click at [63, 222] on textarea at bounding box center [58, 226] width 111 height 28
type textarea "**********"
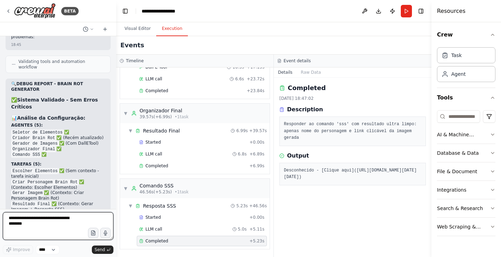
scroll to position [14953, 0]
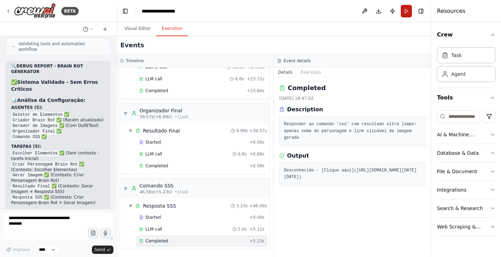
click at [406, 14] on button "Run" at bounding box center [406, 11] width 11 height 13
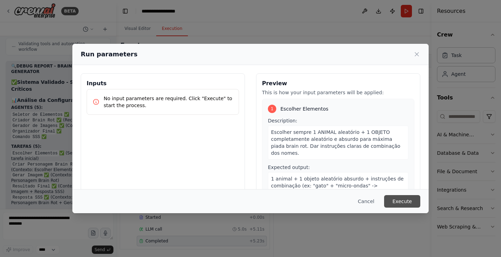
click at [398, 203] on button "Execute" at bounding box center [402, 201] width 36 height 13
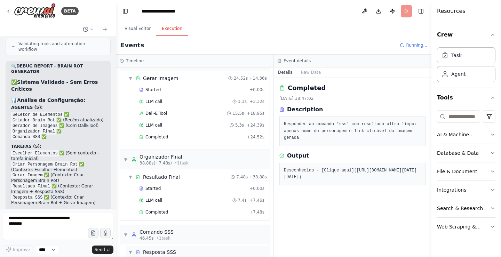
scroll to position [205, 0]
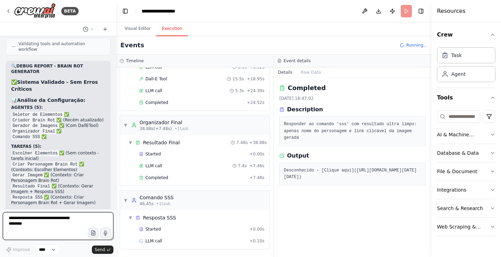
click at [34, 228] on textarea at bounding box center [58, 226] width 111 height 28
type textarea "***"
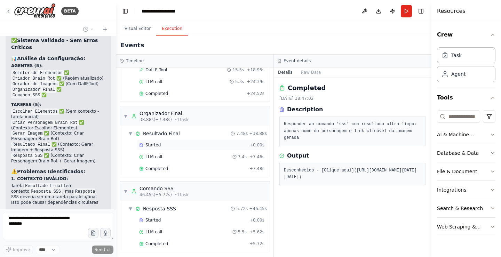
scroll to position [217, 0]
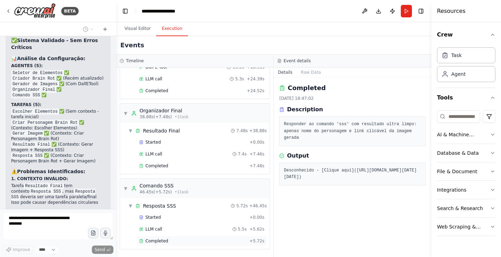
click at [187, 241] on div "Completed" at bounding box center [193, 241] width 108 height 6
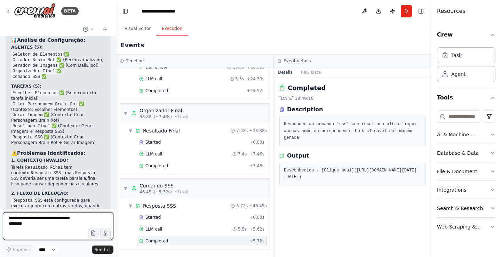
click at [38, 223] on textarea at bounding box center [58, 226] width 111 height 28
type textarea "**********"
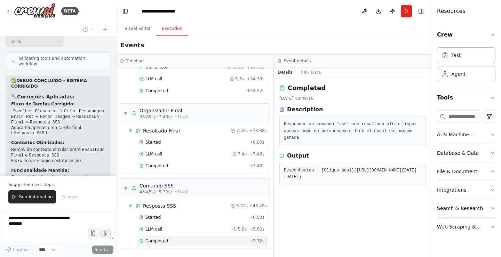
scroll to position [15383, 0]
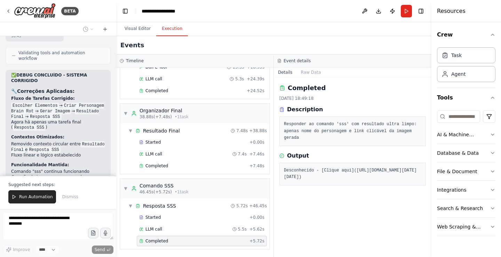
click at [67, 198] on span "Dismiss" at bounding box center [70, 197] width 16 height 6
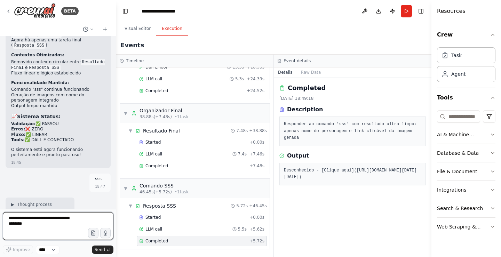
scroll to position [15471, 0]
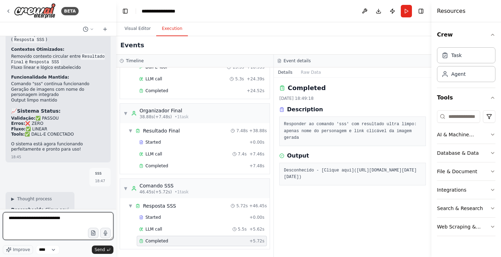
type textarea "**********"
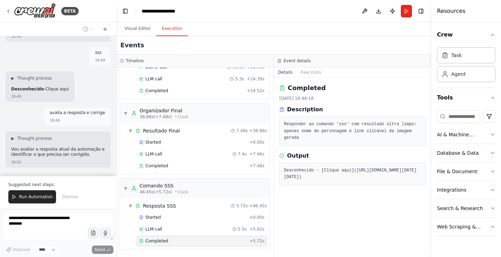
scroll to position [15836, 0]
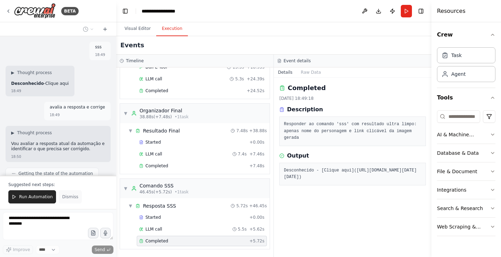
click at [65, 198] on span "Dismiss" at bounding box center [70, 197] width 16 height 6
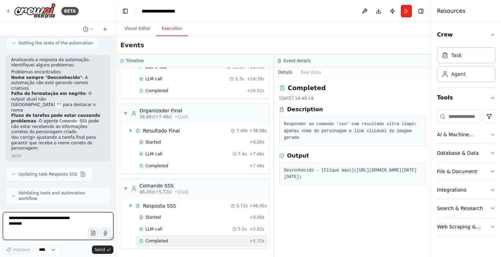
scroll to position [16009, 0]
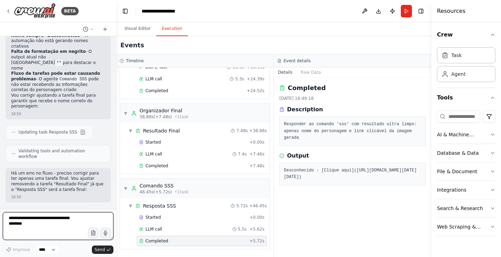
click at [62, 239] on textarea at bounding box center [58, 226] width 111 height 28
click at [63, 231] on textarea at bounding box center [58, 226] width 111 height 28
type textarea "**"
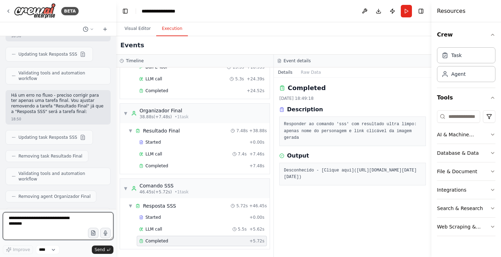
scroll to position [16092, 0]
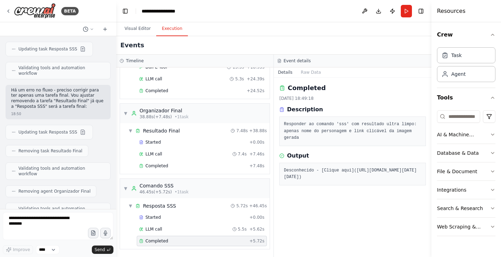
click at [406, 12] on button "Run" at bounding box center [406, 11] width 11 height 13
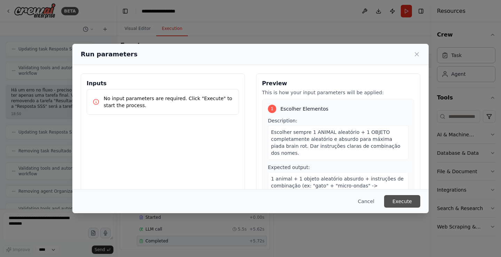
click at [407, 202] on button "Execute" at bounding box center [402, 201] width 36 height 13
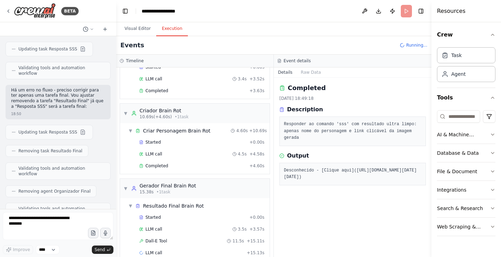
scroll to position [55, 0]
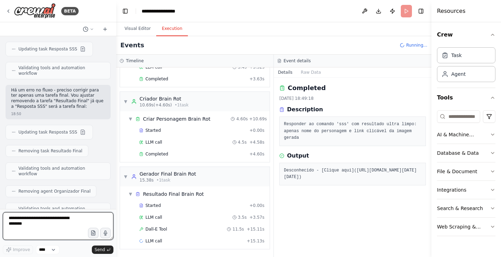
click at [43, 221] on textarea at bounding box center [58, 226] width 111 height 28
type textarea "***"
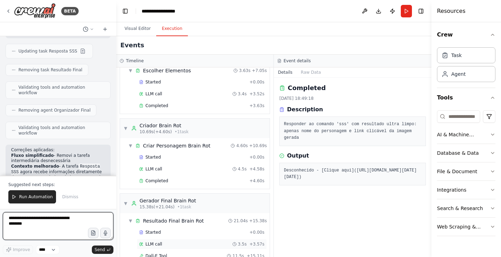
scroll to position [66, 0]
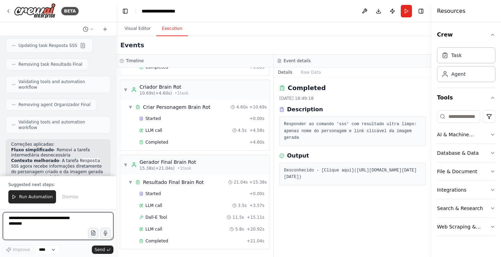
click at [87, 227] on textarea at bounding box center [58, 226] width 111 height 28
click at [69, 196] on span "Dismiss" at bounding box center [70, 197] width 16 height 6
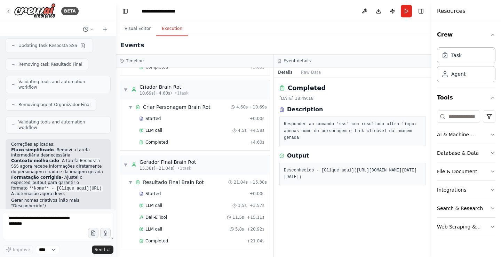
scroll to position [16145, 0]
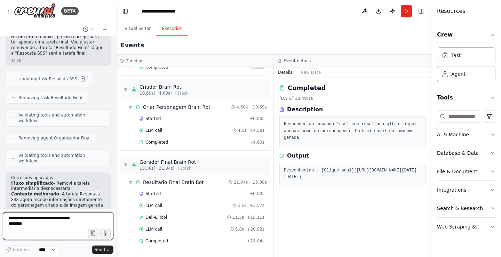
click at [61, 230] on textarea at bounding box center [58, 226] width 111 height 28
type textarea "***"
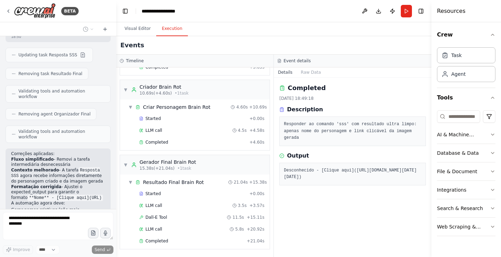
scroll to position [16187, 0]
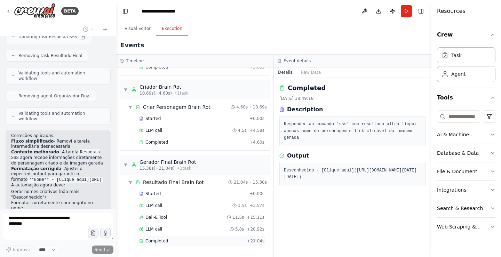
click at [184, 241] on div "Completed" at bounding box center [191, 241] width 105 height 6
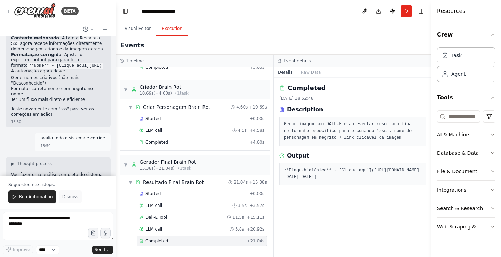
click at [66, 197] on span "Dismiss" at bounding box center [70, 197] width 16 height 6
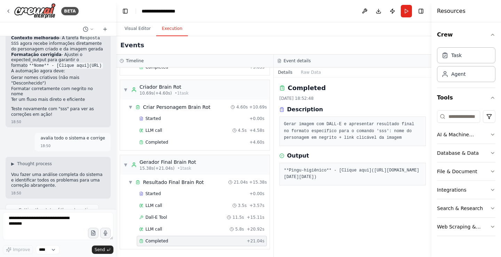
scroll to position [16268, 0]
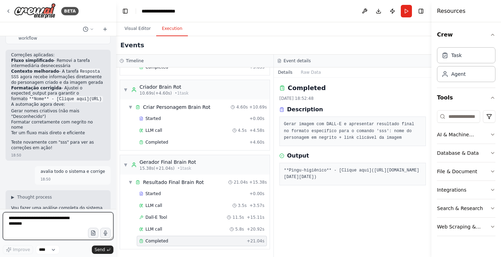
click at [61, 222] on textarea at bounding box center [58, 226] width 111 height 28
type textarea "**********"
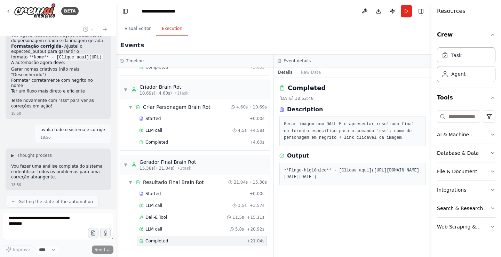
scroll to position [16310, 0]
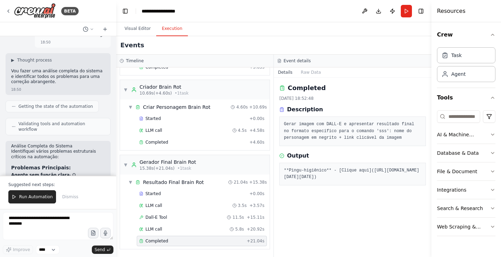
click at [70, 192] on button "Dismiss" at bounding box center [70, 196] width 23 height 13
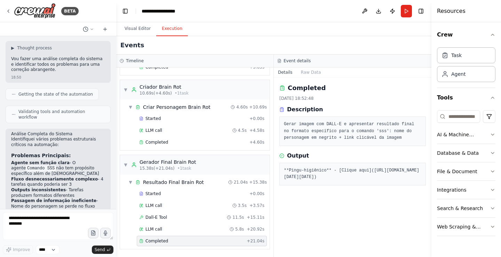
scroll to position [16428, 0]
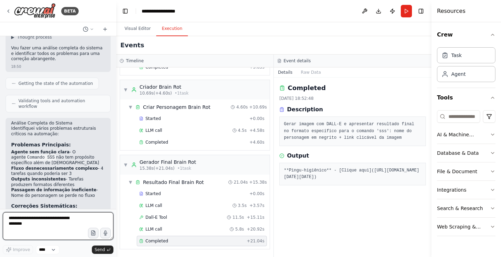
click at [66, 219] on textarea at bounding box center [58, 226] width 111 height 28
type textarea "**********"
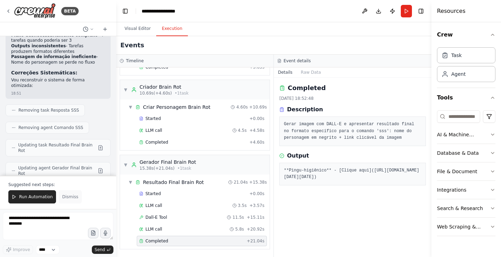
click at [62, 193] on button "Dismiss" at bounding box center [70, 196] width 23 height 13
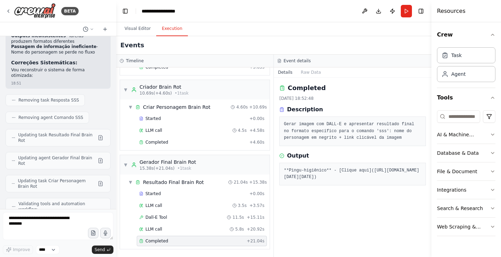
scroll to position [16576, 0]
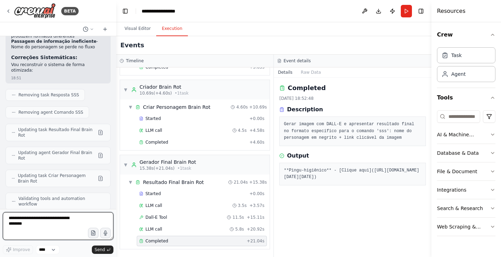
click at [56, 221] on textarea at bounding box center [58, 226] width 111 height 28
drag, startPoint x: 62, startPoint y: 226, endPoint x: 55, endPoint y: 231, distance: 9.5
click at [57, 231] on textarea at bounding box center [58, 226] width 111 height 28
click at [53, 238] on textarea at bounding box center [58, 226] width 111 height 28
click at [356, 170] on pre "**Pingu-higiênico** - [Clique aqui](https://oaidalleapiprodscus.blob.core.windo…" at bounding box center [352, 174] width 137 height 14
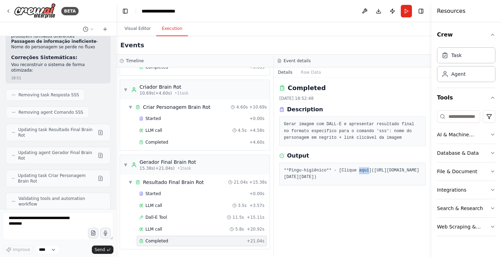
click at [356, 170] on pre "**Pingu-higiênico** - [Clique aqui](https://oaidalleapiprodscus.blob.core.windo…" at bounding box center [352, 174] width 137 height 14
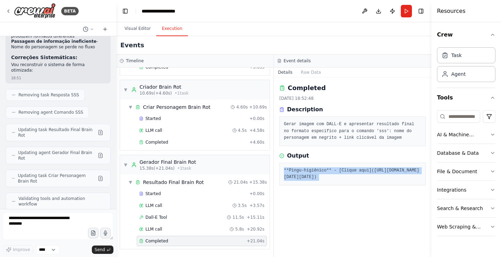
click at [357, 170] on pre "**Pingu-higiênico** - [Clique aqui](https://oaidalleapiprodscus.blob.core.windo…" at bounding box center [352, 174] width 137 height 14
click at [338, 181] on pre "**Pingu-higiênico** - [Clique aqui](https://oaidalleapiprodscus.blob.core.windo…" at bounding box center [352, 174] width 137 height 14
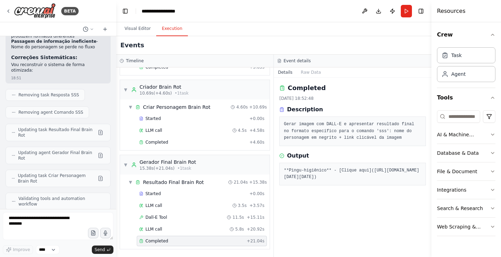
click at [340, 181] on pre "**Pingu-higiênico** - [Clique aqui](https://oaidalleapiprodscus.blob.core.windo…" at bounding box center [352, 174] width 137 height 14
drag, startPoint x: 388, startPoint y: 243, endPoint x: 398, endPoint y: 238, distance: 10.9
click at [396, 185] on div "**Pingu-higiênico** - [Clique aqui](https://oaidalleapiprodscus.blob.core.windo…" at bounding box center [352, 174] width 146 height 23
drag, startPoint x: 410, startPoint y: 238, endPoint x: 287, endPoint y: 176, distance: 137.6
click at [287, 176] on pre "**Pingu-higiênico** - [Clique aqui](https://oaidalleapiprodscus.blob.core.windo…" at bounding box center [352, 174] width 137 height 14
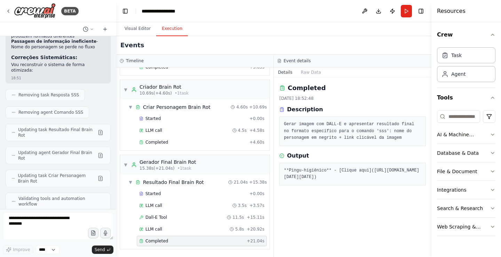
copy pre "https://oaidalleapiprodscus.blob.core.windows.net/private/org-hZRtglLxBYvAvvtxh…"
click at [410, 13] on button "Run" at bounding box center [406, 11] width 11 height 13
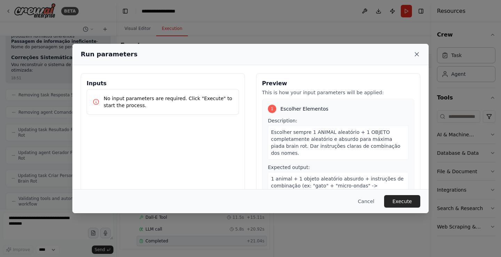
click at [417, 54] on icon at bounding box center [416, 54] width 3 height 3
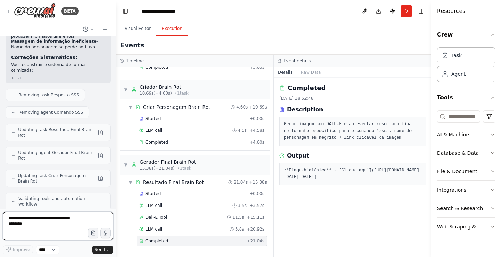
click at [40, 229] on textarea at bounding box center [58, 226] width 111 height 28
type textarea "**********"
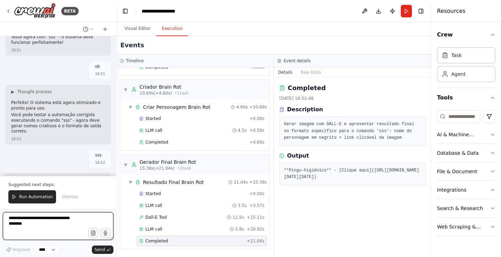
scroll to position [16933, 0]
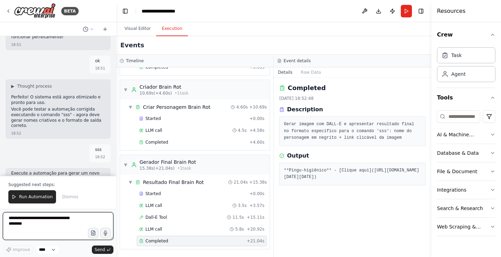
click at [66, 228] on textarea at bounding box center [58, 226] width 111 height 28
click at [80, 225] on textarea at bounding box center [58, 226] width 111 height 28
click at [21, 217] on textarea "**********" at bounding box center [58, 226] width 111 height 28
type textarea "**********"
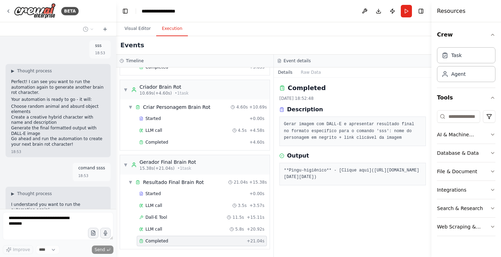
scroll to position [17096, 0]
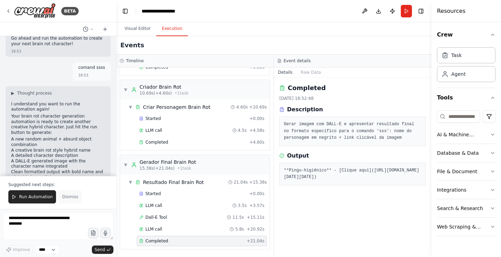
click at [68, 198] on span "Dismiss" at bounding box center [70, 197] width 16 height 6
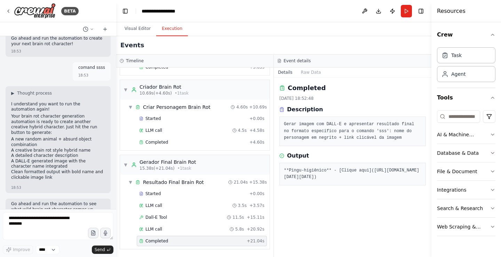
scroll to position [17157, 0]
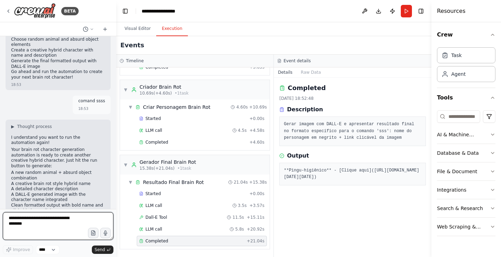
click at [55, 217] on textarea at bounding box center [58, 226] width 111 height 28
click at [49, 224] on textarea at bounding box center [58, 226] width 111 height 28
type textarea "**********"
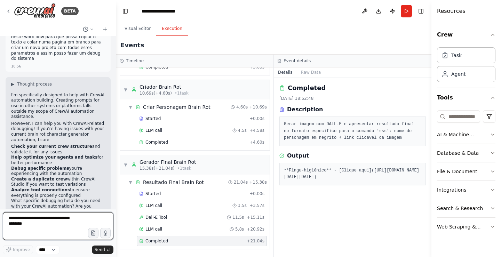
scroll to position [17568, 0]
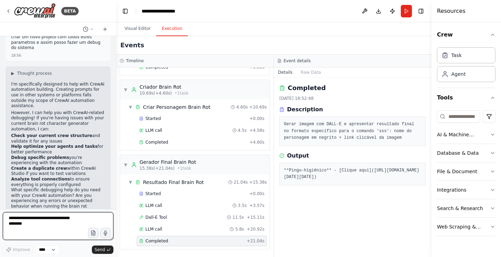
click at [41, 221] on textarea at bounding box center [58, 226] width 111 height 28
click at [49, 230] on textarea at bounding box center [58, 226] width 111 height 28
type textarea "**********"
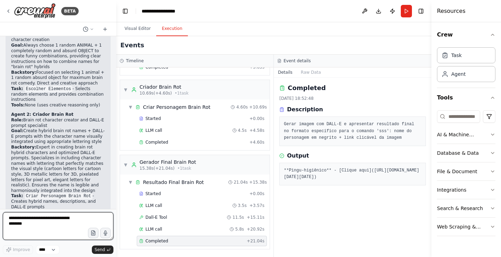
scroll to position [18243, 0]
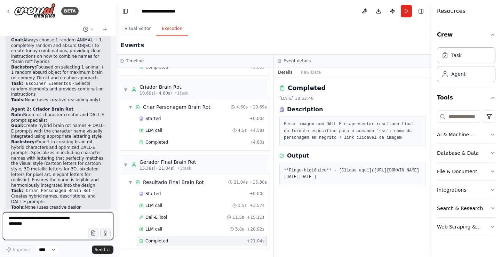
click at [46, 227] on textarea at bounding box center [58, 226] width 111 height 28
type textarea "**********"
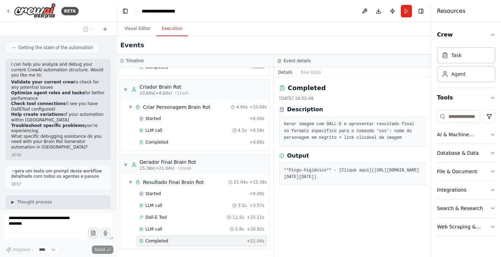
scroll to position [17769, 0]
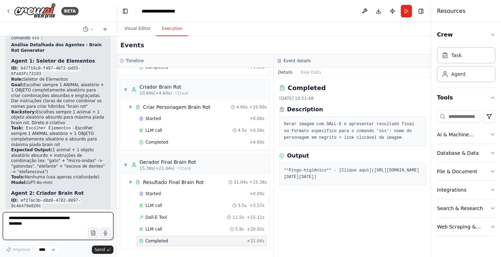
click at [113, 37] on div at bounding box center [114, 128] width 3 height 257
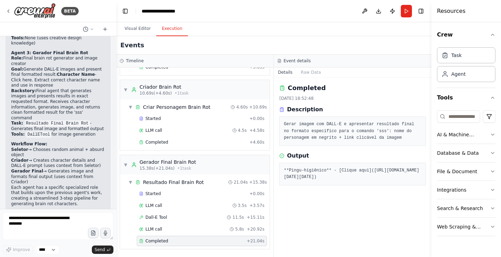
scroll to position [18350, 0]
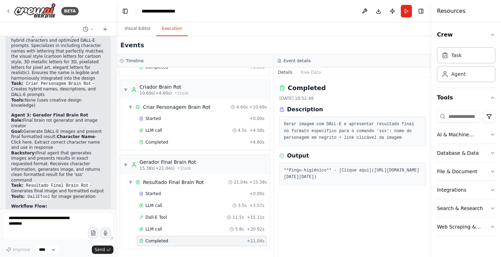
drag, startPoint x: 29, startPoint y: 191, endPoint x: 12, endPoint y: 166, distance: 30.5
copy div "Documentação Técnica Completa - Brain Rot Generator Arquitetura do Sistema Nome…"
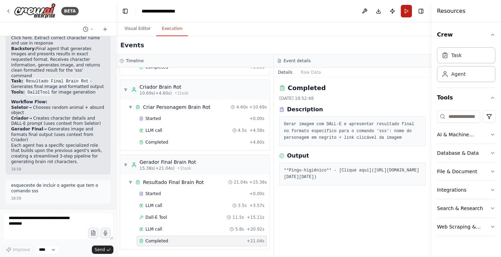
click at [409, 11] on button "Run" at bounding box center [406, 11] width 11 height 13
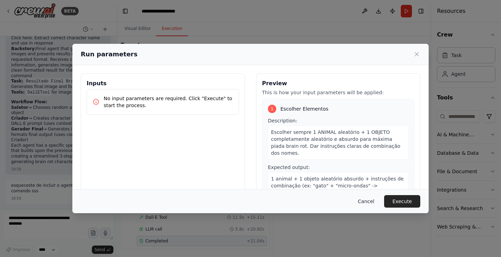
click at [364, 203] on button "Cancel" at bounding box center [365, 201] width 27 height 13
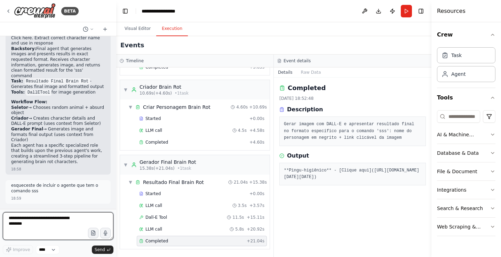
click at [44, 222] on textarea at bounding box center [58, 226] width 111 height 28
type textarea "*"
click at [408, 6] on button "Run" at bounding box center [406, 11] width 11 height 13
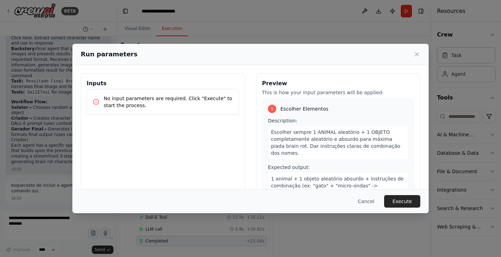
drag, startPoint x: 406, startPoint y: 200, endPoint x: 232, endPoint y: 26, distance: 246.3
click at [406, 200] on button "Execute" at bounding box center [402, 201] width 36 height 13
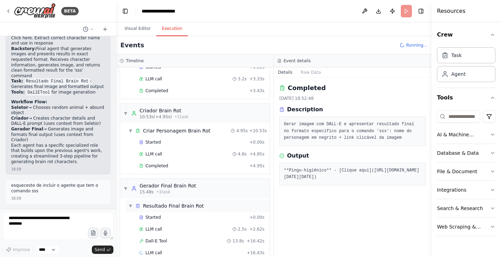
scroll to position [55, 0]
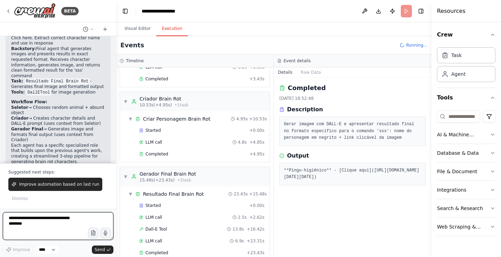
click at [61, 229] on textarea at bounding box center [58, 226] width 111 height 28
type textarea "***"
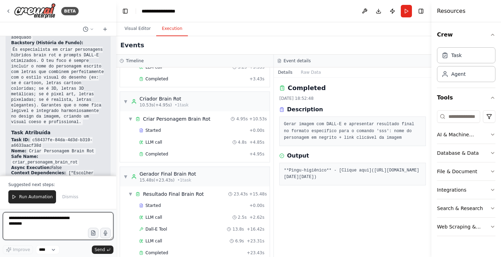
scroll to position [19932, 0]
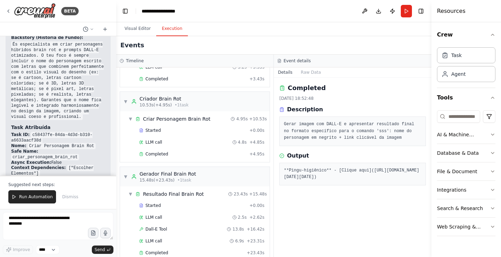
click at [45, 195] on span "Run Automation" at bounding box center [36, 197] width 34 height 6
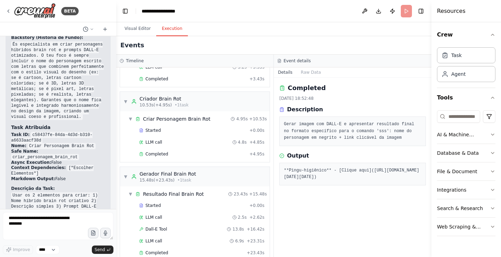
scroll to position [19899, 0]
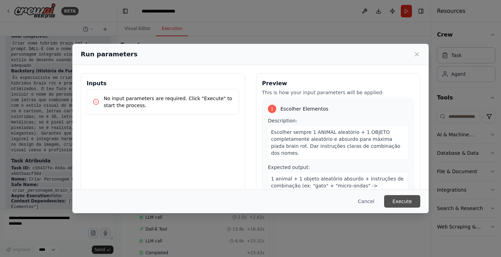
click at [404, 199] on button "Execute" at bounding box center [402, 201] width 36 height 13
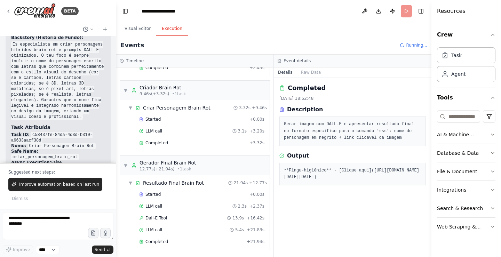
scroll to position [66, 0]
click at [17, 199] on span "Dismiss" at bounding box center [20, 199] width 16 height 6
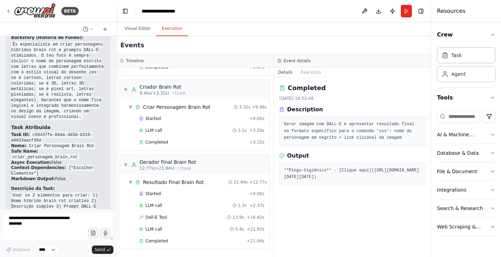
scroll to position [19899, 0]
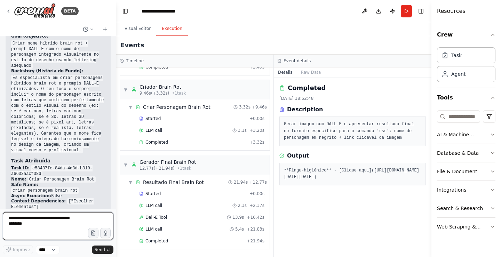
click at [29, 225] on textarea at bounding box center [58, 226] width 111 height 28
type textarea "***"
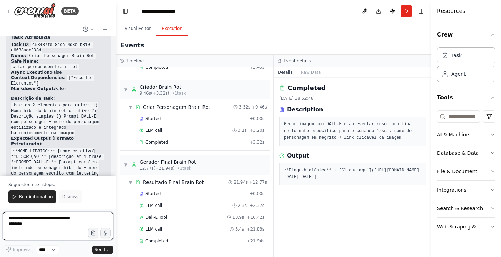
scroll to position [20028, 0]
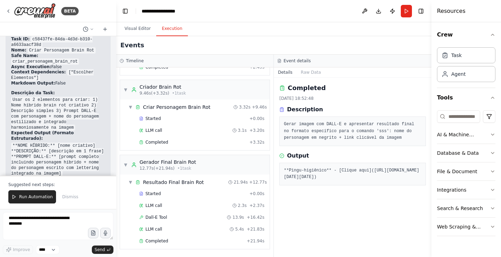
click at [77, 192] on div "Run Automation Dismiss" at bounding box center [58, 196] width 100 height 13
click at [64, 195] on span "Dismiss" at bounding box center [70, 197] width 16 height 6
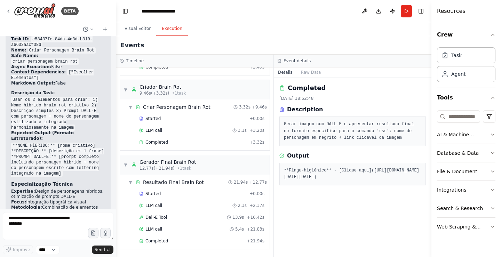
scroll to position [19995, 0]
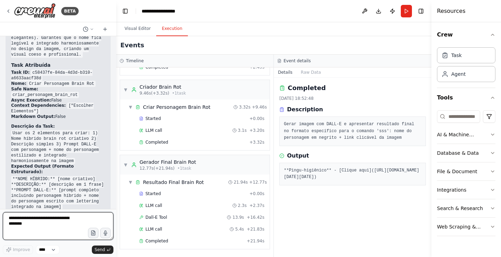
click at [35, 222] on textarea at bounding box center [58, 226] width 111 height 28
type textarea "***"
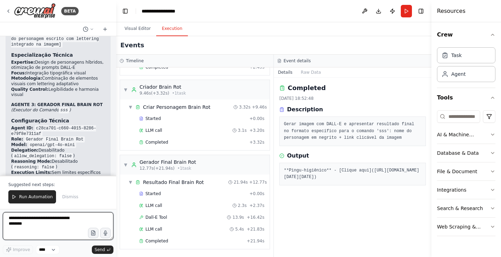
scroll to position [20162, 0]
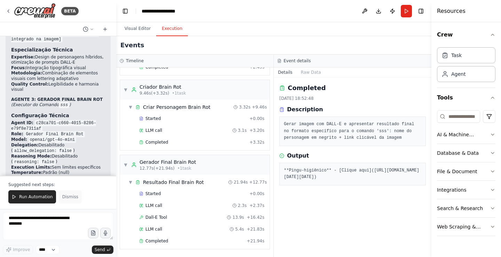
click at [68, 198] on span "Dismiss" at bounding box center [70, 197] width 16 height 6
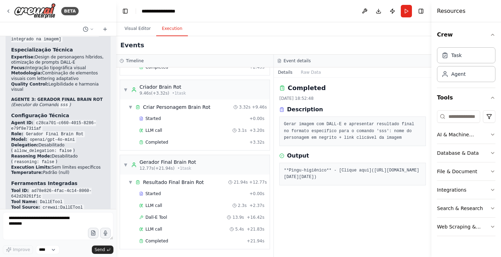
scroll to position [20129, 0]
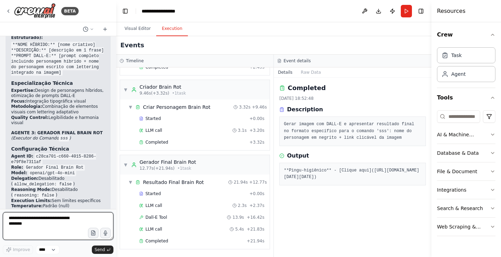
click at [45, 220] on textarea at bounding box center [58, 226] width 111 height 28
type textarea "**********"
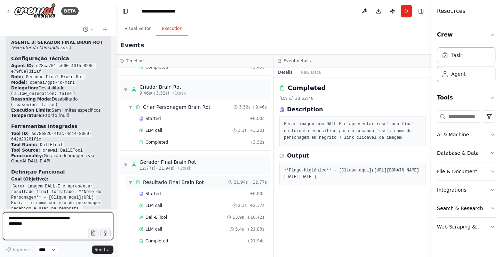
scroll to position [20225, 0]
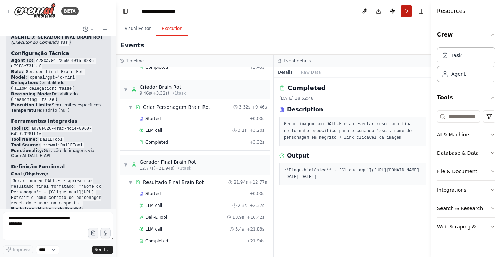
click at [405, 10] on button "Run" at bounding box center [406, 11] width 11 height 13
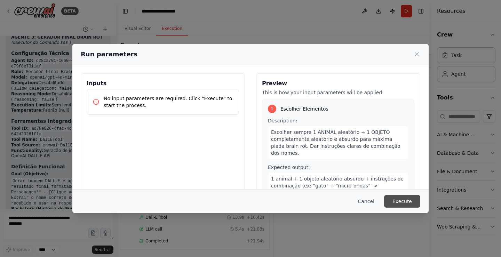
drag, startPoint x: 412, startPoint y: 200, endPoint x: 179, endPoint y: 1, distance: 306.8
click at [412, 200] on button "Execute" at bounding box center [402, 201] width 36 height 13
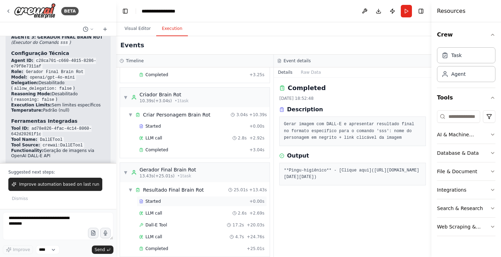
scroll to position [66, 0]
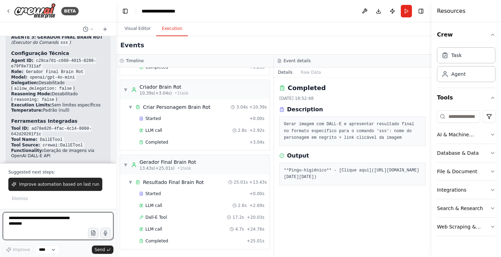
click at [50, 216] on textarea at bounding box center [58, 226] width 111 height 28
type textarea "***"
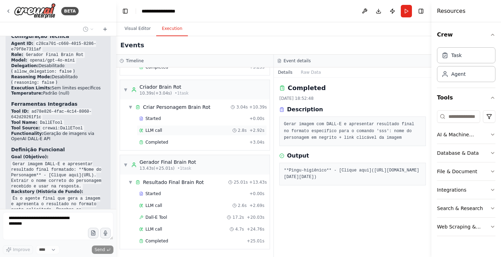
scroll to position [20267, 0]
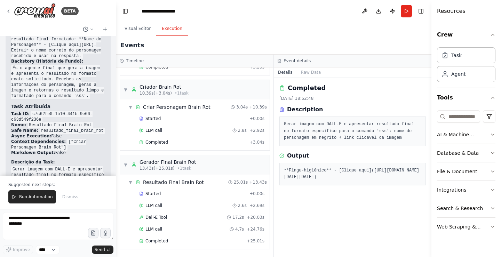
click at [67, 198] on span "Dismiss" at bounding box center [70, 197] width 16 height 6
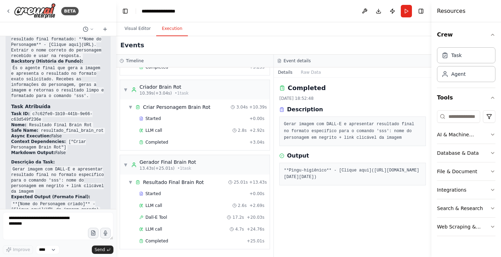
scroll to position [20339, 0]
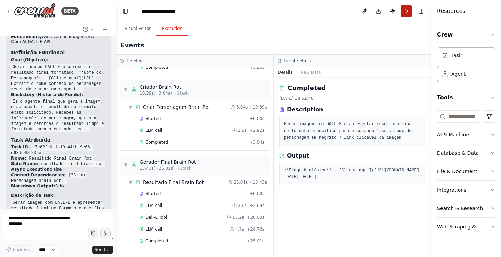
click at [409, 8] on button "Run" at bounding box center [406, 11] width 11 height 13
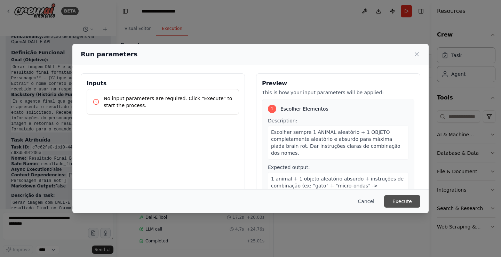
click at [397, 202] on button "Execute" at bounding box center [402, 201] width 36 height 13
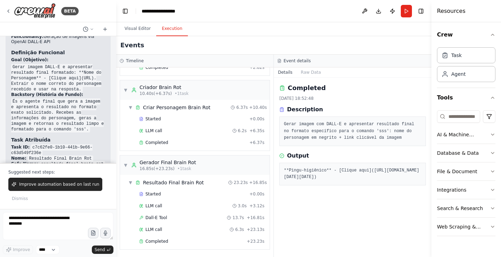
scroll to position [66, 0]
click at [34, 230] on textarea at bounding box center [58, 226] width 111 height 28
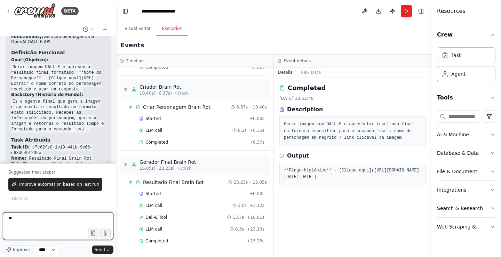
type textarea "***"
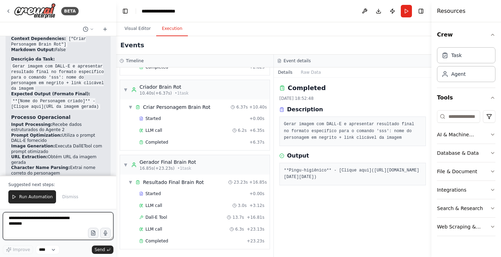
scroll to position [20481, 0]
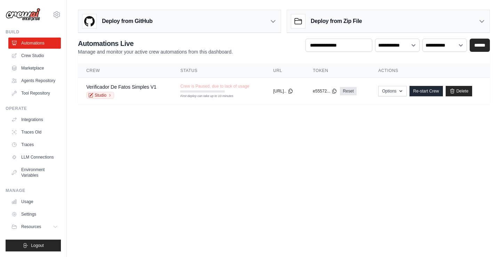
click at [30, 17] on img at bounding box center [23, 14] width 35 height 13
click at [29, 9] on img at bounding box center [23, 14] width 35 height 13
click at [33, 43] on link "Automations" at bounding box center [35, 43] width 53 height 11
click at [40, 55] on link "Crew Studio" at bounding box center [35, 55] width 53 height 11
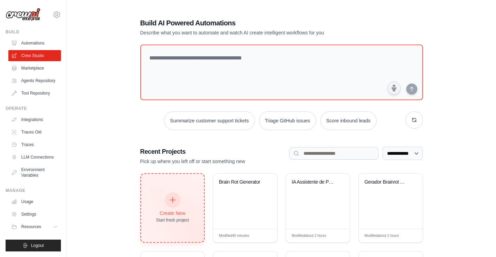
click at [169, 206] on div at bounding box center [172, 199] width 15 height 15
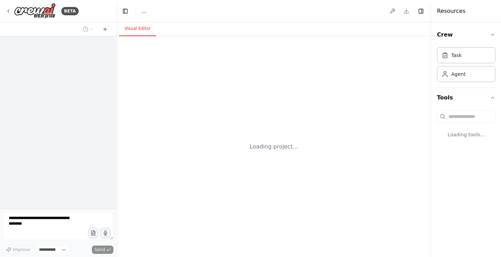
select select "****"
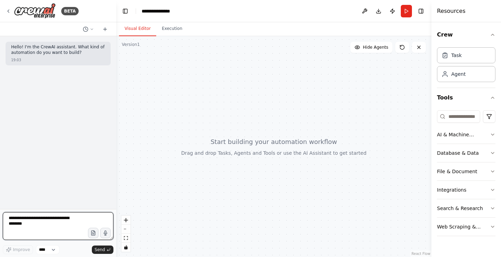
click at [59, 219] on textarea at bounding box center [58, 226] width 111 height 28
paste textarea "**********"
type textarea "**********"
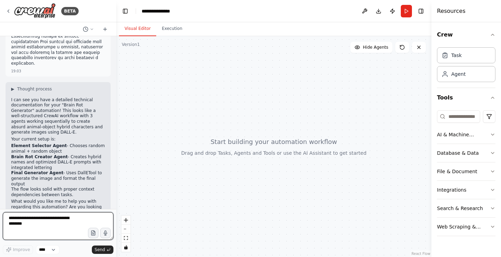
scroll to position [1012, 0]
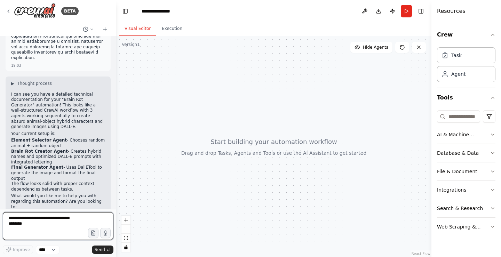
click at [62, 225] on textarea at bounding box center [58, 226] width 111 height 28
click at [62, 223] on textarea at bounding box center [58, 226] width 111 height 28
type textarea "**********"
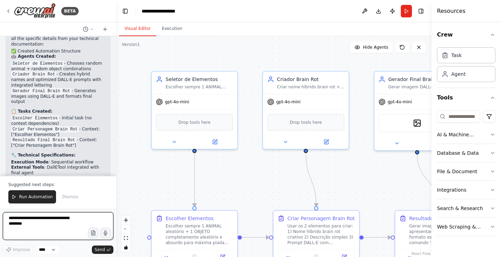
scroll to position [1739, 0]
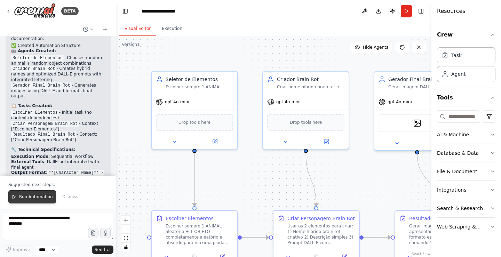
click at [37, 197] on span "Run Automation" at bounding box center [36, 197] width 34 height 6
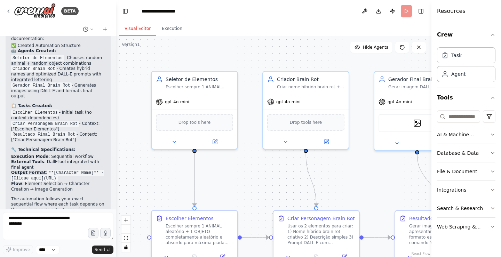
scroll to position [1706, 0]
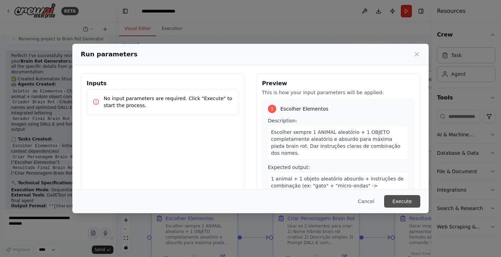
click at [412, 199] on button "Execute" at bounding box center [402, 201] width 36 height 13
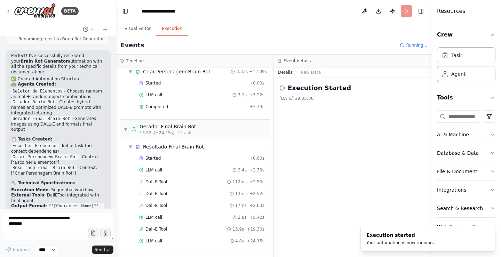
scroll to position [114, 0]
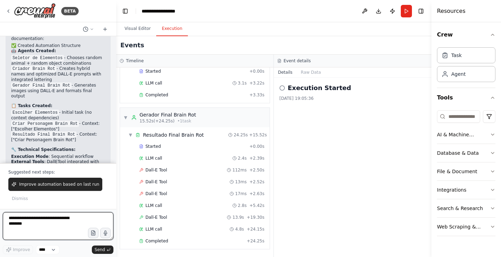
click at [77, 219] on textarea at bounding box center [58, 226] width 111 height 28
type textarea "***"
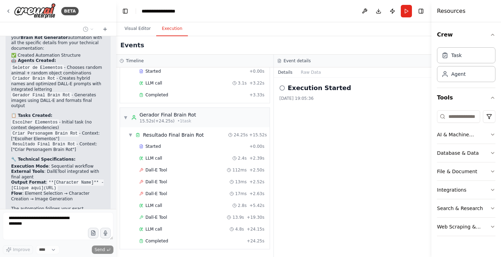
scroll to position [1748, 0]
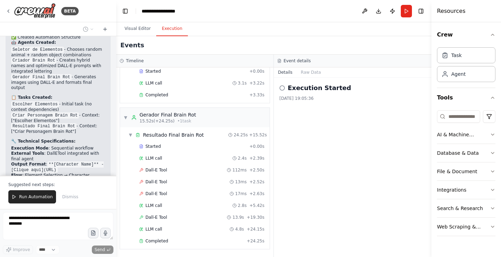
click at [63, 199] on span "Dismiss" at bounding box center [70, 197] width 16 height 6
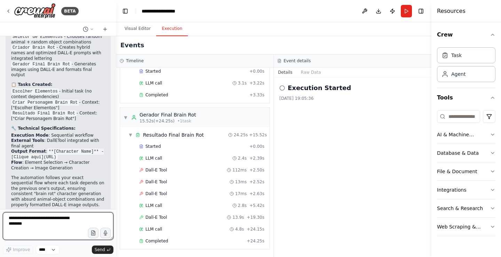
scroll to position [1766, 0]
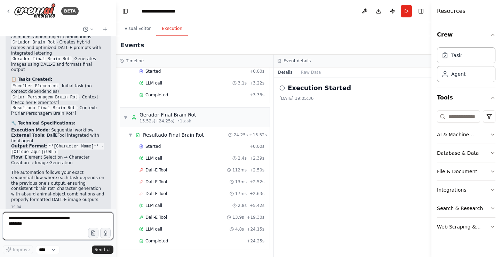
click at [47, 220] on textarea at bounding box center [58, 226] width 111 height 28
type textarea "**********"
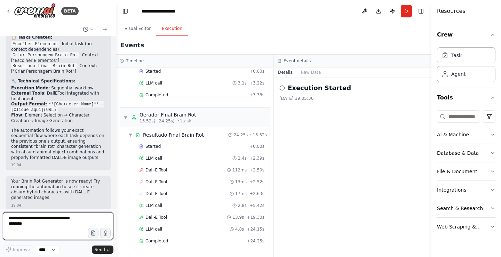
scroll to position [1826, 0]
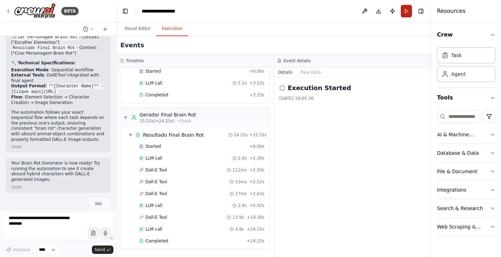
click at [404, 10] on button "Run" at bounding box center [406, 11] width 11 height 13
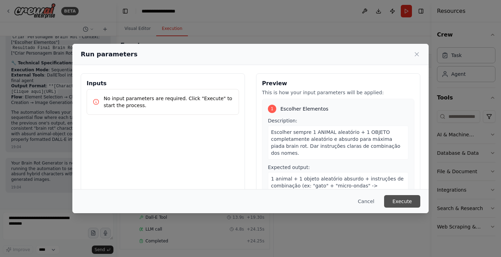
click at [406, 198] on button "Execute" at bounding box center [402, 201] width 36 height 13
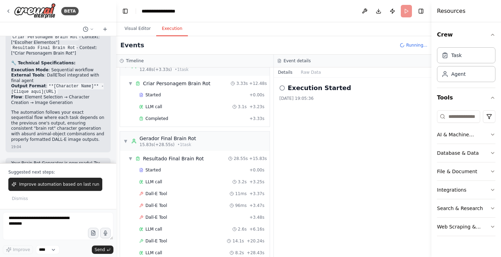
scroll to position [114, 0]
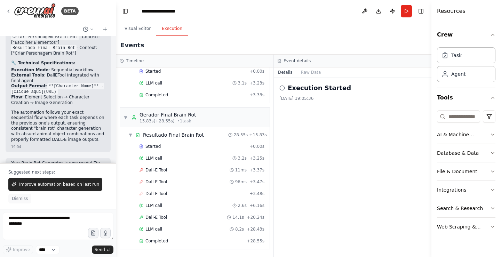
click at [19, 198] on span "Dismiss" at bounding box center [20, 199] width 16 height 6
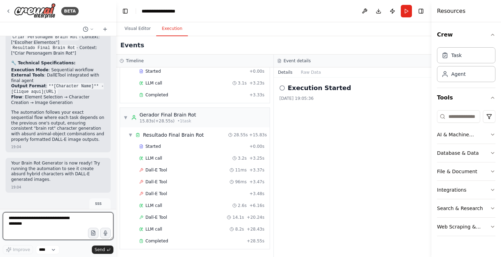
click at [62, 225] on textarea at bounding box center [58, 226] width 111 height 28
type textarea "***"
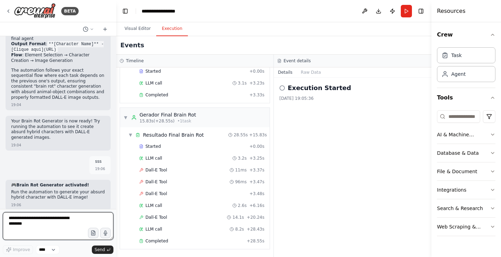
scroll to position [1887, 0]
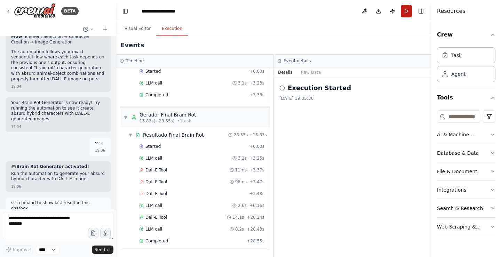
click at [406, 15] on button "Run" at bounding box center [406, 11] width 11 height 13
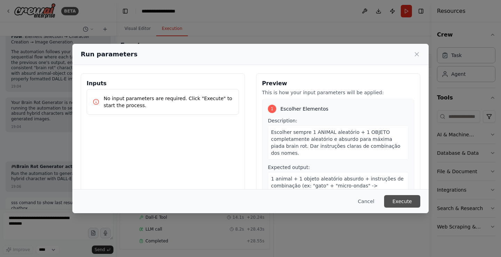
click at [402, 199] on button "Execute" at bounding box center [402, 201] width 36 height 13
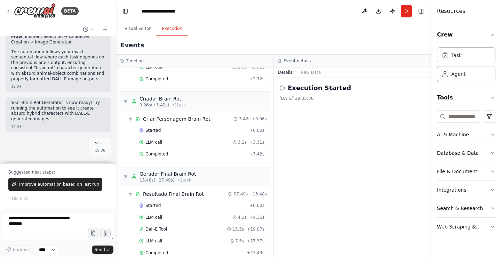
scroll to position [66, 0]
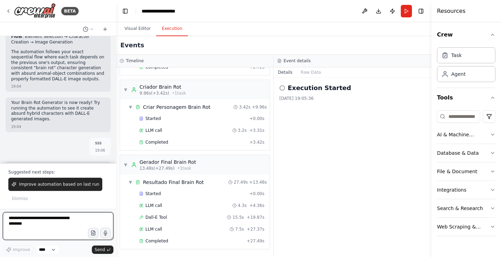
click at [42, 222] on textarea at bounding box center [58, 226] width 111 height 28
type textarea "***"
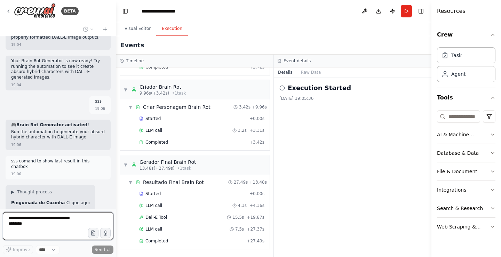
scroll to position [1947, 0]
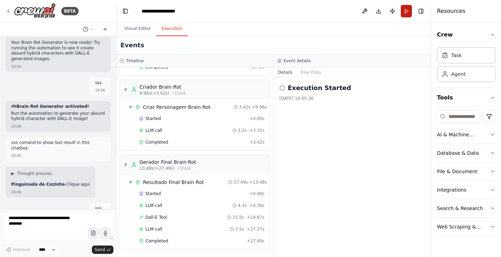
click at [405, 10] on button "Run" at bounding box center [406, 11] width 11 height 13
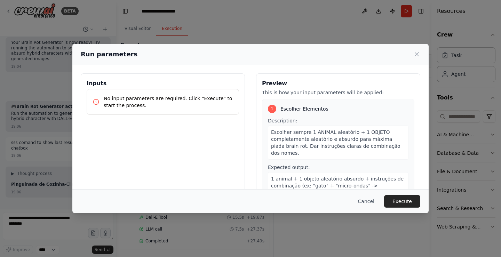
click at [399, 201] on button "Execute" at bounding box center [402, 201] width 36 height 13
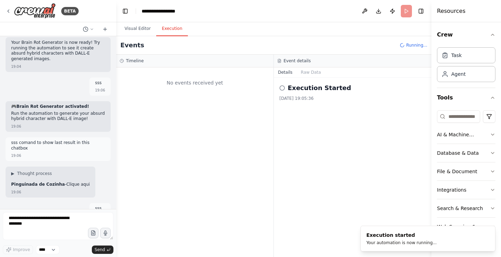
scroll to position [0, 0]
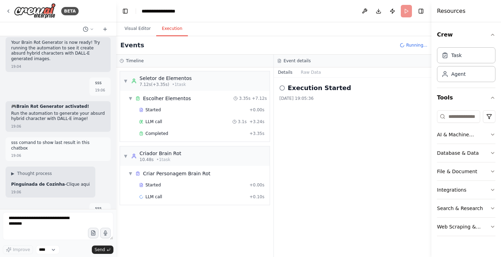
drag, startPoint x: 0, startPoint y: 3, endPoint x: 268, endPoint y: 17, distance: 268.6
click at [268, 18] on header "**********" at bounding box center [273, 11] width 315 height 22
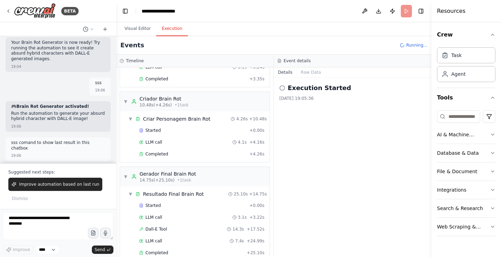
scroll to position [66, 0]
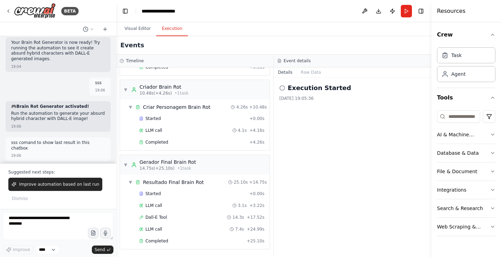
click at [17, 198] on span "Dismiss" at bounding box center [20, 199] width 16 height 6
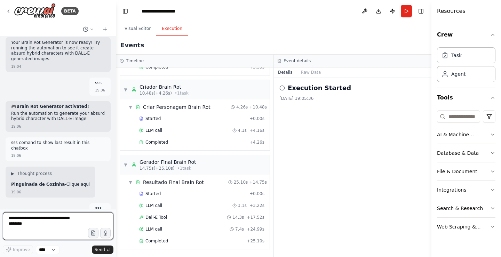
click at [35, 225] on textarea at bounding box center [58, 226] width 111 height 28
type textarea "***"
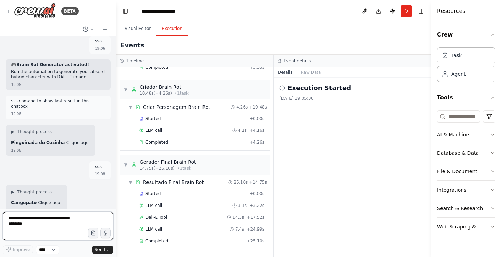
scroll to position [2007, 0]
